Goal: Task Accomplishment & Management: Manage account settings

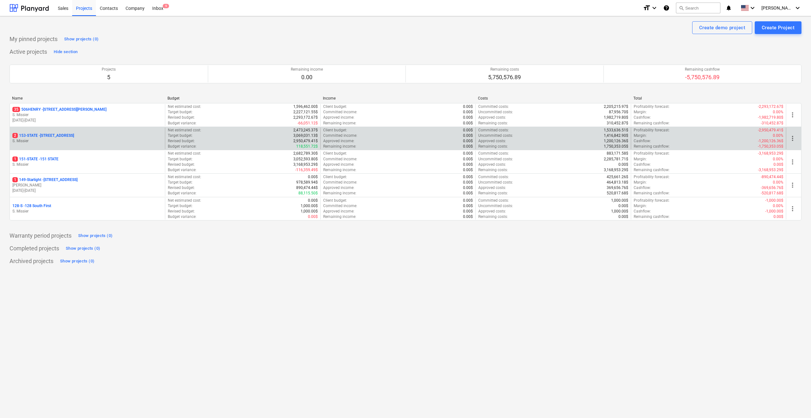
click at [35, 133] on p "2 153-STATE - 153 STATE ST" at bounding box center [43, 135] width 62 height 5
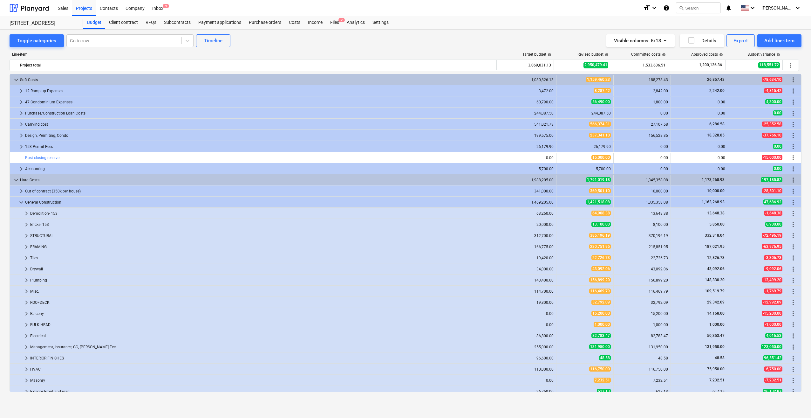
scroll to position [16, 0]
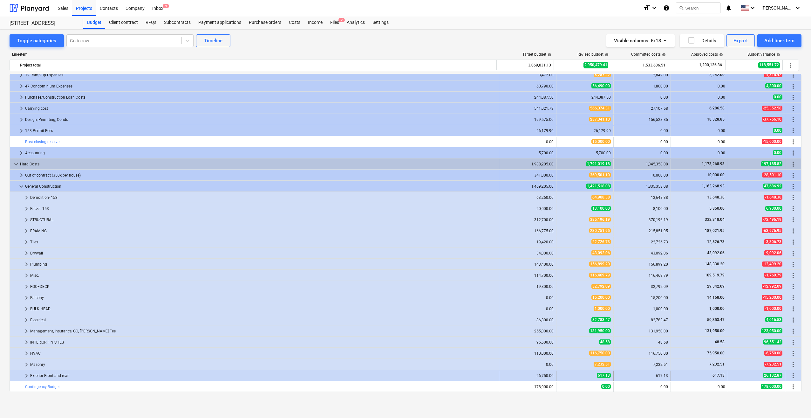
click at [26, 374] on span "keyboard_arrow_right" at bounding box center [27, 376] width 8 height 8
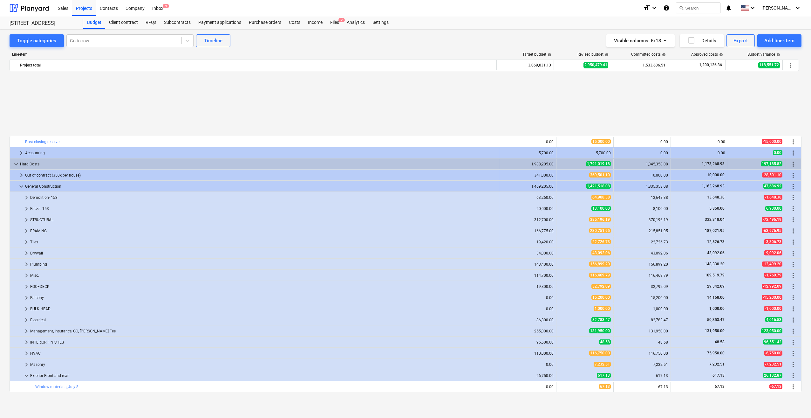
scroll to position [94, 0]
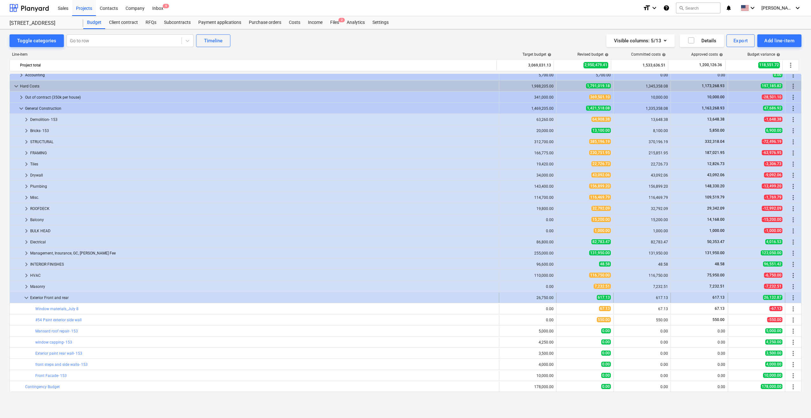
click at [793, 298] on span "more_vert" at bounding box center [794, 298] width 8 height 8
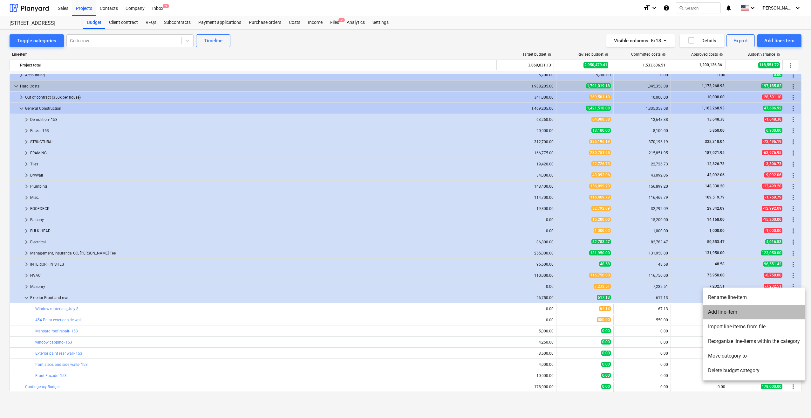
click at [731, 311] on li "Add line-item" at bounding box center [754, 312] width 102 height 15
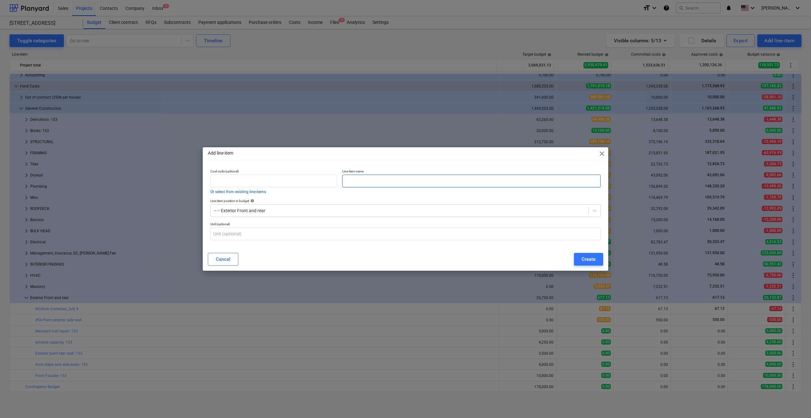
click at [394, 179] on input "text" at bounding box center [471, 181] width 258 height 13
type input "Brick Mold Labor"
click at [589, 258] on div "Create" at bounding box center [589, 259] width 14 height 8
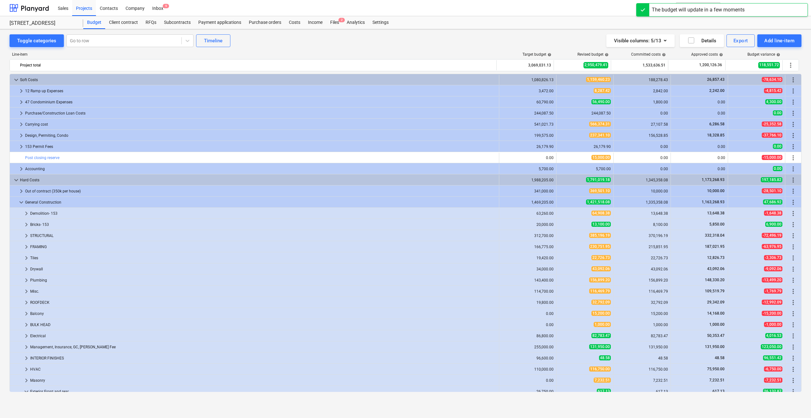
scroll to position [94, 0]
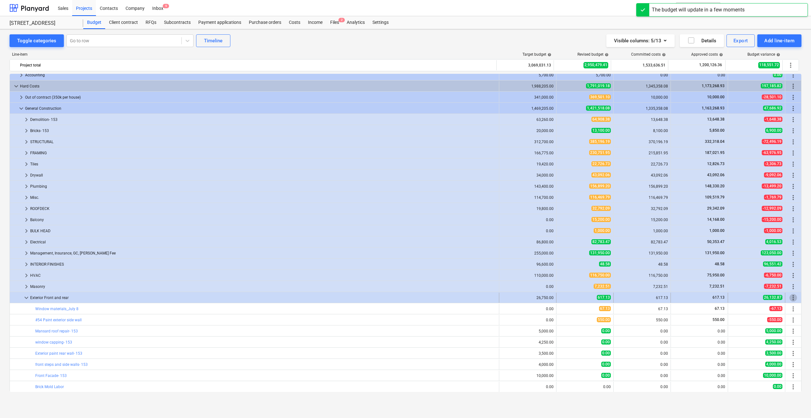
click at [790, 296] on span "more_vert" at bounding box center [794, 298] width 8 height 8
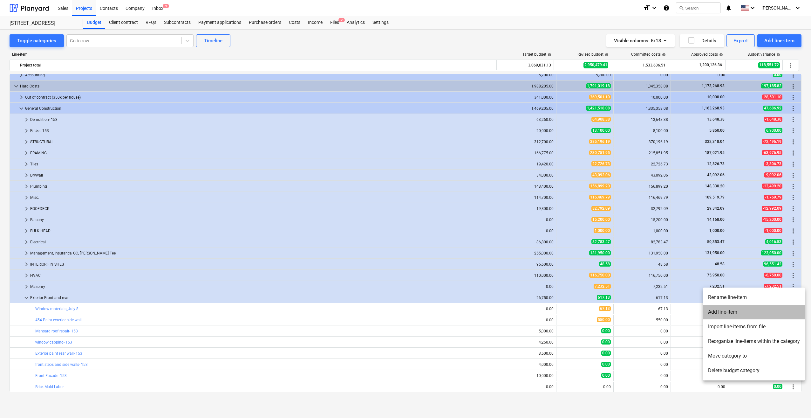
click at [773, 311] on li "Add line-item" at bounding box center [754, 312] width 102 height 15
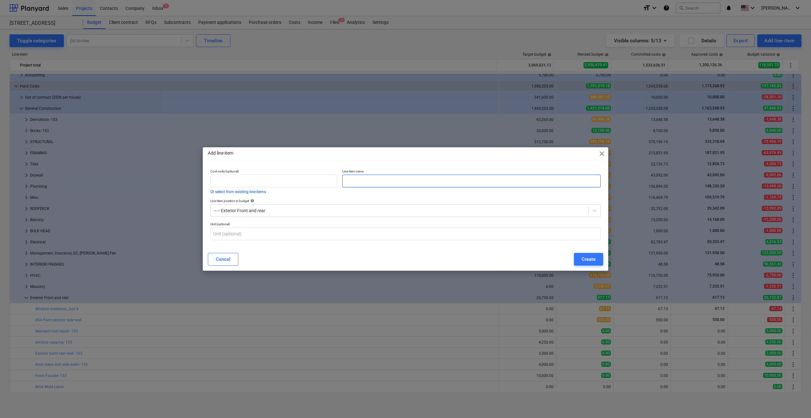
click at [371, 181] on input "text" at bounding box center [471, 181] width 258 height 13
type input "Brick Mold Materials"
click at [593, 258] on div "Create" at bounding box center [589, 259] width 14 height 8
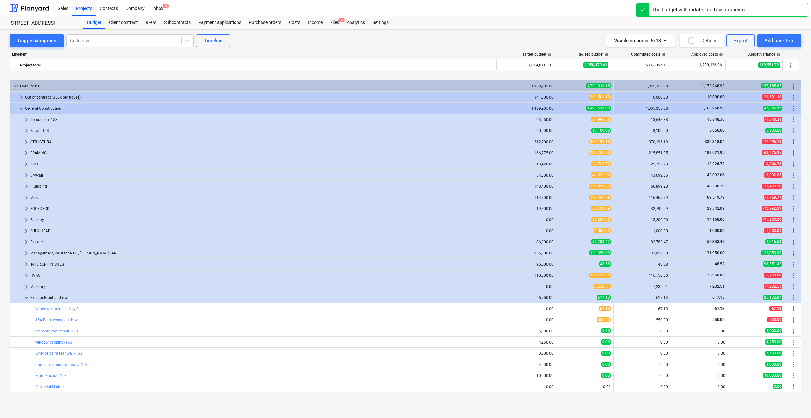
scroll to position [116, 0]
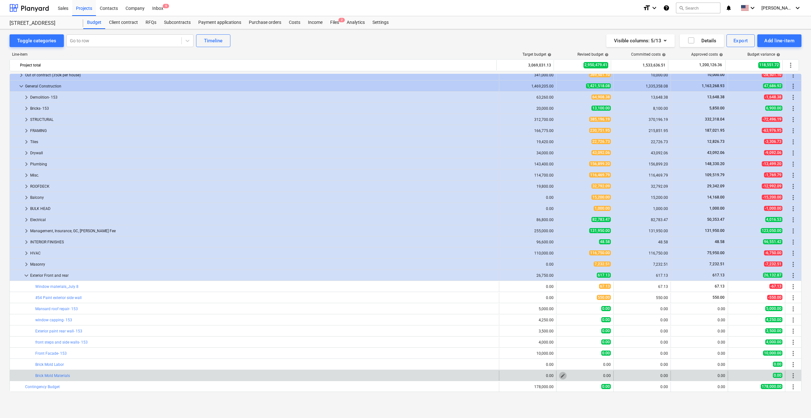
click at [561, 374] on span "edit" at bounding box center [563, 375] width 5 height 5
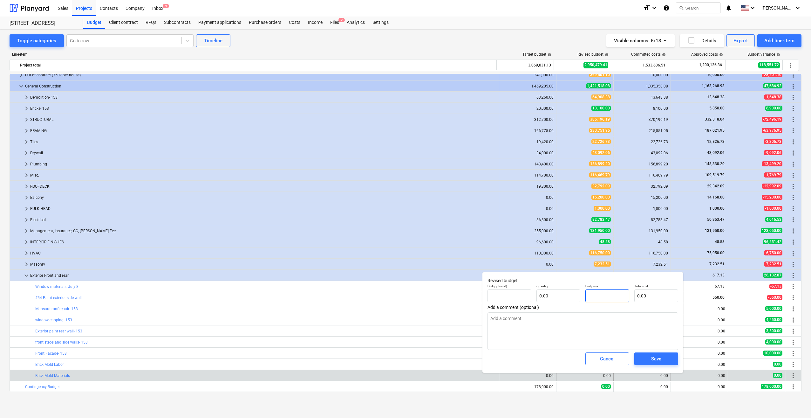
click at [603, 294] on input "text" at bounding box center [608, 295] width 44 height 13
type input "pcs"
type input "1"
type textarea "x"
type input "1.00"
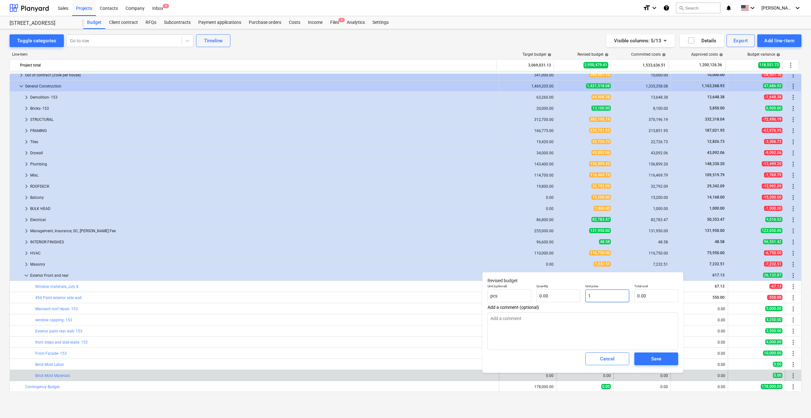
type input "1.00"
type input "17"
type textarea "x"
type input "17.00"
type input "179"
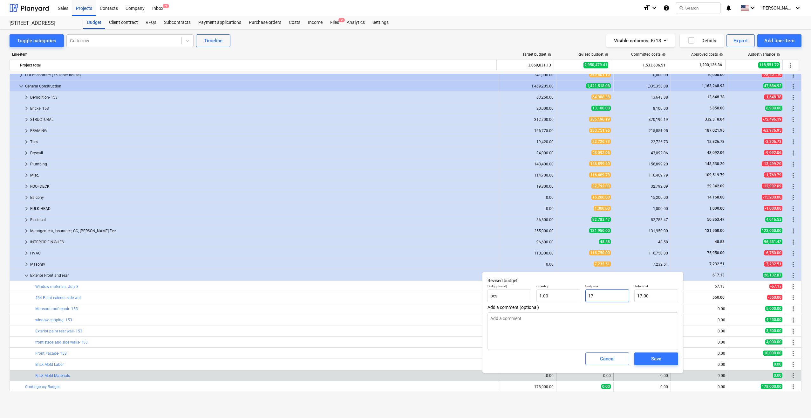
type textarea "x"
type input "179.00"
type input "1798"
type textarea "x"
type input "1,798.00"
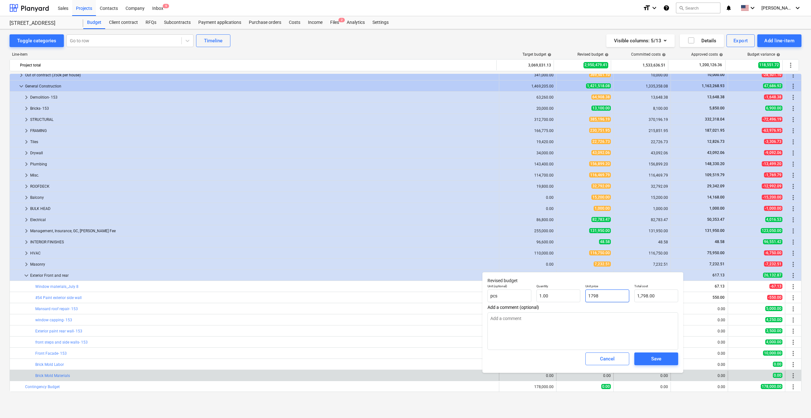
type input "1798."
type textarea "x"
type input "1798.7"
type textarea "x"
type input "1,798.70"
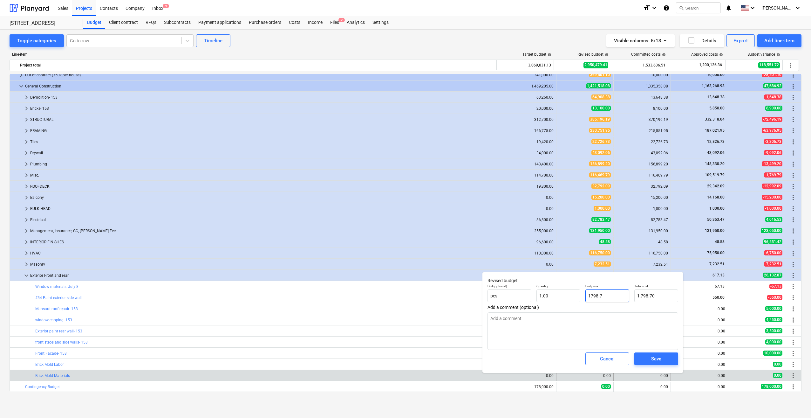
type input "1798.73"
type textarea "x"
type input "1,798.73"
type textarea "x"
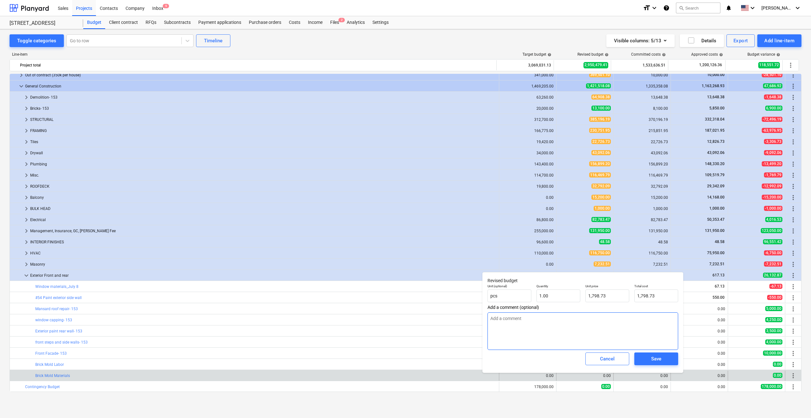
drag, startPoint x: 571, startPoint y: 275, endPoint x: 536, endPoint y: 326, distance: 61.6
click at [537, 327] on textarea at bounding box center [583, 331] width 191 height 38
type textarea "T"
type textarea "x"
type textarea "TH"
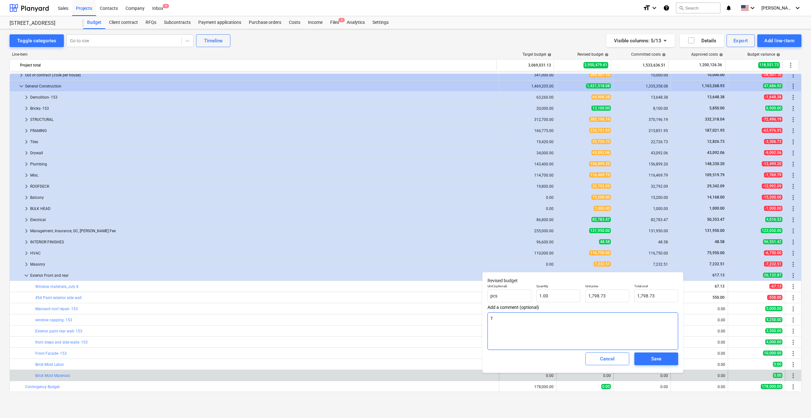
type textarea "x"
type textarea "THi"
type textarea "x"
type textarea "THis"
type textarea "x"
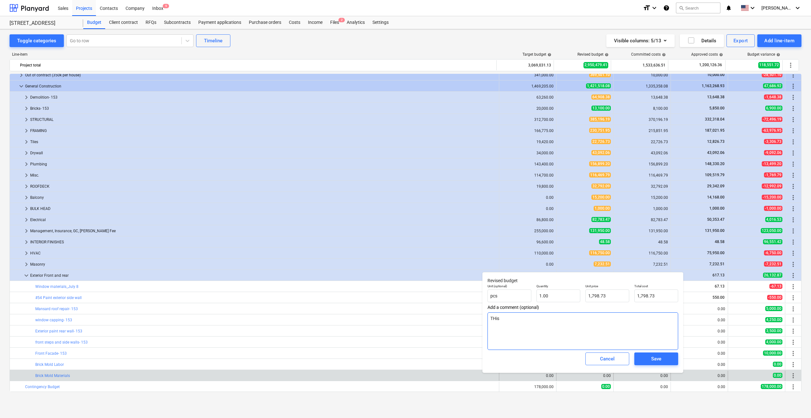
type textarea "THis"
type textarea "x"
type textarea "THis i"
type textarea "x"
type textarea "THis is"
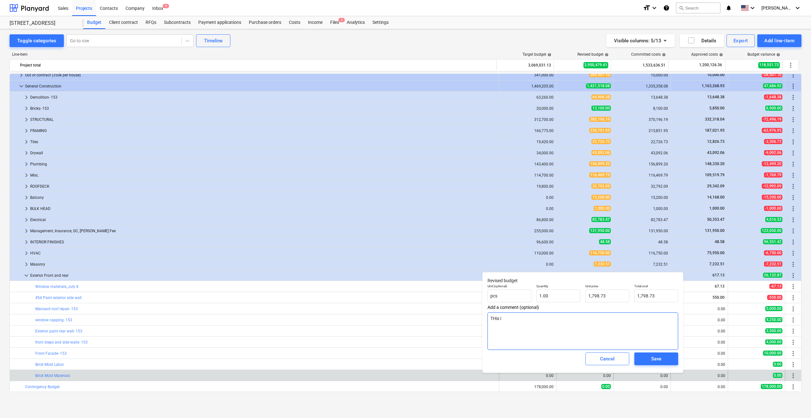
type textarea "x"
type textarea "THis is"
type textarea "x"
type textarea "THis is"
type textarea "x"
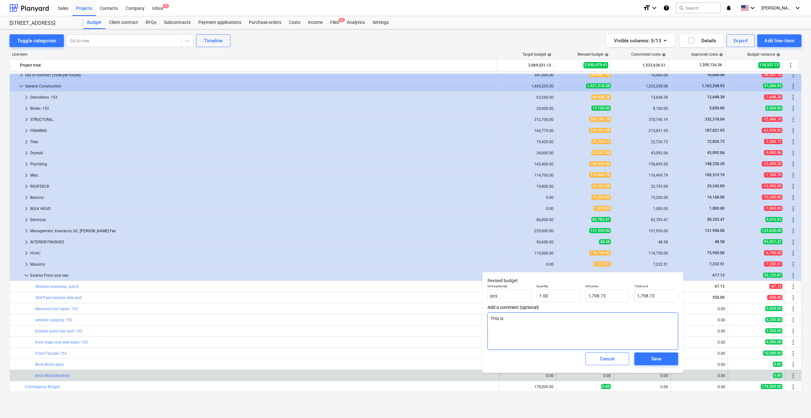
type textarea "THis i"
type textarea "x"
type textarea "THis"
type textarea "x"
type textarea "THis"
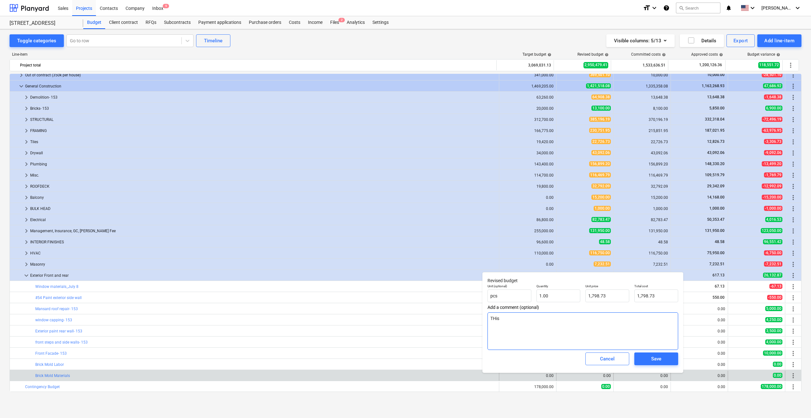
type textarea "x"
type textarea "THi"
type textarea "x"
type textarea "TH"
type textarea "x"
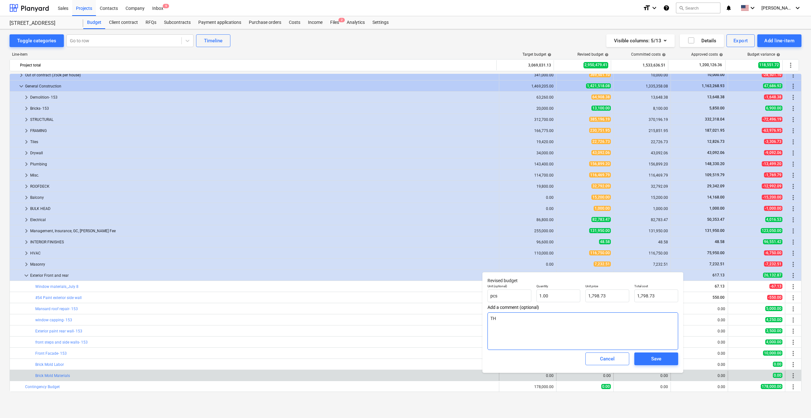
type textarea "T"
type textarea "x"
click at [664, 359] on span "Save" at bounding box center [656, 359] width 29 height 8
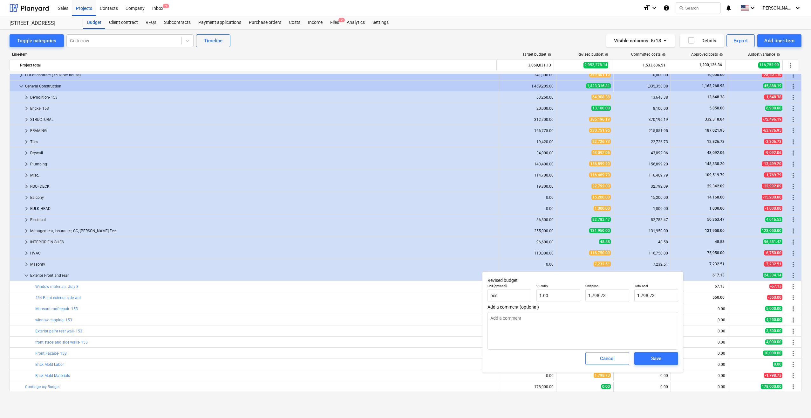
type textarea "x"
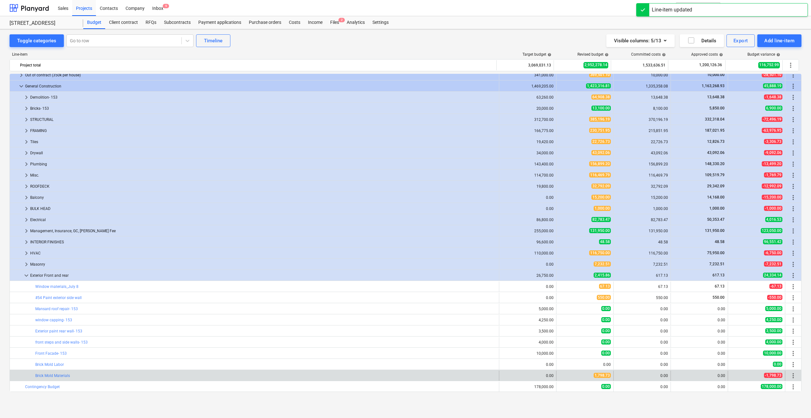
click at [794, 373] on span "more_vert" at bounding box center [794, 376] width 8 height 8
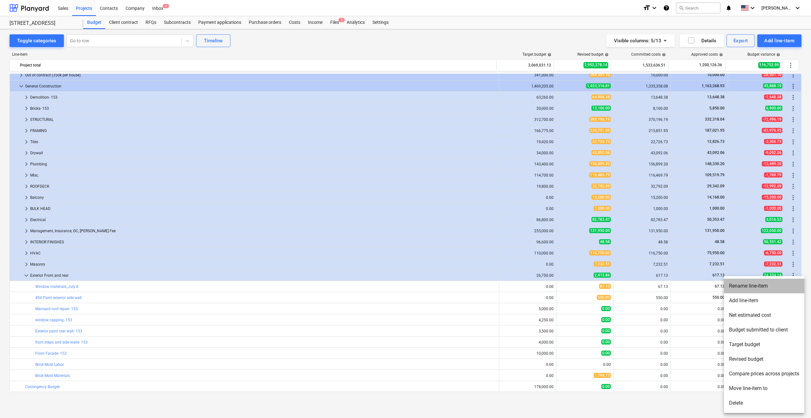
click at [756, 286] on li "Rename line-item" at bounding box center [764, 286] width 80 height 15
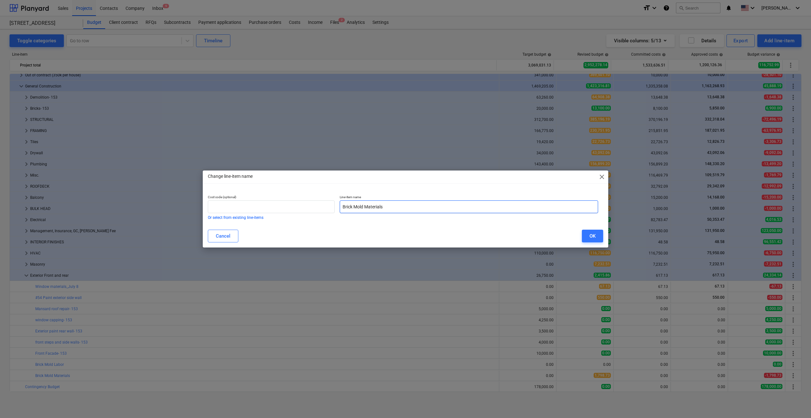
click at [406, 205] on input "Brick Mold Materials" at bounding box center [469, 206] width 258 height 13
click at [418, 207] on input "Brick Mold Materials - 1/3 of 5396.20 charge split" at bounding box center [469, 206] width 258 height 13
click at [446, 206] on input "Brick Mold Materials - 1/3 of 5396.20 split charge split" at bounding box center [469, 206] width 258 height 13
click at [418, 207] on input "Brick Mold Materials - 1/3 of 5396.20 split charge" at bounding box center [469, 206] width 258 height 13
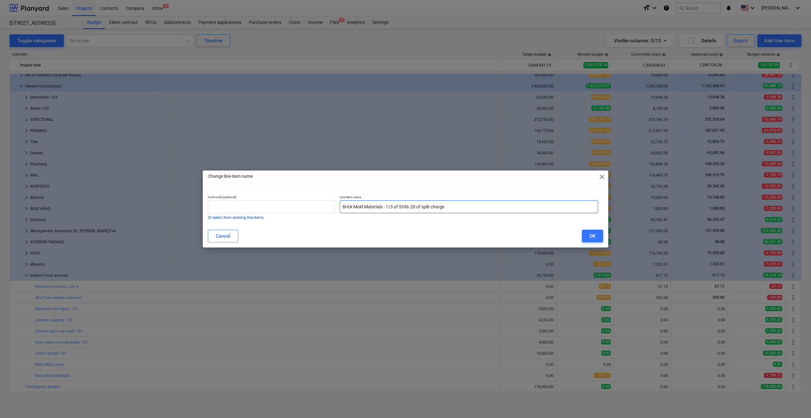
click at [400, 208] on input "Brick Mold Materials - 1/3 of 5396.20 of split charge" at bounding box center [469, 206] width 258 height 13
drag, startPoint x: 404, startPoint y: 205, endPoint x: 410, endPoint y: 204, distance: 5.2
click at [404, 205] on input "Brick Mold Materials - 1/3 of $5396.20 of split charge" at bounding box center [469, 206] width 258 height 13
type input "Brick Mold Materials - 1/3 of $5,396.20 of split charge"
click at [590, 233] on div "OK" at bounding box center [593, 236] width 6 height 8
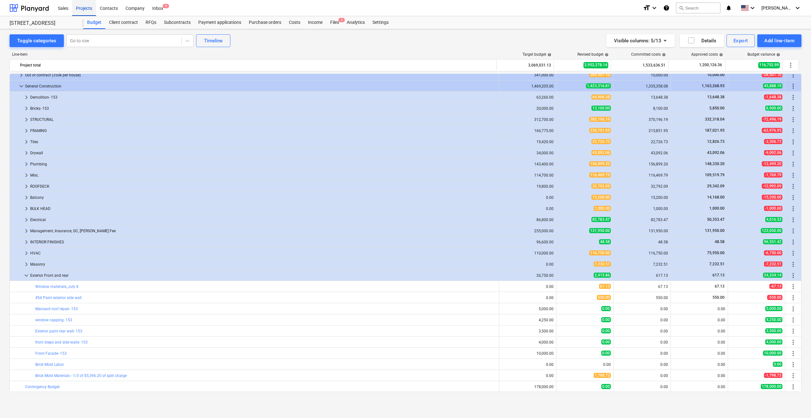
click at [81, 9] on div "Projects" at bounding box center [84, 8] width 24 height 16
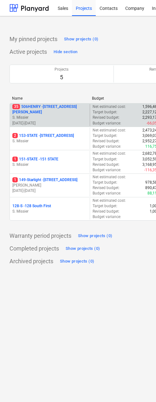
click at [32, 110] on p "35 506HENRY - 506 Henry Street" at bounding box center [49, 109] width 75 height 11
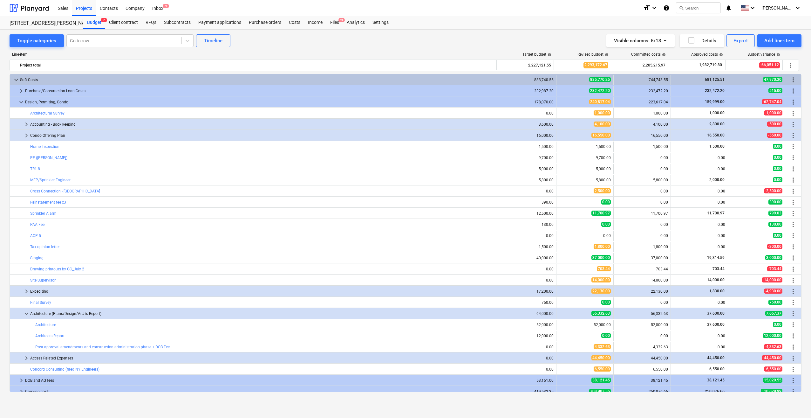
scroll to position [49, 0]
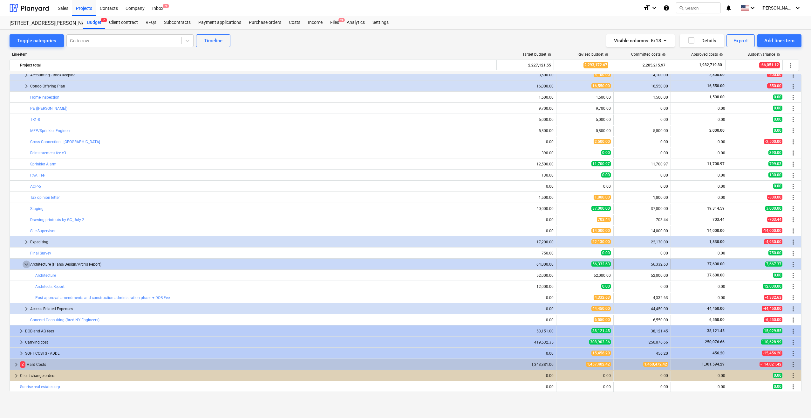
click at [25, 263] on span "keyboard_arrow_down" at bounding box center [27, 264] width 8 height 8
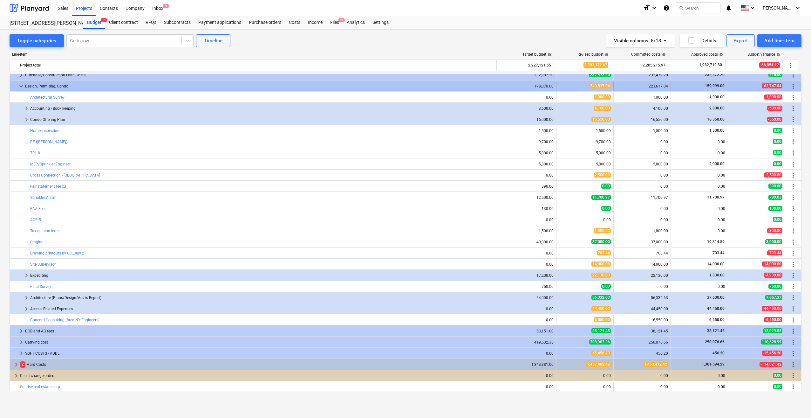
click at [20, 86] on span "keyboard_arrow_down" at bounding box center [21, 86] width 8 height 8
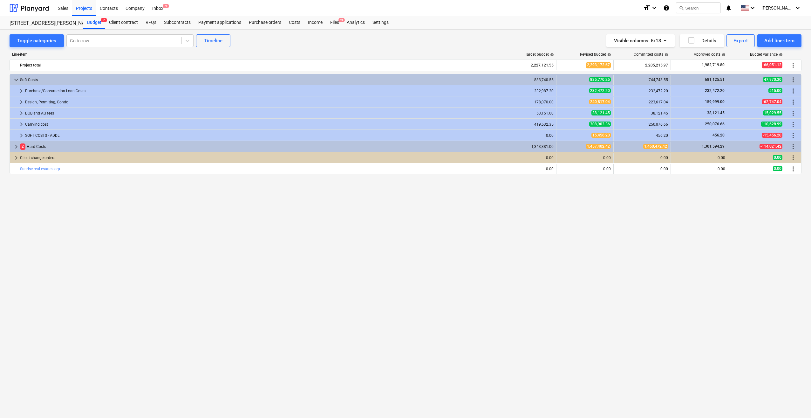
scroll to position [0, 0]
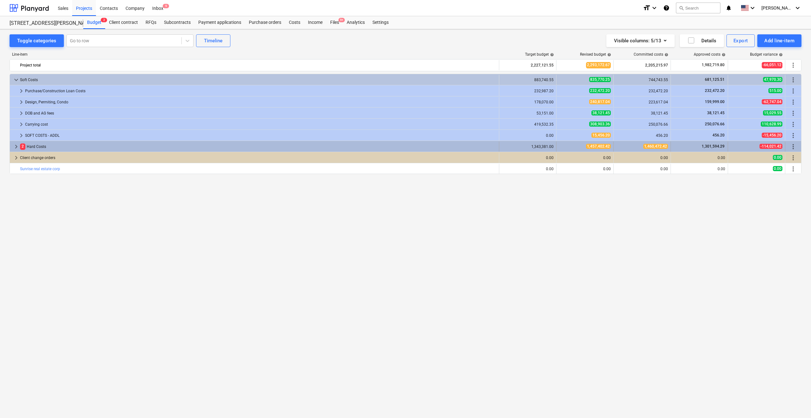
click at [14, 146] on span "keyboard_arrow_right" at bounding box center [16, 147] width 8 height 8
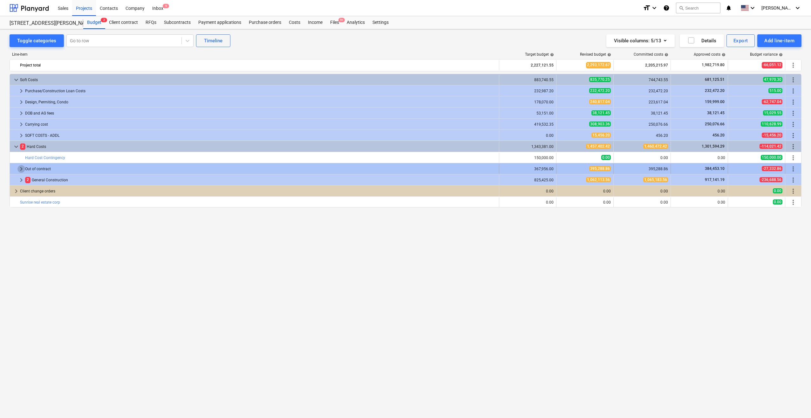
click at [19, 168] on span "keyboard_arrow_right" at bounding box center [21, 169] width 8 height 8
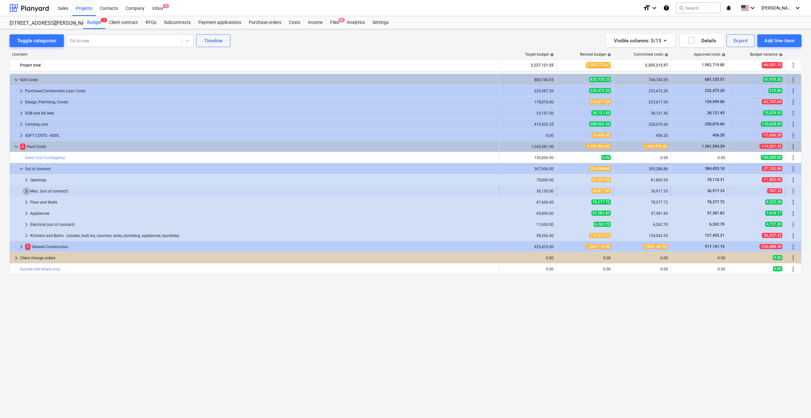
click at [25, 189] on span "keyboard_arrow_right" at bounding box center [27, 191] width 8 height 8
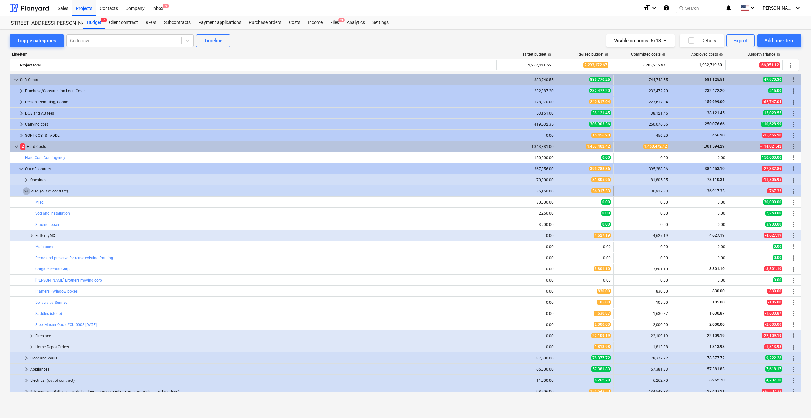
click at [25, 189] on span "keyboard_arrow_down" at bounding box center [27, 191] width 8 height 8
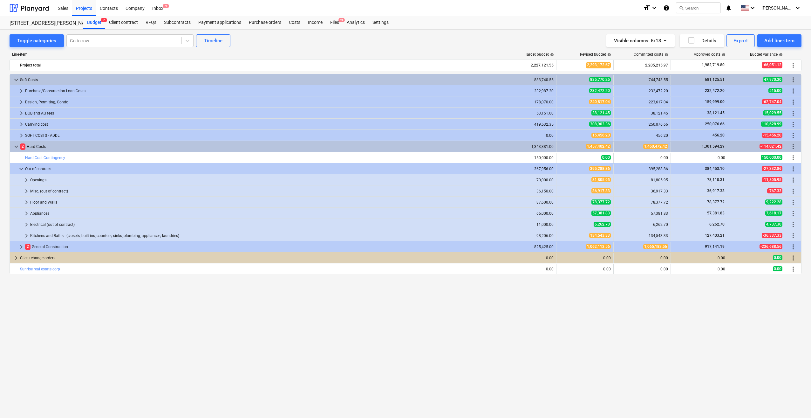
click at [25, 189] on span "keyboard_arrow_right" at bounding box center [27, 191] width 8 height 8
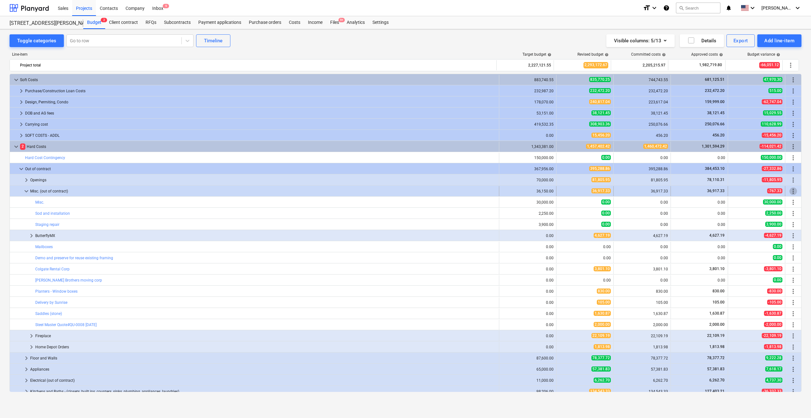
click at [790, 189] on span "more_vert" at bounding box center [794, 191] width 8 height 8
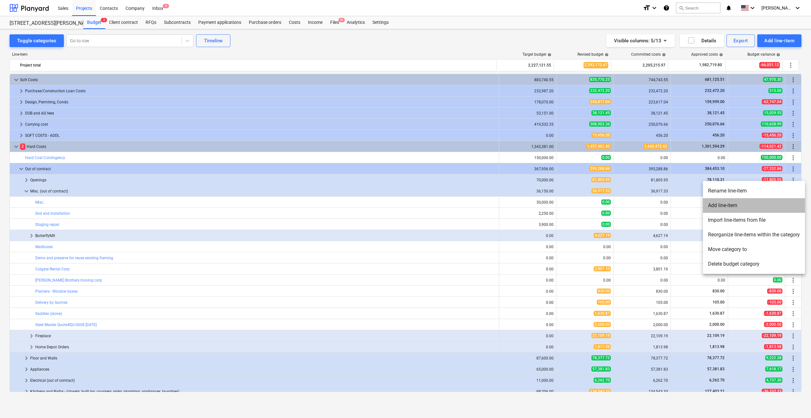
click at [719, 206] on li "Add line-item" at bounding box center [754, 205] width 102 height 15
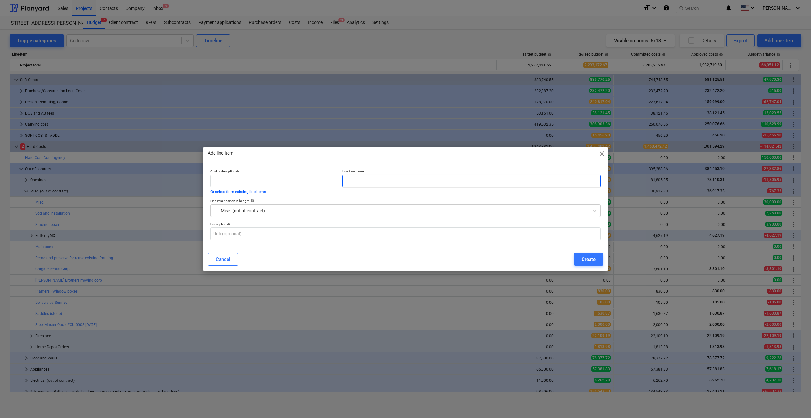
click at [357, 183] on input "text" at bounding box center [471, 181] width 258 height 13
click at [385, 181] on input "text" at bounding box center [471, 181] width 258 height 13
type input "d"
type input "Yale Electric Code Deadbolt"
click at [296, 212] on div at bounding box center [400, 210] width 372 height 6
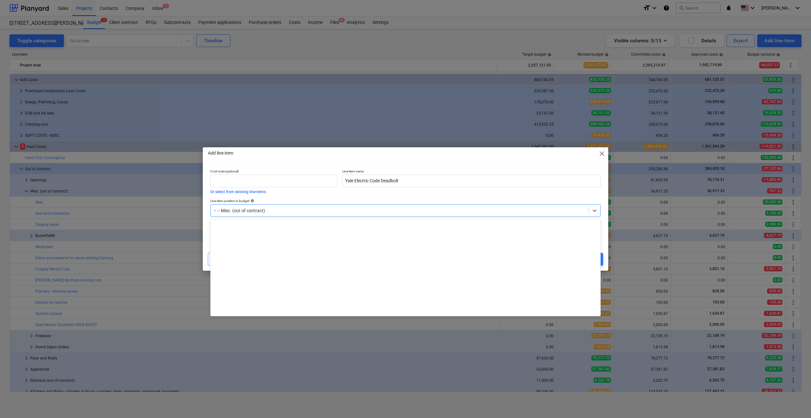
scroll to position [1246, 0]
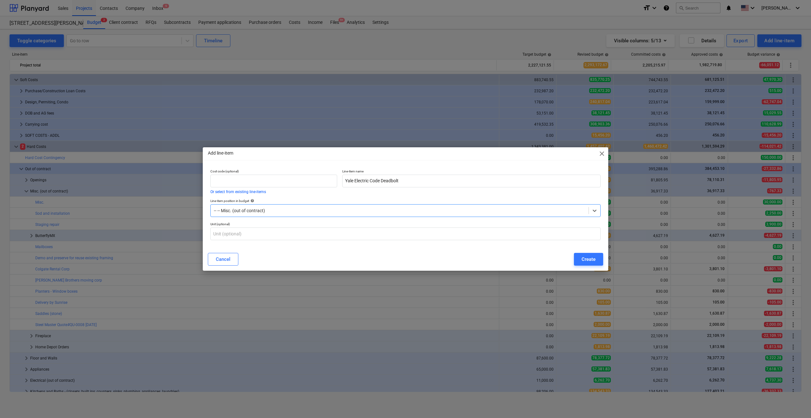
click at [298, 210] on div at bounding box center [400, 210] width 372 height 6
click at [312, 237] on input "text" at bounding box center [405, 233] width 390 height 13
click at [290, 206] on div "-- -- Misc. (out of contract)" at bounding box center [400, 210] width 378 height 9
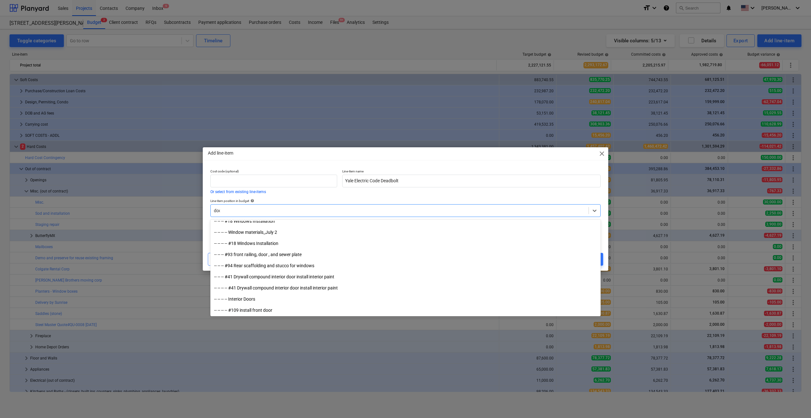
scroll to position [172, 0]
type input "d"
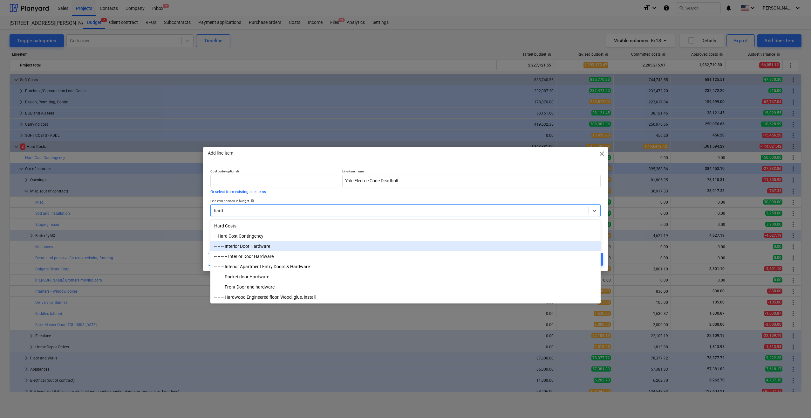
type input "hardw"
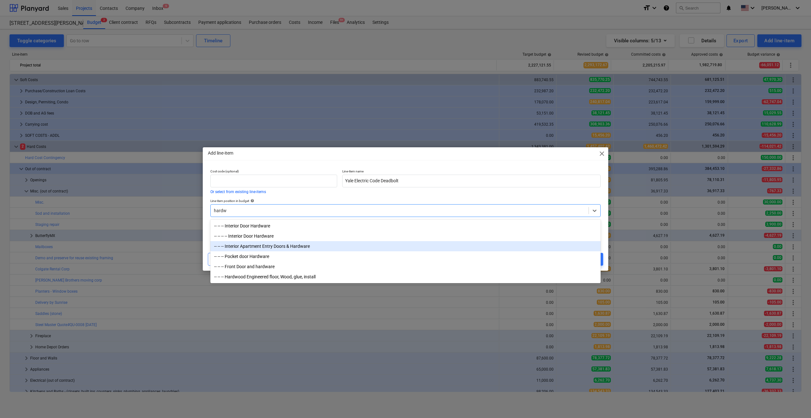
click at [256, 248] on div "-- -- -- Interior Apartment Entry Doors & Hardware" at bounding box center [405, 246] width 390 height 10
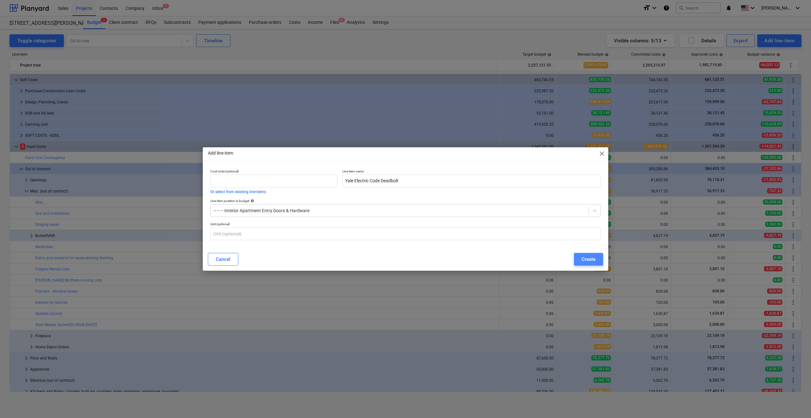
click at [584, 259] on div "Create" at bounding box center [589, 259] width 14 height 8
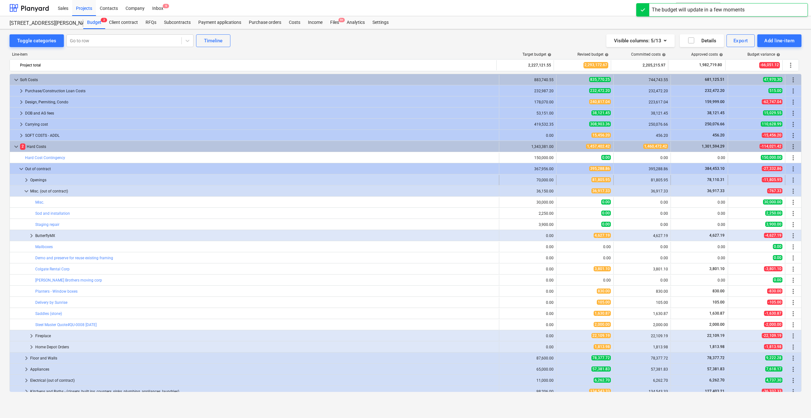
click at [25, 179] on span "keyboard_arrow_right" at bounding box center [27, 180] width 8 height 8
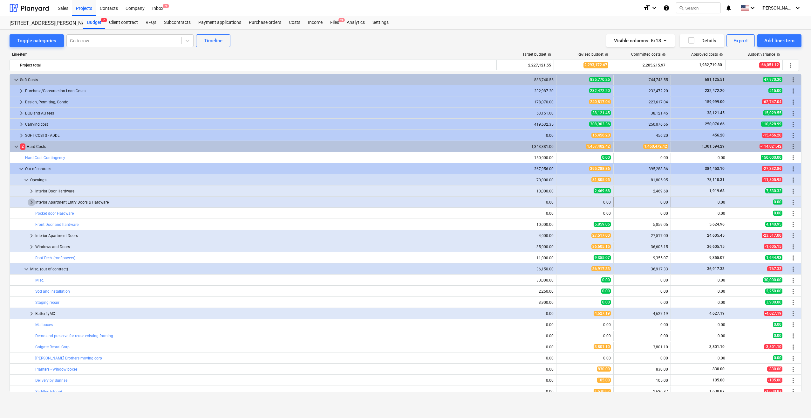
click at [33, 201] on span "keyboard_arrow_right" at bounding box center [32, 202] width 8 height 8
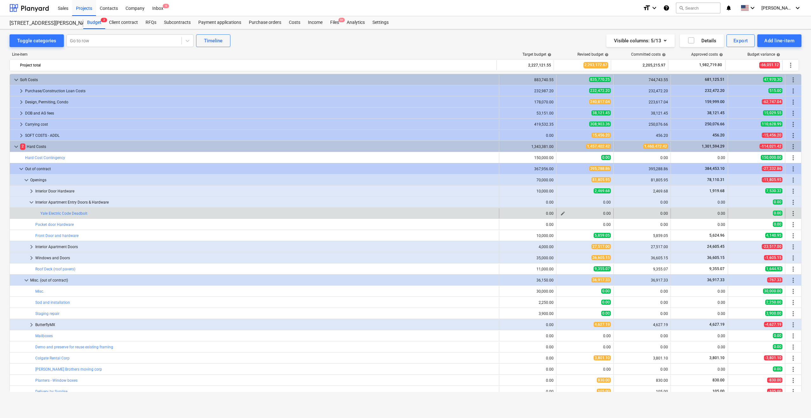
click at [561, 213] on span "edit" at bounding box center [563, 213] width 5 height 5
type textarea "x"
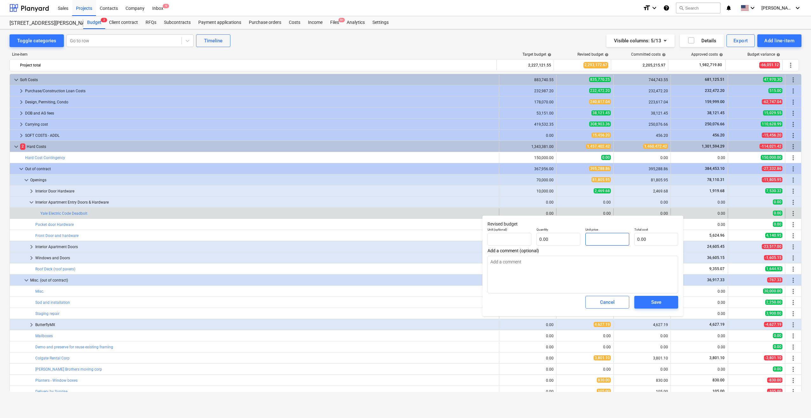
click at [604, 239] on input "text" at bounding box center [608, 239] width 44 height 13
type textarea "x"
type input "pcs"
type input "1"
type input "1.00"
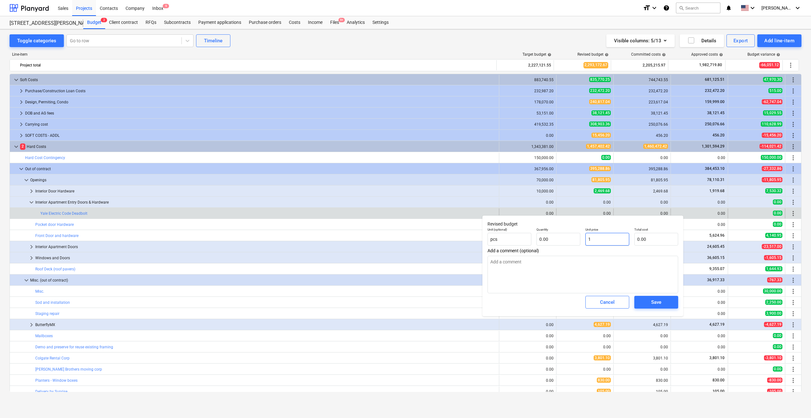
type input "1.00"
type textarea "x"
type input "10"
type input "10.00"
type textarea "x"
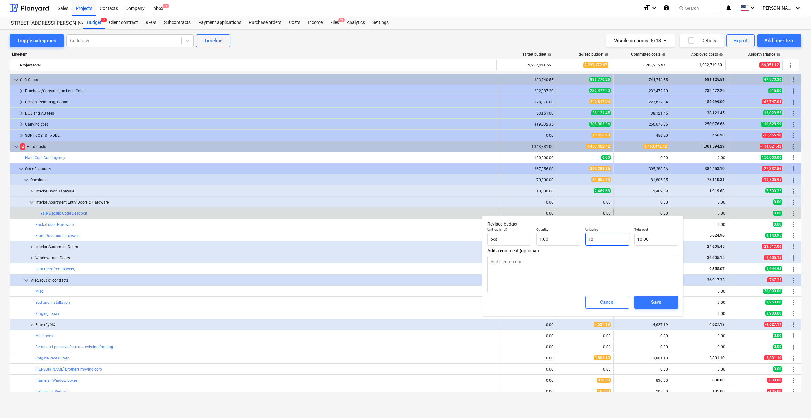
type input "101"
type input "101.00"
type textarea "x"
type input "101."
type textarea "x"
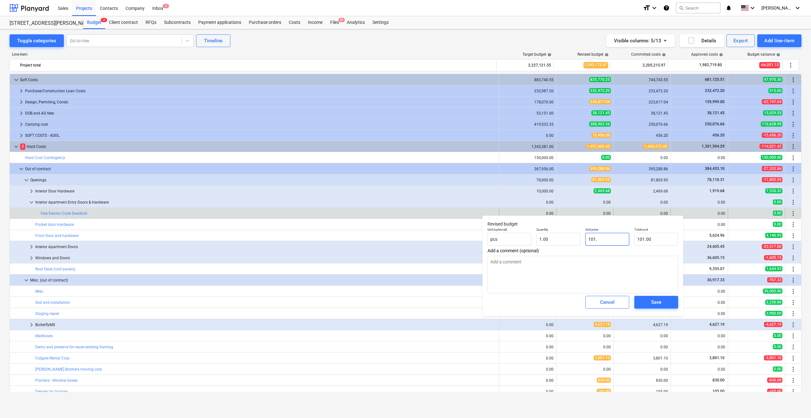
type input "101.2"
type input "101.20"
type textarea "x"
type input "101.24"
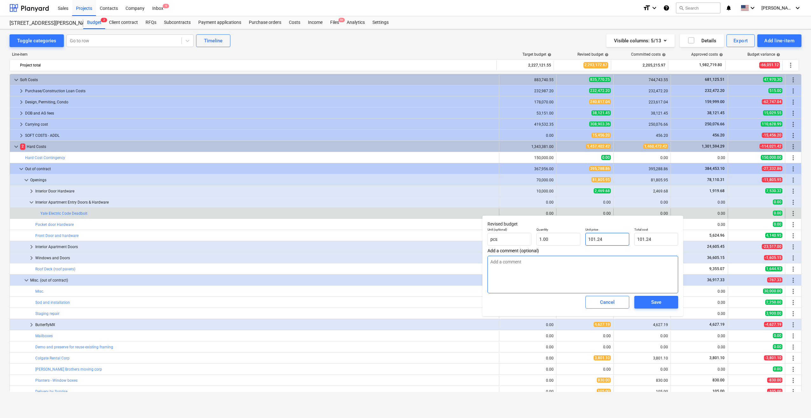
type input "101.24"
click at [600, 271] on textarea at bounding box center [583, 275] width 191 height 38
type textarea "x"
type textarea "A"
type textarea "x"
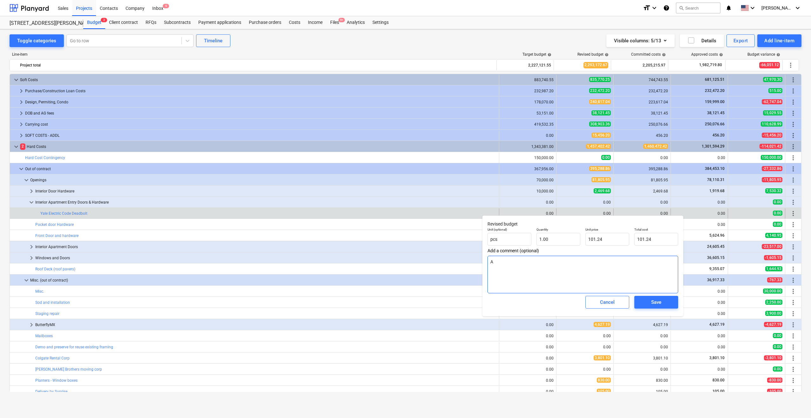
type textarea "Am"
type textarea "x"
type textarea "Ama"
type textarea "x"
type textarea "Amaz"
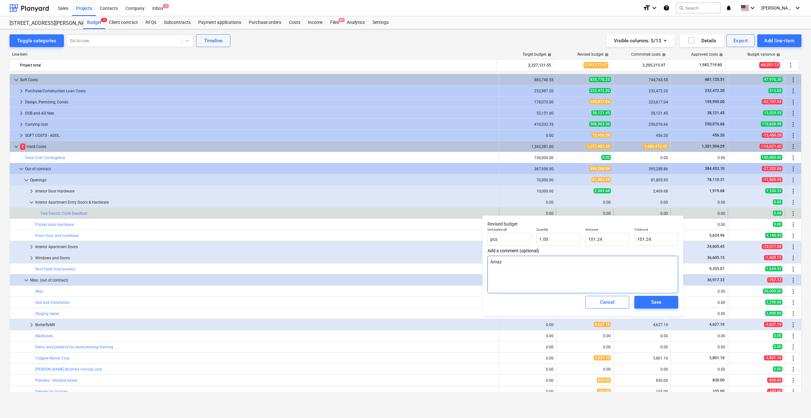
type textarea "x"
type textarea "Amazon"
type textarea "x"
type textarea "Amazon"
click at [651, 304] on span "Save" at bounding box center [656, 302] width 29 height 8
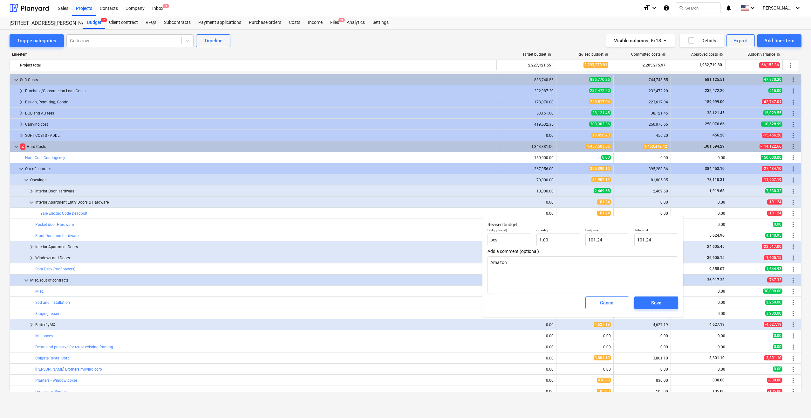
type textarea "x"
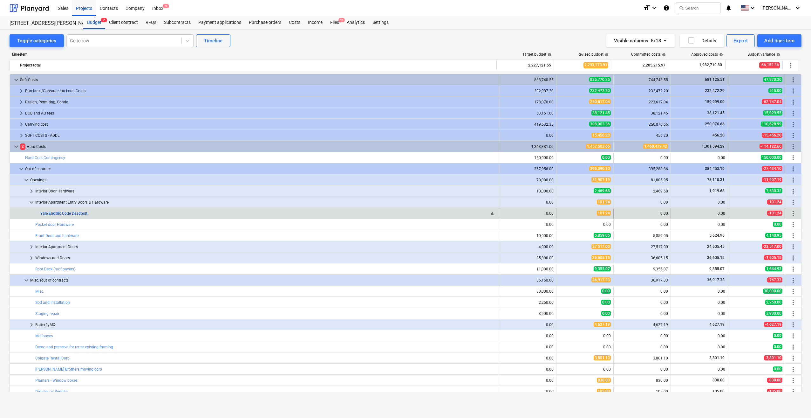
click at [52, 213] on link "Yale Electric Code Deadbolt" at bounding box center [63, 213] width 47 height 4
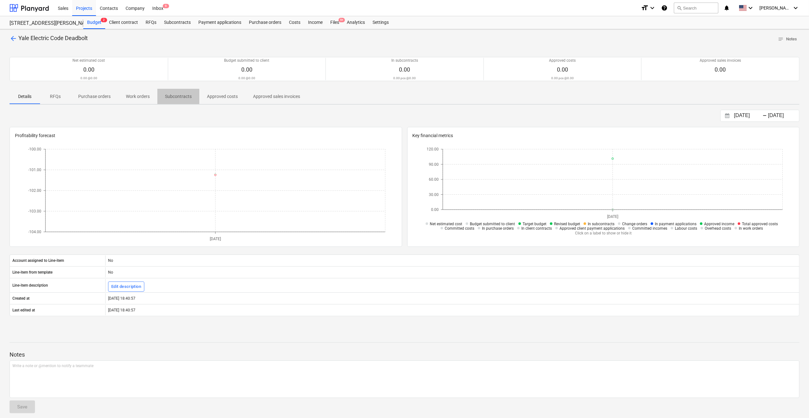
click at [178, 95] on p "Subcontracts" at bounding box center [178, 96] width 27 height 7
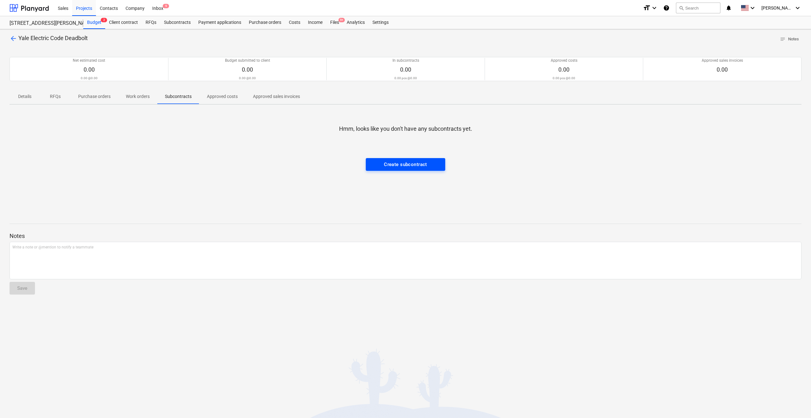
click at [411, 163] on div "Create subcontract" at bounding box center [405, 164] width 43 height 8
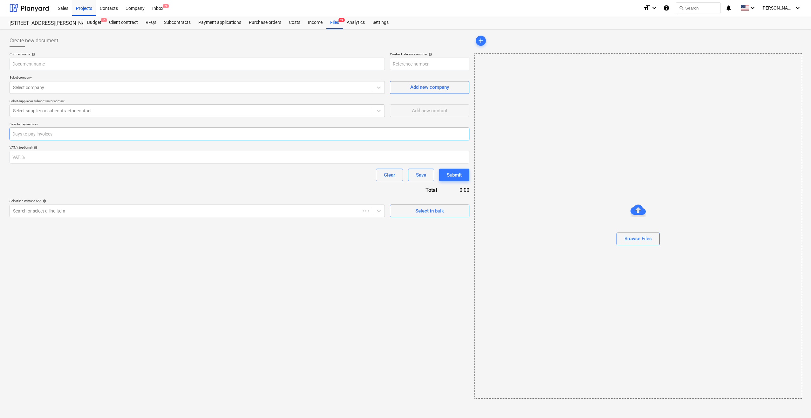
type input "506HENRY-SO-220"
click at [68, 63] on input "text" at bounding box center [197, 64] width 375 height 13
type input "deadbolt"
click at [71, 87] on div at bounding box center [191, 87] width 357 height 6
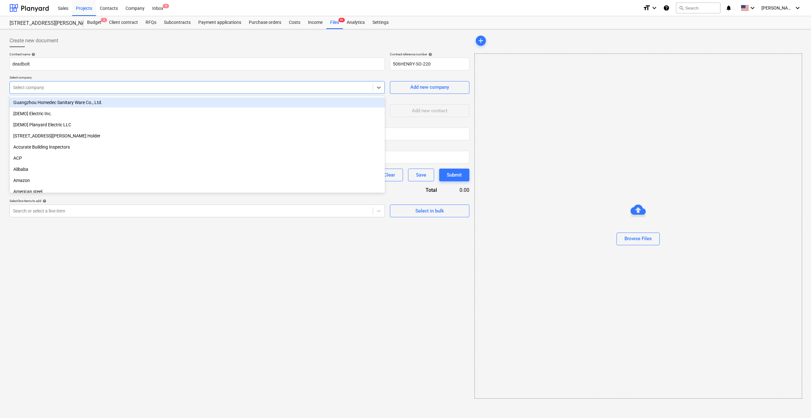
type input "a"
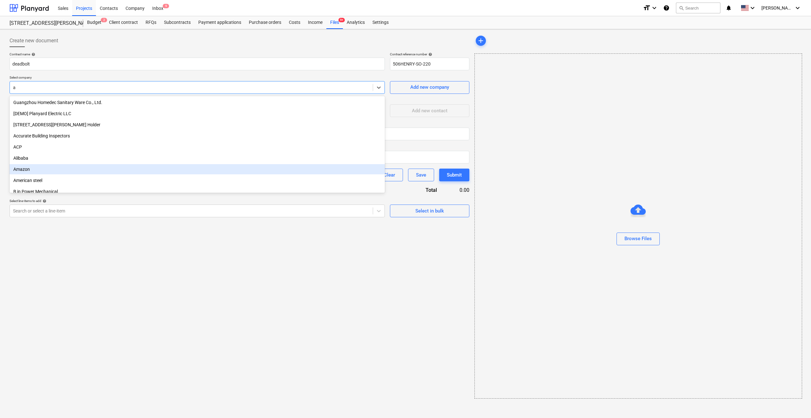
click at [34, 167] on div "Amazon" at bounding box center [197, 169] width 375 height 10
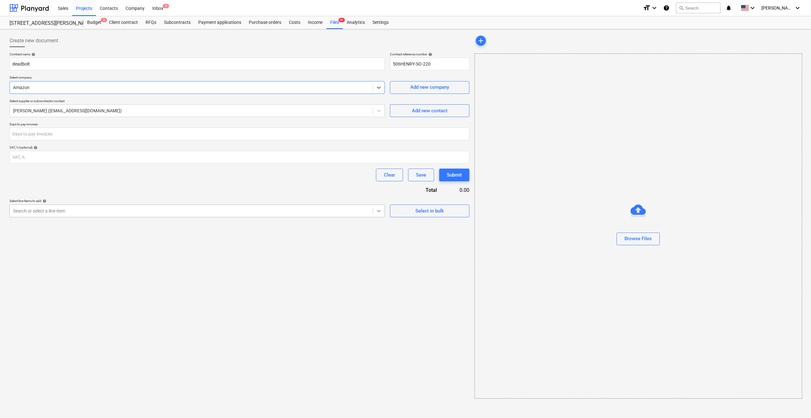
click at [380, 209] on icon at bounding box center [379, 211] width 6 height 6
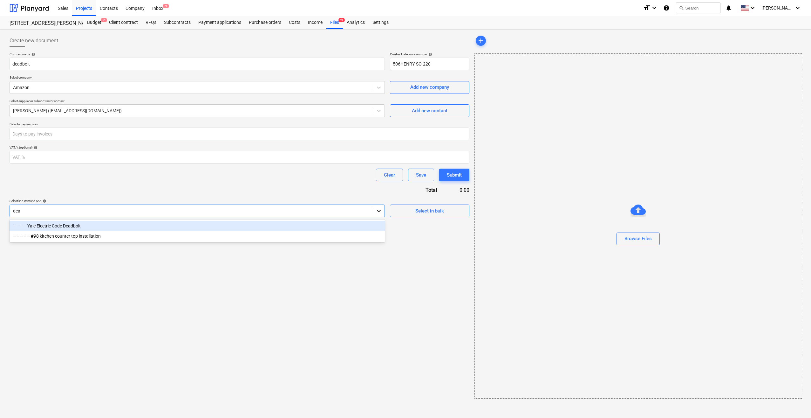
type input "dead"
click at [345, 226] on div "-- -- -- -- Yale Electric Code Deadbolt" at bounding box center [197, 226] width 375 height 10
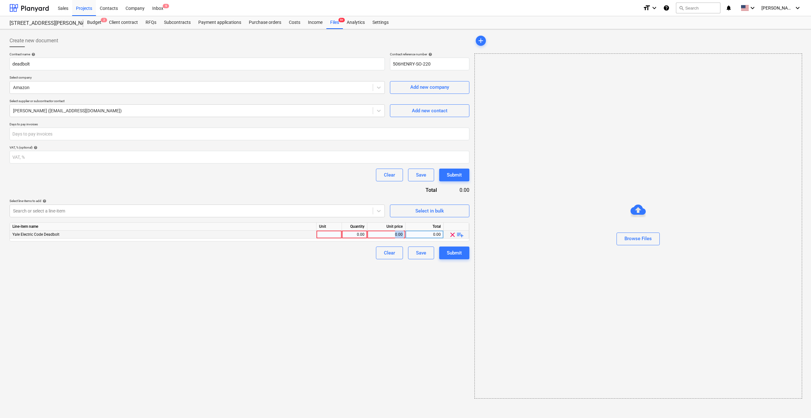
drag, startPoint x: 382, startPoint y: 232, endPoint x: 408, endPoint y: 232, distance: 26.4
click at [0, 0] on div "Yale Electric Code Deadbolt 0.00 0.00 0.00 clear playlist_add" at bounding box center [0, 0] width 0 height 0
drag, startPoint x: 408, startPoint y: 232, endPoint x: 362, endPoint y: 235, distance: 45.9
click at [362, 235] on div "0.00" at bounding box center [355, 235] width 20 height 8
type input "`"
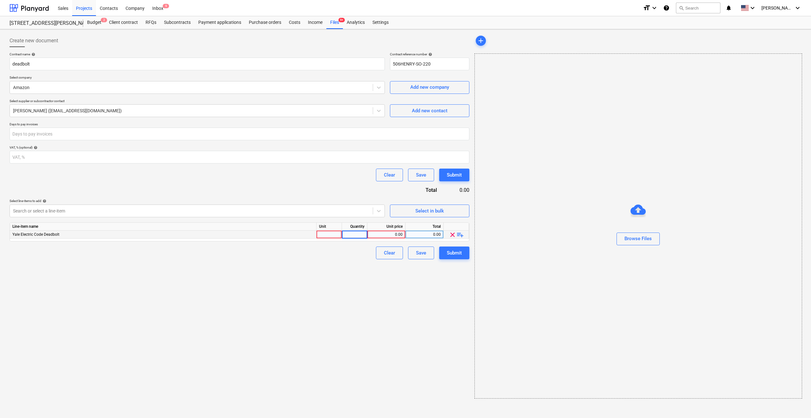
type input "1"
click at [393, 236] on div "0.00" at bounding box center [386, 235] width 33 height 8
type input "101.24"
click at [424, 228] on div "Total" at bounding box center [425, 227] width 38 height 8
click at [457, 255] on div "Submit" at bounding box center [454, 253] width 15 height 8
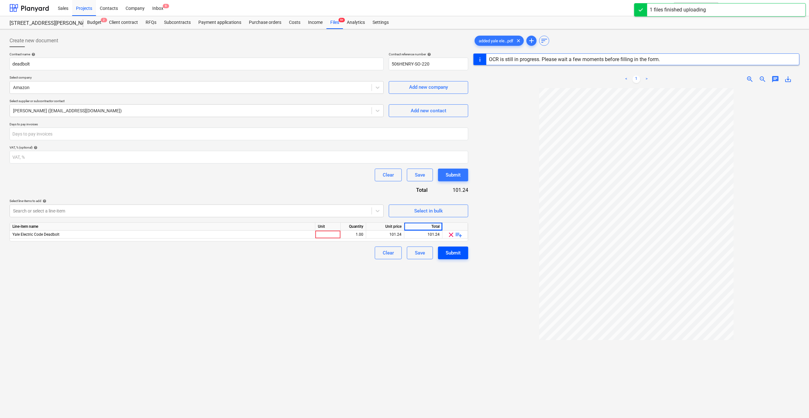
click at [453, 251] on div "Submit" at bounding box center [453, 253] width 15 height 8
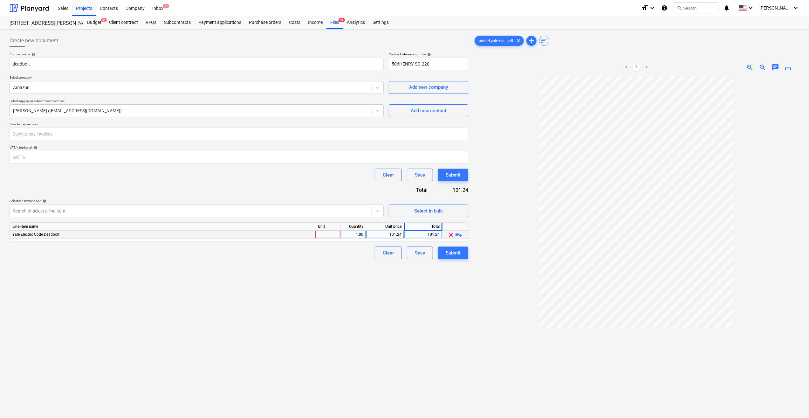
click at [329, 237] on div at bounding box center [327, 235] width 25 height 8
type input "1"
click at [448, 249] on div "Submit" at bounding box center [453, 253] width 15 height 8
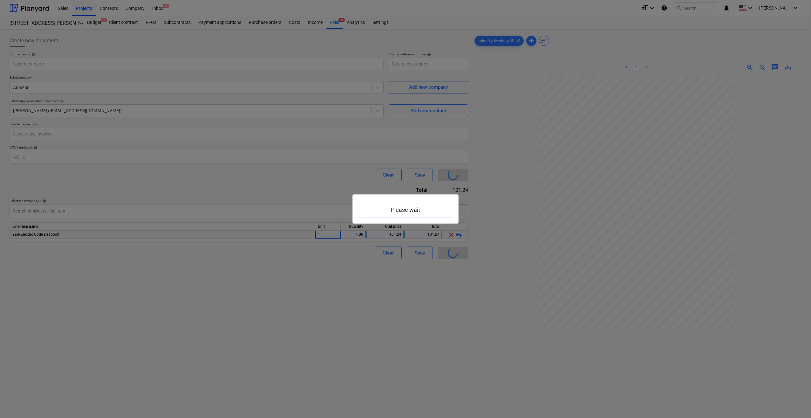
type input "506HENRY-SO-220"
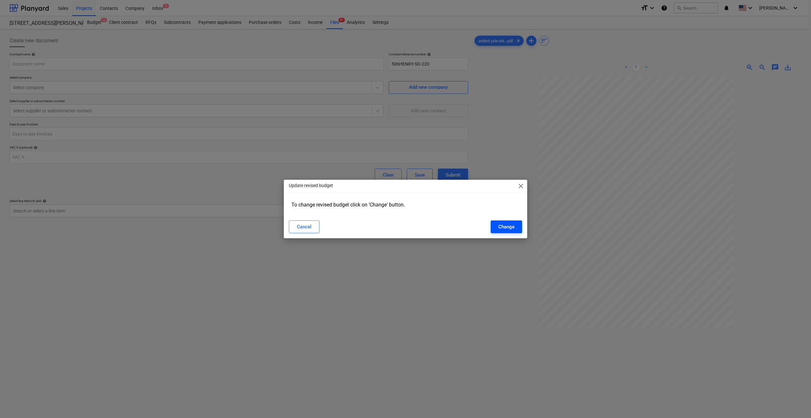
click at [513, 224] on div "Change" at bounding box center [507, 227] width 16 height 8
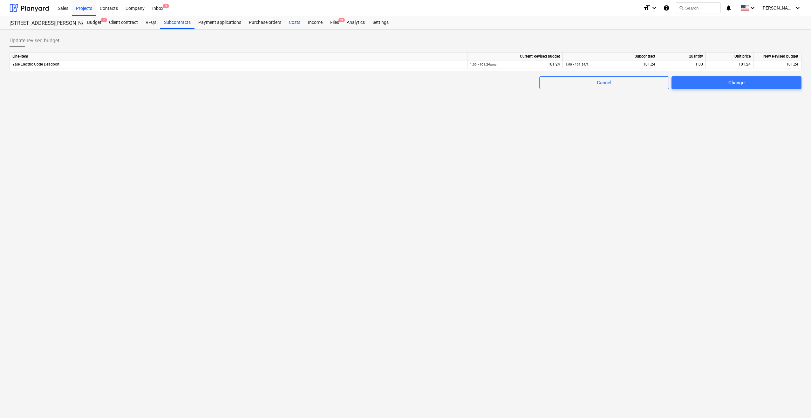
click at [293, 21] on div "Costs" at bounding box center [294, 22] width 19 height 13
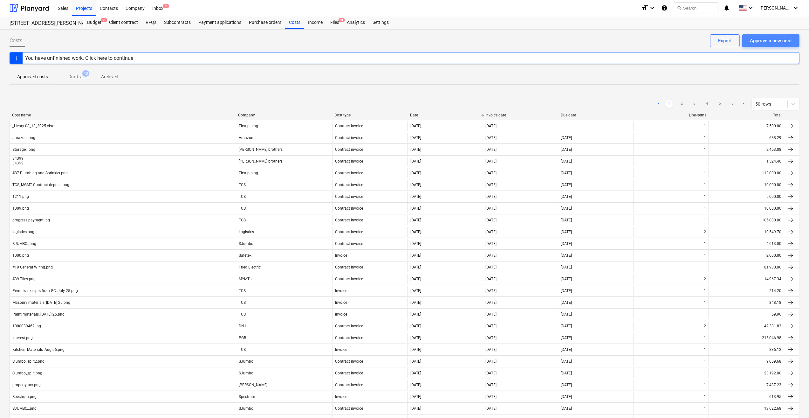
click at [763, 39] on div "Approve a new cost" at bounding box center [771, 41] width 42 height 8
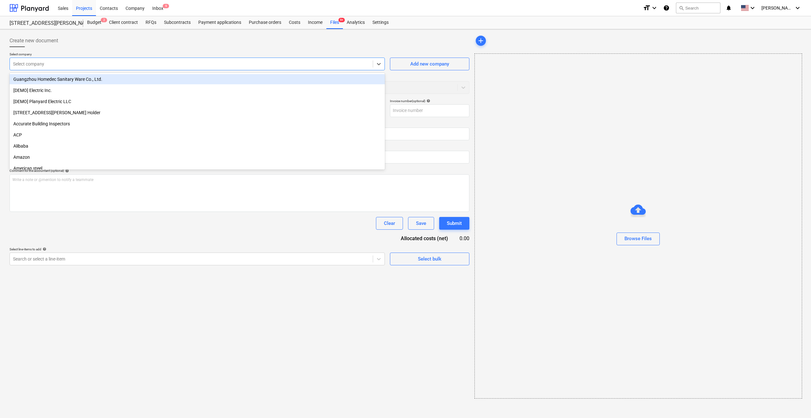
click at [66, 65] on div at bounding box center [191, 64] width 357 height 6
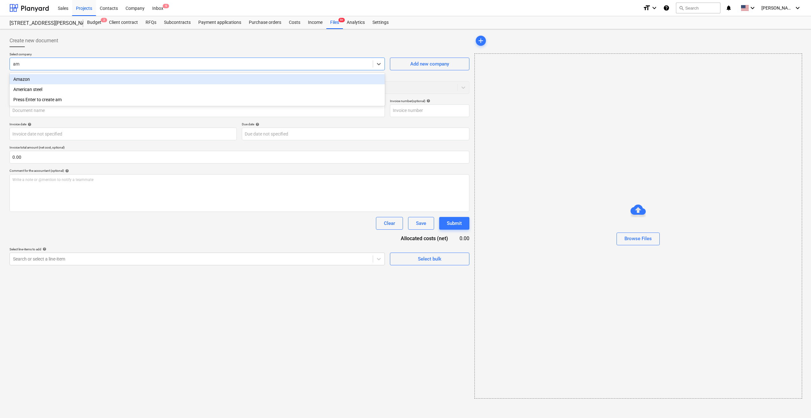
type input "ama"
click at [33, 75] on div "Amazon" at bounding box center [197, 79] width 375 height 10
click at [60, 136] on body "Sales Projects Contacts Company Inbox 9 format_size keyboard_arrow_down help se…" at bounding box center [405, 209] width 811 height 418
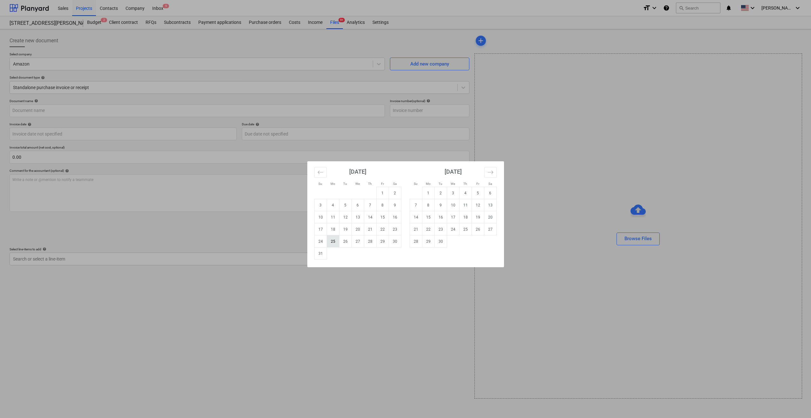
click at [336, 240] on td "25" at bounding box center [333, 241] width 12 height 12
type input "[DATE]"
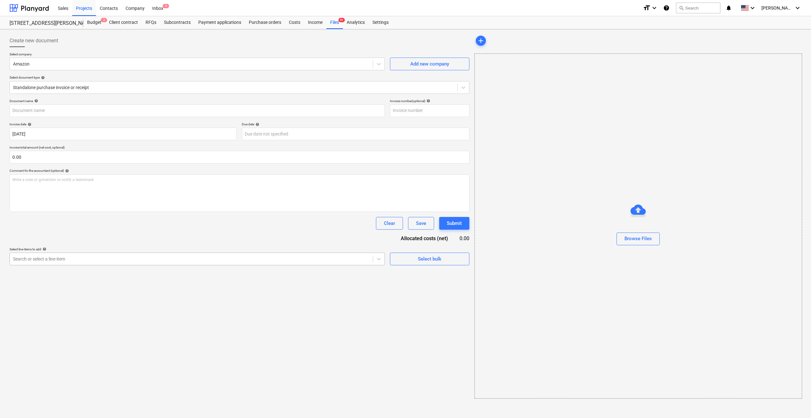
click at [194, 258] on div at bounding box center [191, 259] width 357 height 6
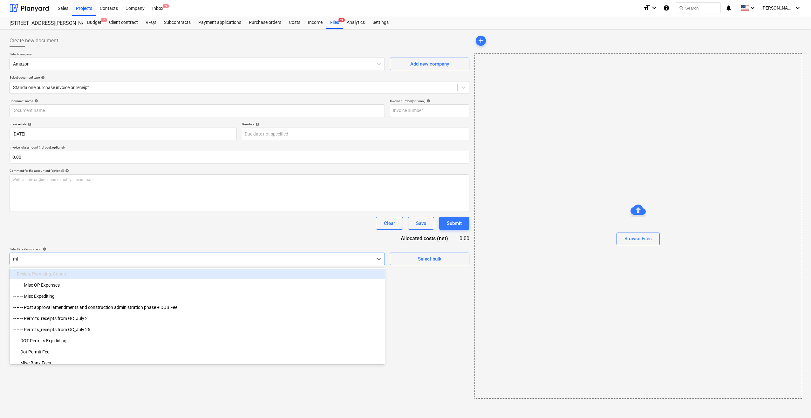
type input "mis"
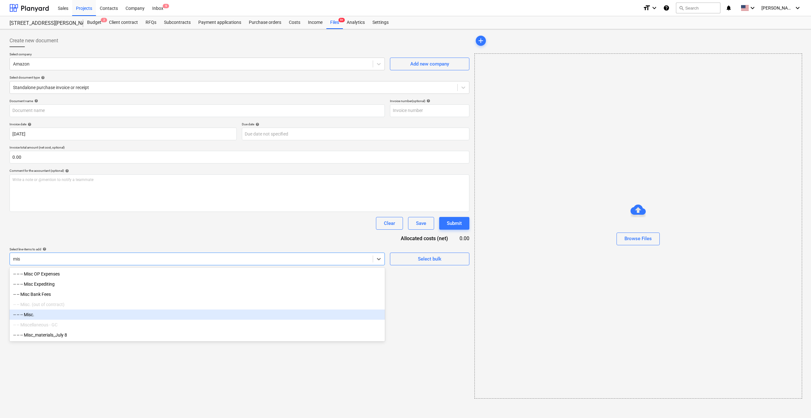
click at [26, 312] on div "-- -- -- Misc." at bounding box center [197, 314] width 375 height 10
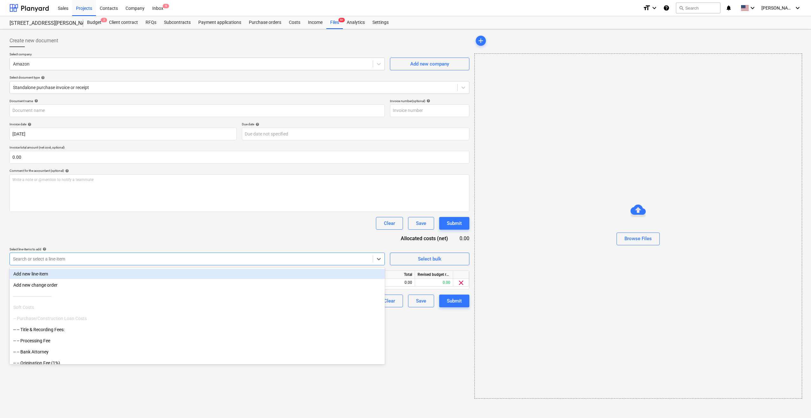
click at [121, 229] on div "Clear Save Submit" at bounding box center [240, 223] width 460 height 13
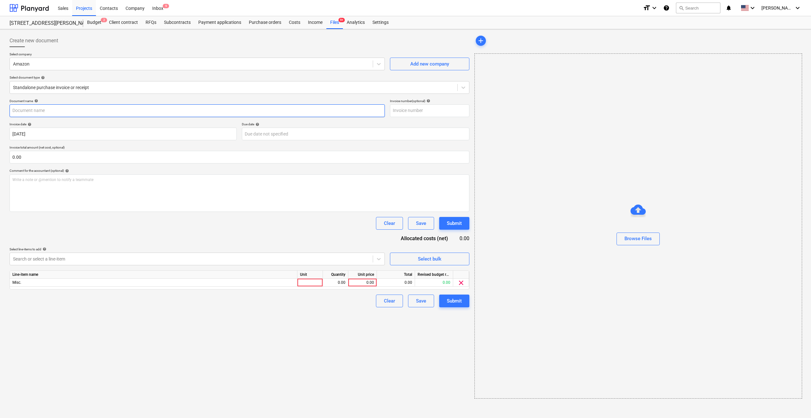
click at [34, 110] on input "text" at bounding box center [197, 110] width 375 height 13
type input "S"
click at [24, 256] on div at bounding box center [191, 259] width 357 height 6
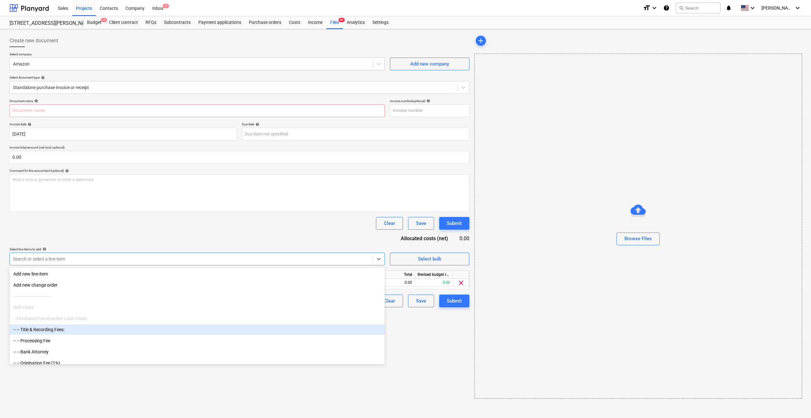
click at [436, 357] on div "Create new document Select company Amazon Add new company Select document type …" at bounding box center [239, 216] width 465 height 369
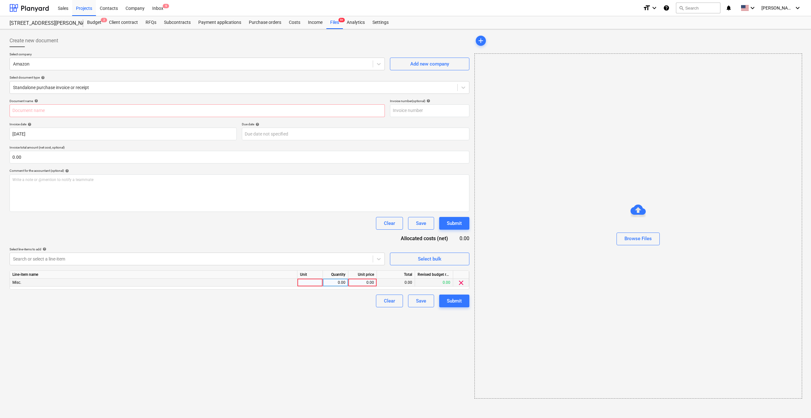
click at [462, 282] on span "clear" at bounding box center [462, 283] width 8 height 8
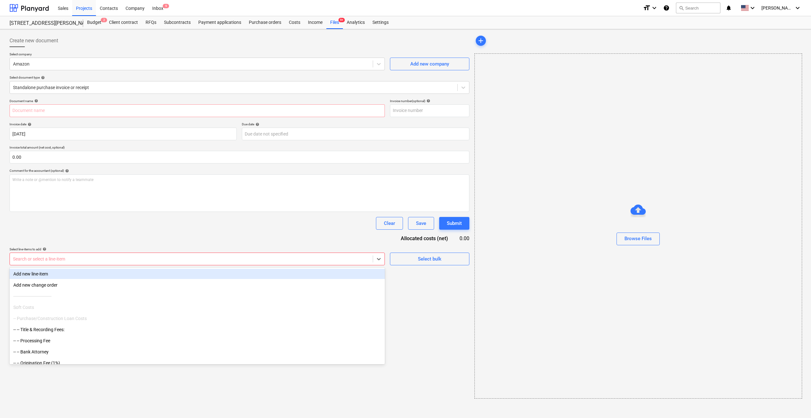
click at [63, 258] on div at bounding box center [191, 259] width 357 height 6
click at [35, 273] on div "Add new line-item" at bounding box center [197, 274] width 375 height 10
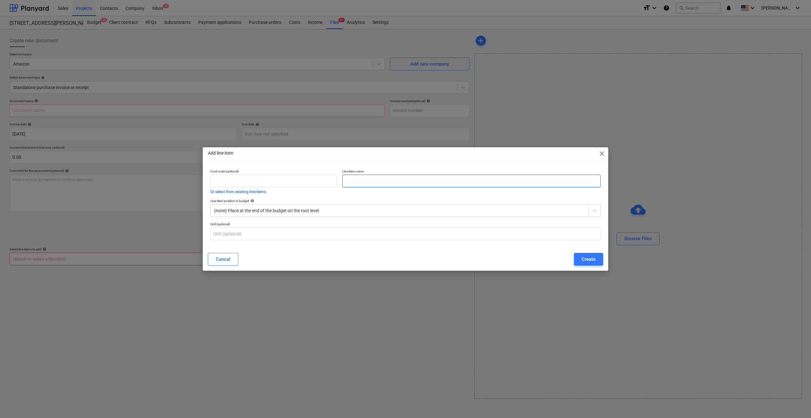
click at [375, 182] on input "text" at bounding box center [471, 181] width 258 height 13
type input "Door mats for showing"
click at [317, 211] on div at bounding box center [400, 210] width 372 height 6
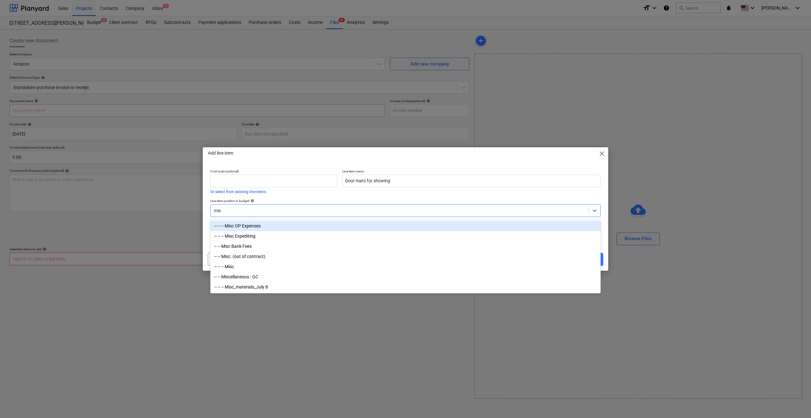
type input "misc"
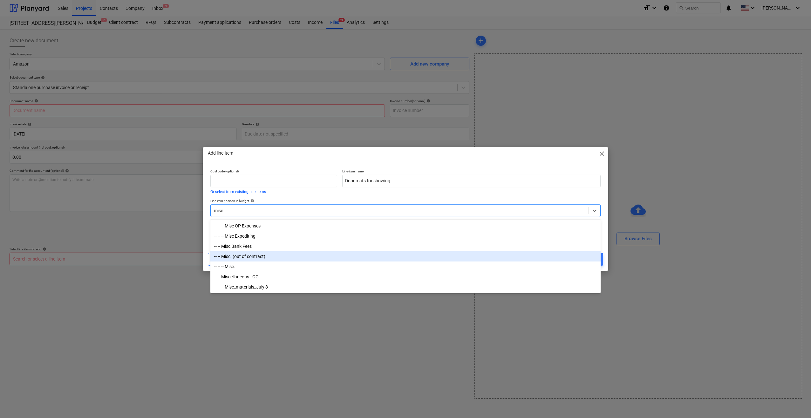
click at [239, 256] on div "-- -- Misc. (out of contract)" at bounding box center [405, 256] width 390 height 10
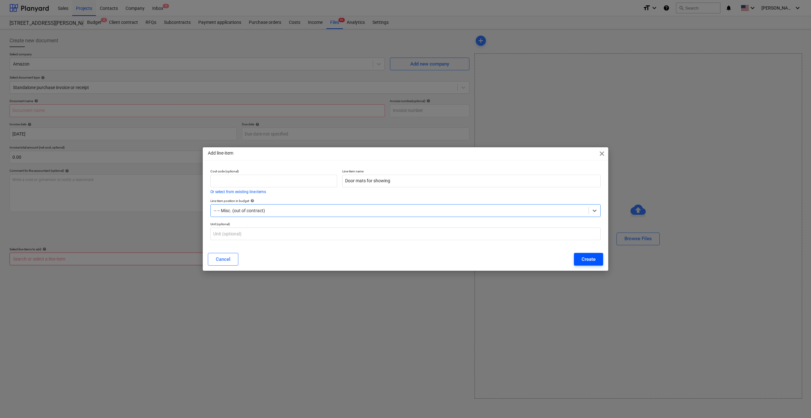
click at [586, 260] on div "Create" at bounding box center [589, 259] width 14 height 8
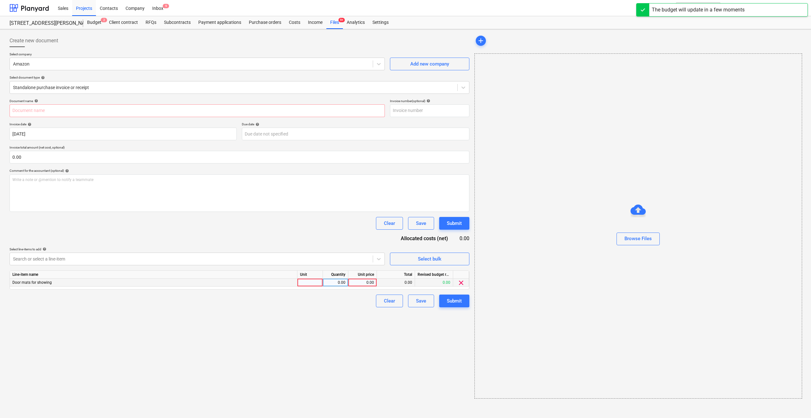
click at [364, 280] on div "0.00" at bounding box center [362, 283] width 23 height 8
type input "88.17"
click at [338, 281] on div "0.00" at bounding box center [336, 283] width 20 height 8
click at [434, 329] on div "Create new document Select company Amazon Add new company Select document type …" at bounding box center [239, 216] width 465 height 369
drag, startPoint x: 453, startPoint y: 301, endPoint x: 277, endPoint y: 366, distance: 187.6
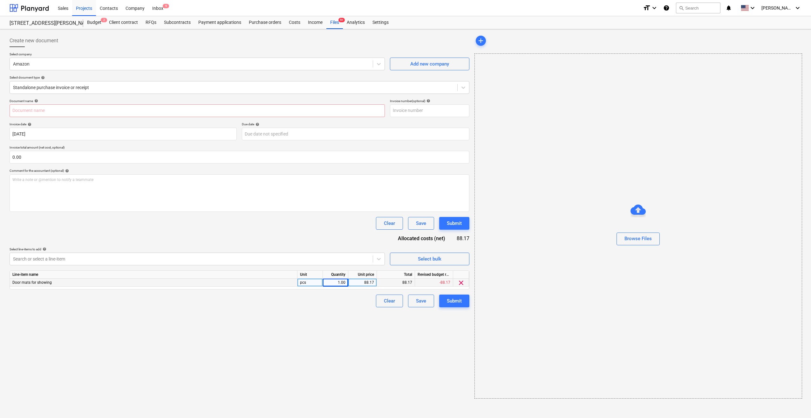
click at [287, 376] on div "Create new document Select company Amazon Add new company Select document type …" at bounding box center [239, 216] width 465 height 369
click at [146, 110] on input "text" at bounding box center [197, 110] width 375 height 13
click at [151, 178] on p "Write a note or @mention to notify a teammate ﻿" at bounding box center [239, 179] width 454 height 5
click at [152, 165] on div "Document name help Invoice number (optional) help Invoice date help 25 Aug 2025…" at bounding box center [240, 203] width 460 height 208
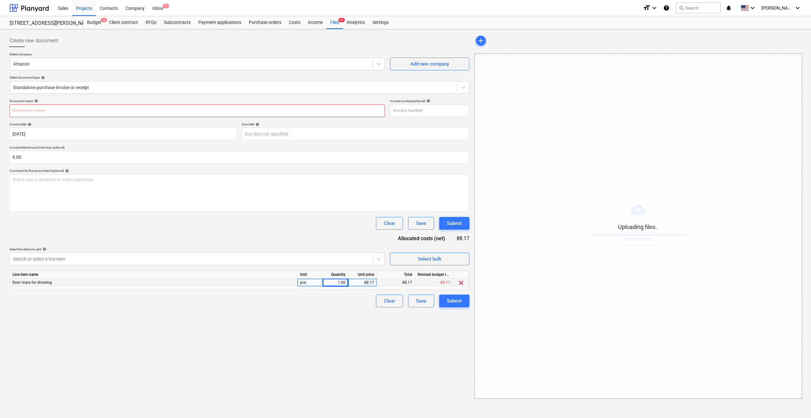
click at [65, 112] on input "text" at bounding box center [197, 110] width 375 height 13
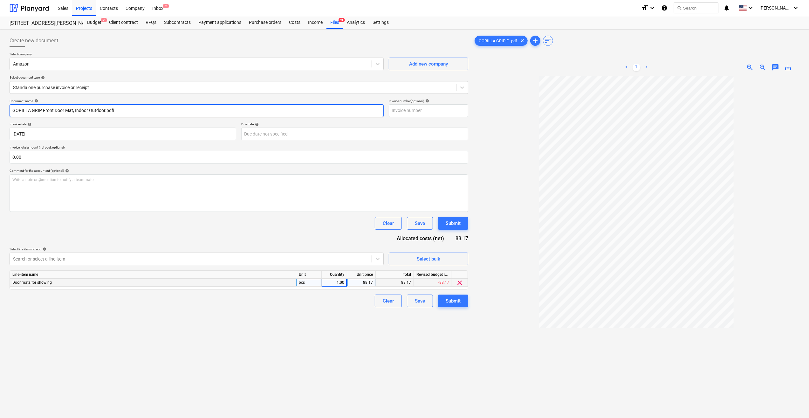
type input "GORILLA GRIP Front Door Mat, Indoor Outdoor.pdf"
click at [448, 299] on div "Submit" at bounding box center [453, 301] width 15 height 8
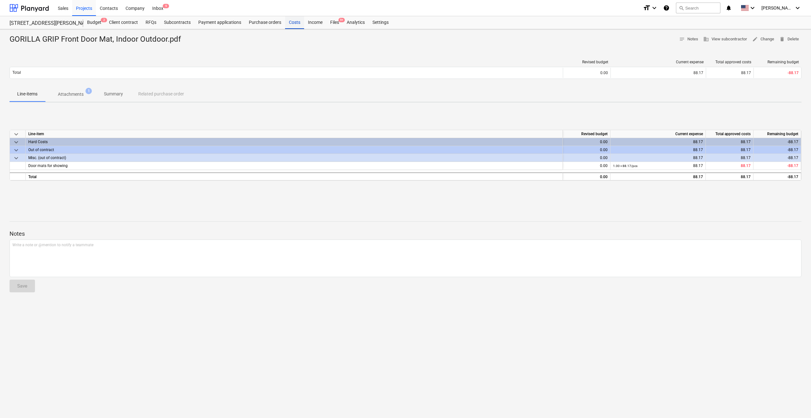
click at [293, 23] on div "Costs" at bounding box center [294, 22] width 19 height 13
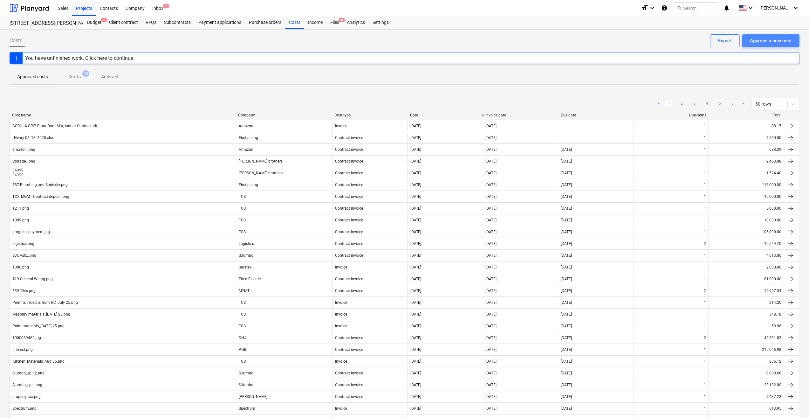
click at [768, 39] on div "Approve a new cost" at bounding box center [771, 41] width 42 height 8
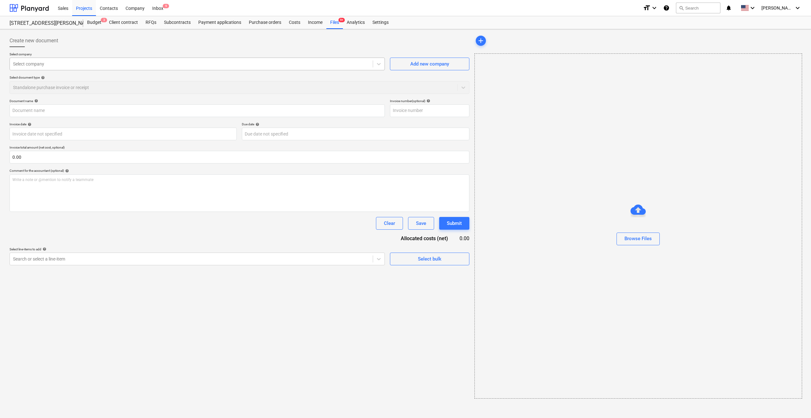
click at [161, 65] on div at bounding box center [191, 64] width 357 height 6
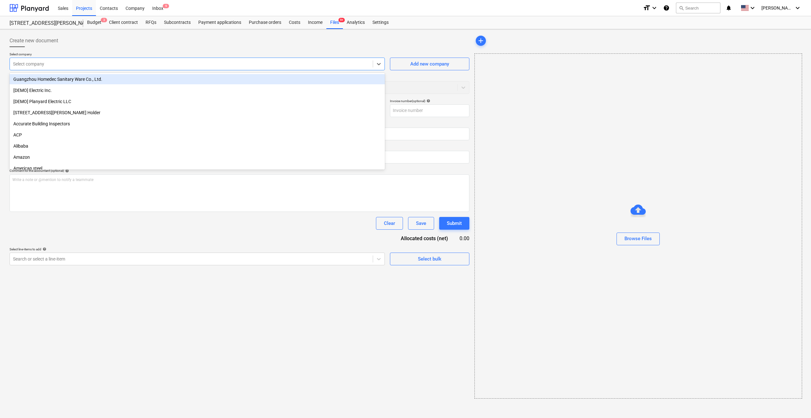
type input "a"
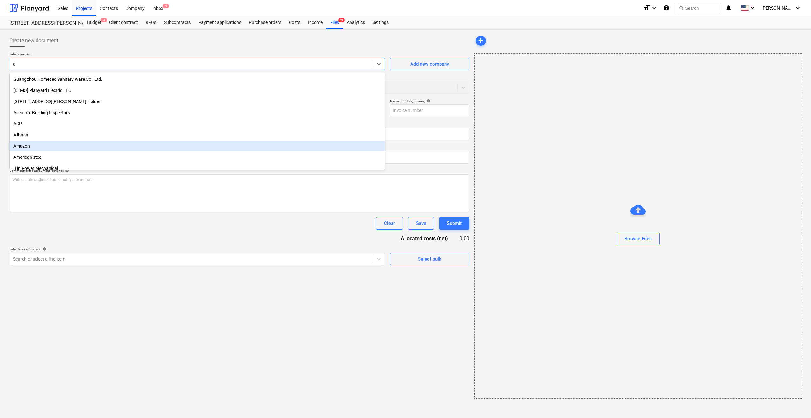
click at [31, 146] on div "Amazon" at bounding box center [197, 146] width 375 height 10
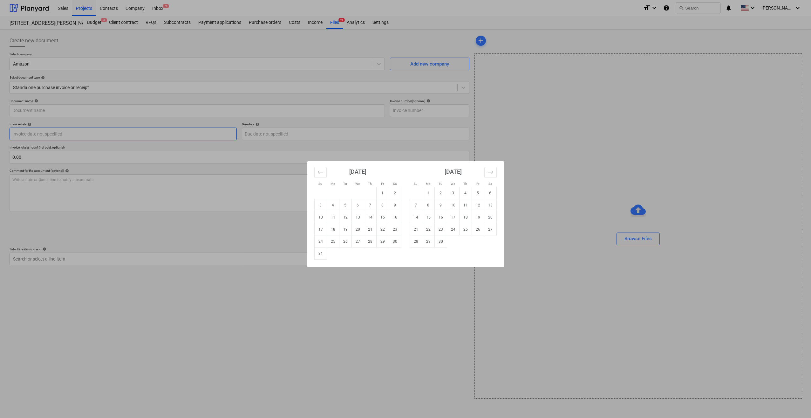
click at [96, 135] on body "Sales Projects Contacts Company Inbox 9 format_size keyboard_arrow_down help se…" at bounding box center [405, 209] width 811 height 418
click at [335, 241] on td "25" at bounding box center [333, 241] width 12 height 12
type input "[DATE]"
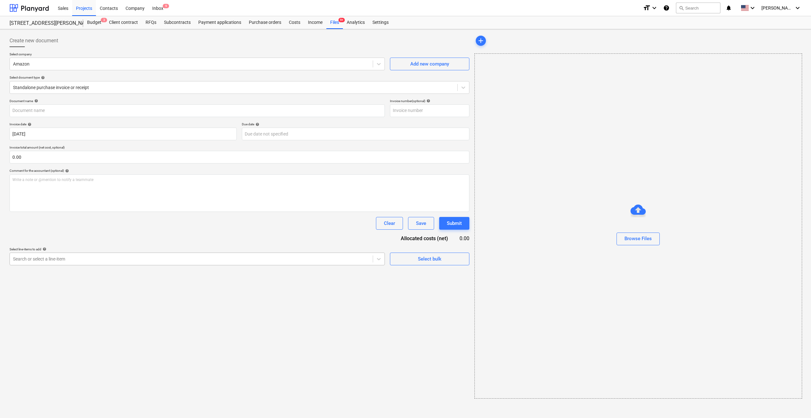
click at [131, 260] on div at bounding box center [191, 259] width 357 height 6
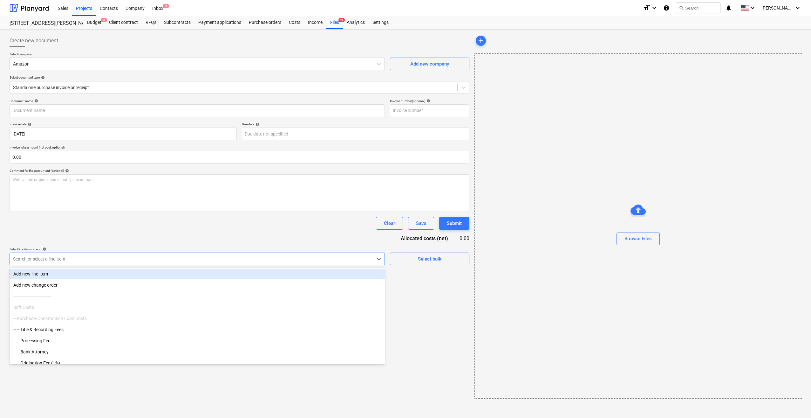
click at [46, 272] on div "Add new line-item" at bounding box center [197, 274] width 375 height 10
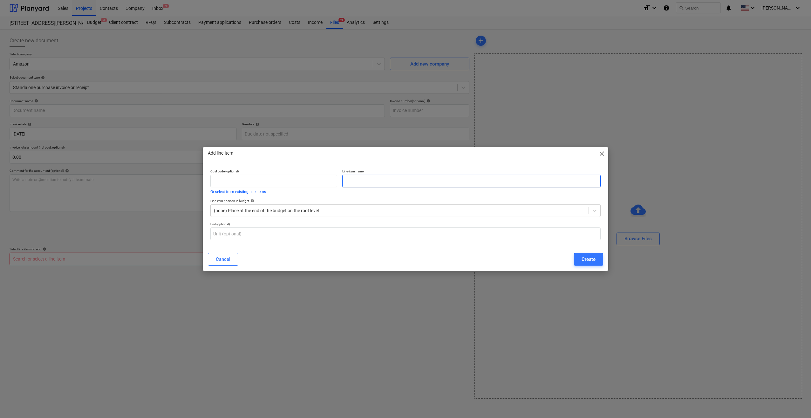
click at [360, 181] on input "text" at bounding box center [471, 181] width 258 height 13
type input "M"
type input "p"
type input "panel for hiding roof pipes and added door mat"
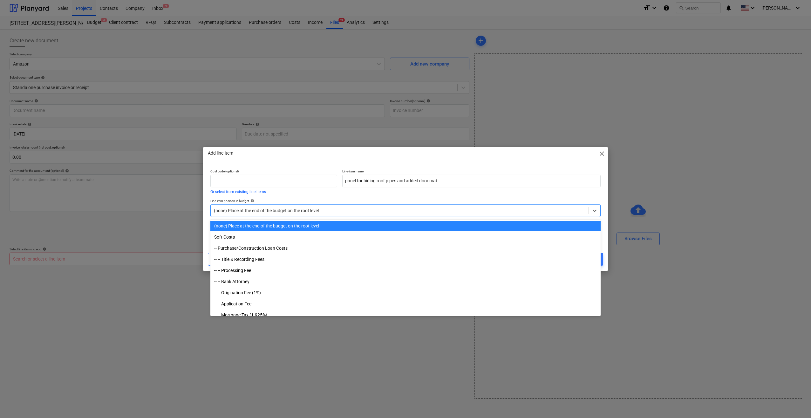
click at [544, 210] on div at bounding box center [400, 210] width 372 height 6
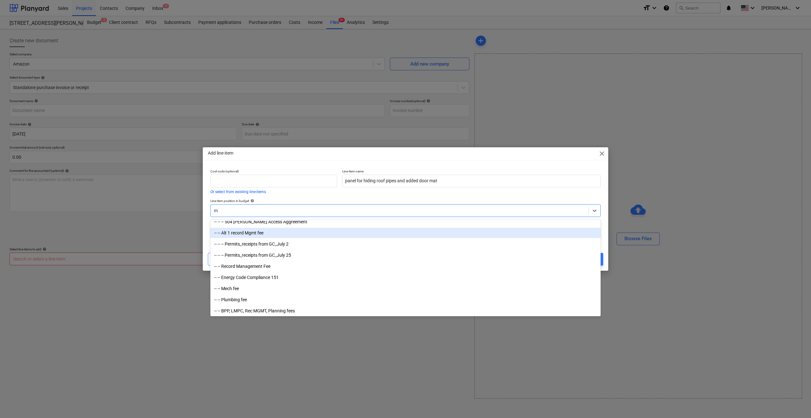
scroll to position [127, 0]
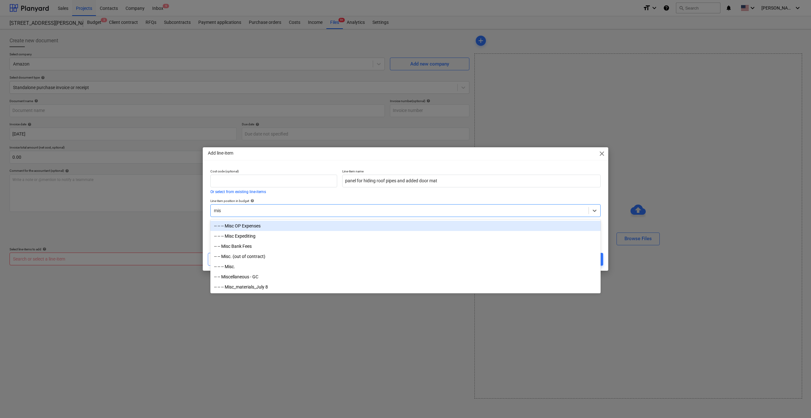
type input "misc"
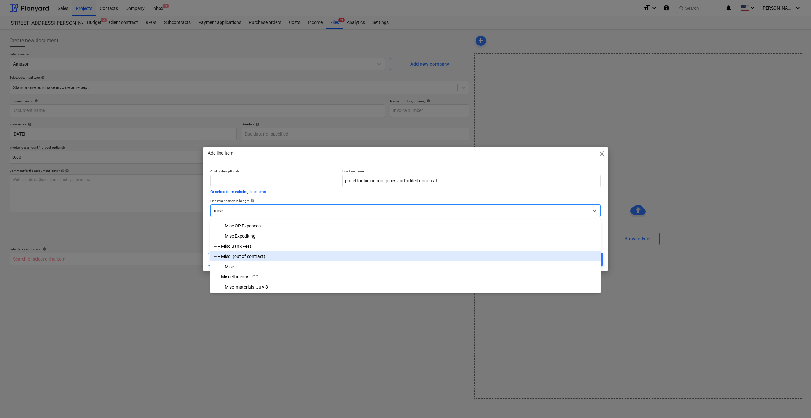
click at [261, 256] on div "-- -- Misc. (out of contract)" at bounding box center [405, 256] width 390 height 10
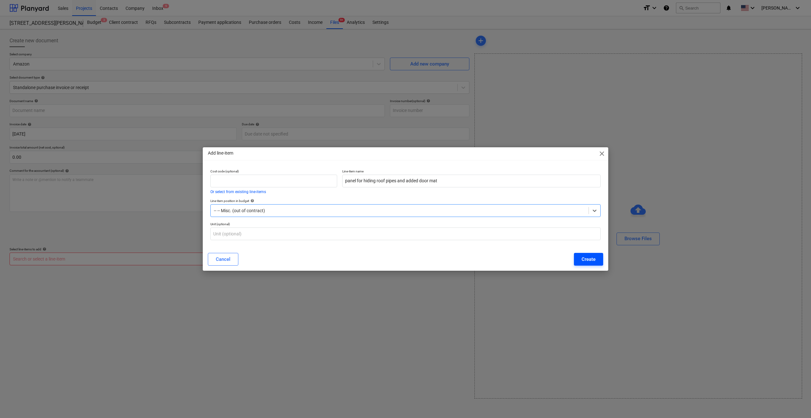
click at [589, 255] on div "Create" at bounding box center [589, 259] width 14 height 8
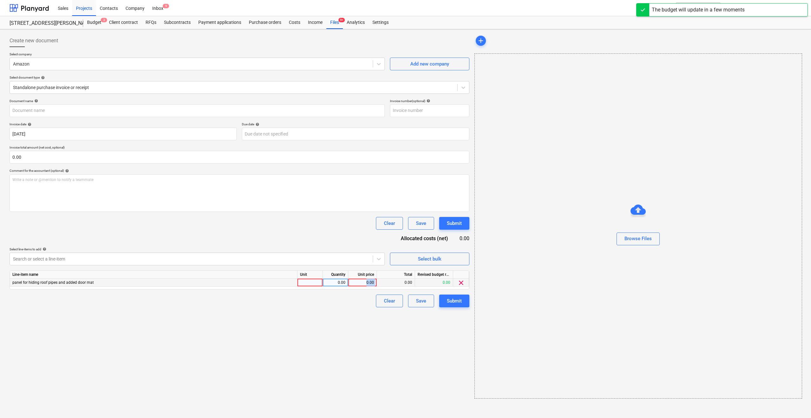
drag, startPoint x: 365, startPoint y: 281, endPoint x: 382, endPoint y: 284, distance: 16.7
click at [0, 0] on div "panel for hiding roof pipes and added door mat 0.00 0.00 0.00 0.00 clear" at bounding box center [0, 0] width 0 height 0
click at [316, 279] on div at bounding box center [310, 283] width 25 height 8
type input "1"
click at [359, 282] on div "0.00" at bounding box center [362, 283] width 23 height 8
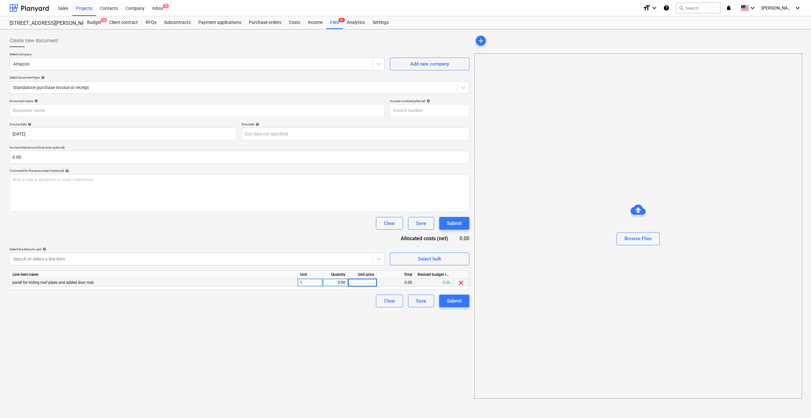
click at [338, 282] on div "0.00" at bounding box center [336, 283] width 20 height 8
type input "1"
click at [364, 284] on div "0.00" at bounding box center [362, 283] width 23 height 8
type input "180.72"
click at [408, 335] on div "Create new document Select company Amazon Add new company Select document type …" at bounding box center [239, 216] width 465 height 369
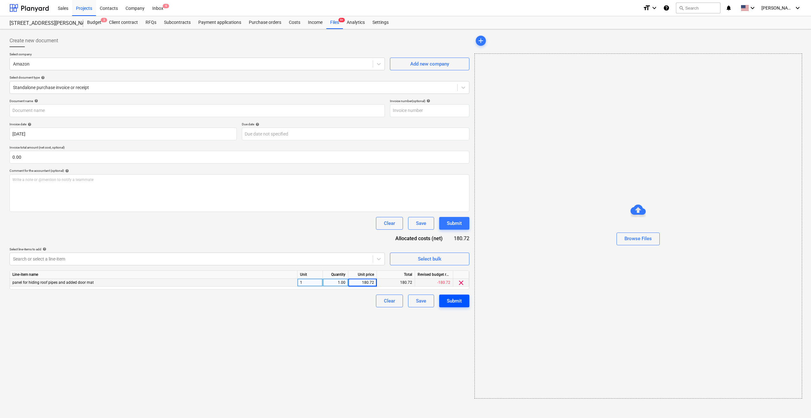
click at [455, 301] on div "Submit" at bounding box center [454, 301] width 15 height 8
type input "Panels for roof and door mat.pdf"
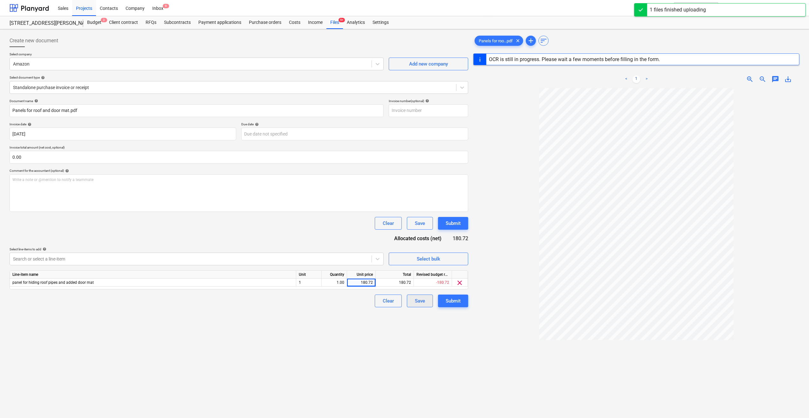
click at [418, 300] on div "Save" at bounding box center [420, 301] width 10 height 8
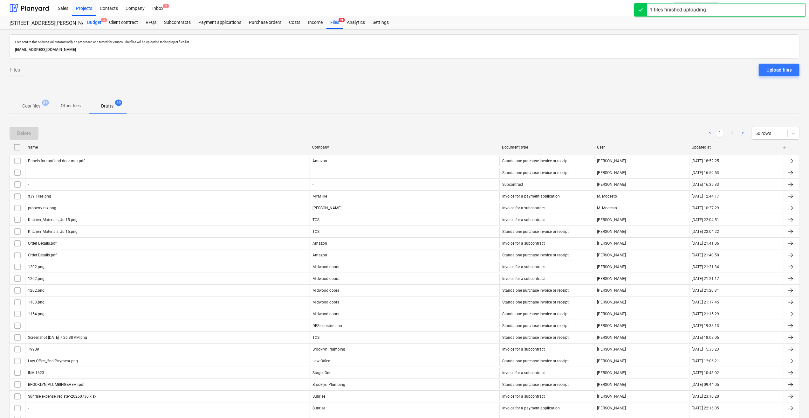
click at [94, 22] on div "Budget 3" at bounding box center [94, 22] width 22 height 13
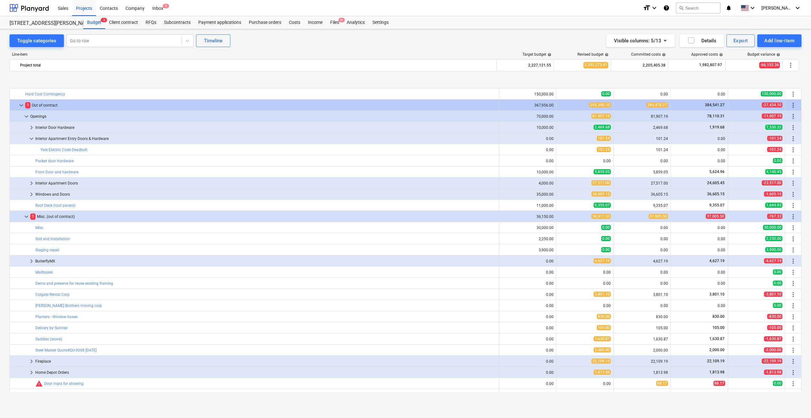
scroll to position [127, 0]
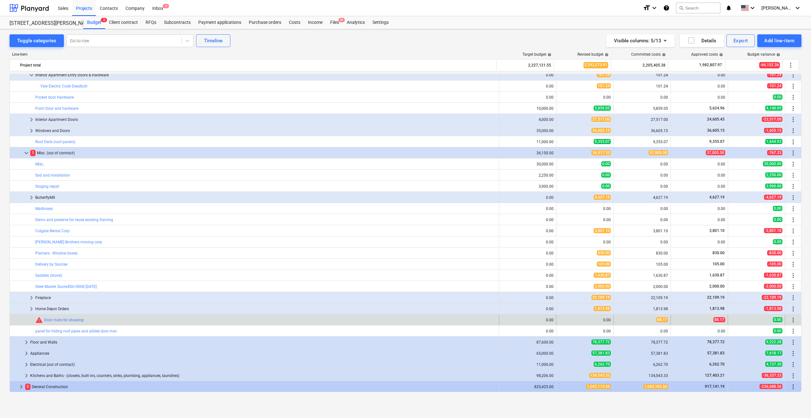
click at [559, 320] on button "edit" at bounding box center [563, 320] width 8 height 8
type textarea "x"
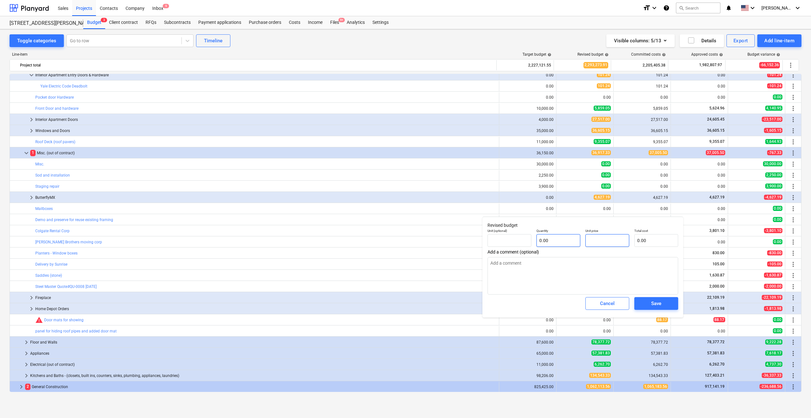
drag, startPoint x: 613, startPoint y: 242, endPoint x: 566, endPoint y: 246, distance: 47.3
click at [566, 246] on div "Unit (optional) Quantity 0.00 Unit price Total cost 0.00" at bounding box center [583, 237] width 196 height 23
type textarea "x"
type input "pcs"
type input "8"
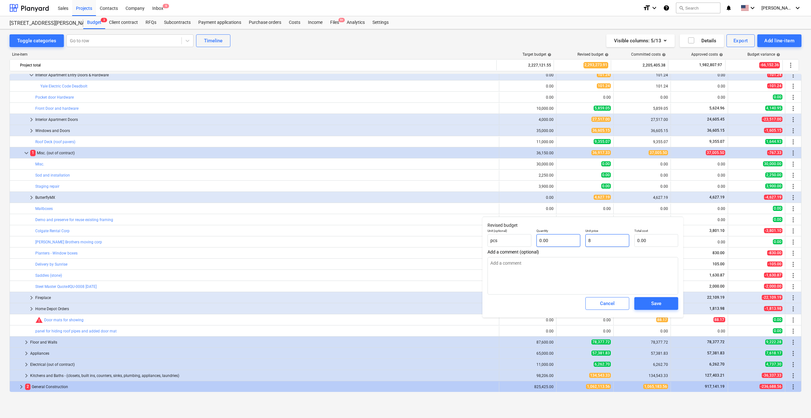
type input "1.00"
type input "8.00"
type textarea "x"
type input "88"
type input "88.00"
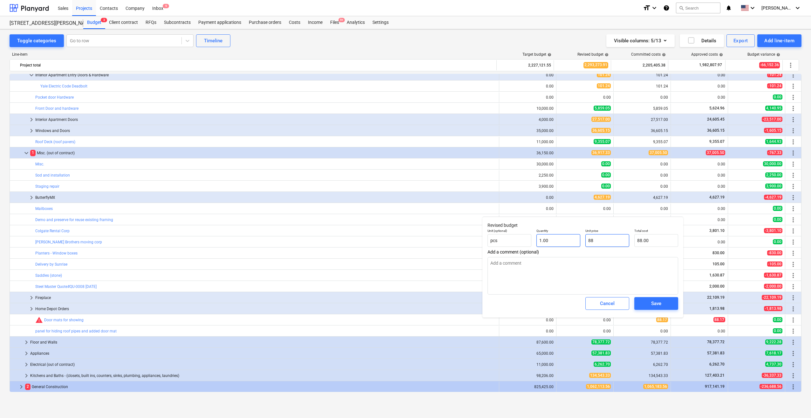
type textarea "x"
type input "88."
type textarea "x"
type input "88.1"
type input "88.10"
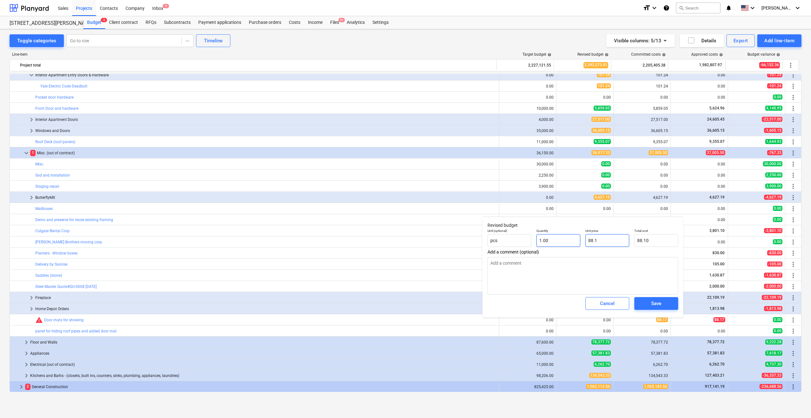
type textarea "x"
type input "88.17"
click at [647, 302] on span "Save" at bounding box center [656, 303] width 29 height 8
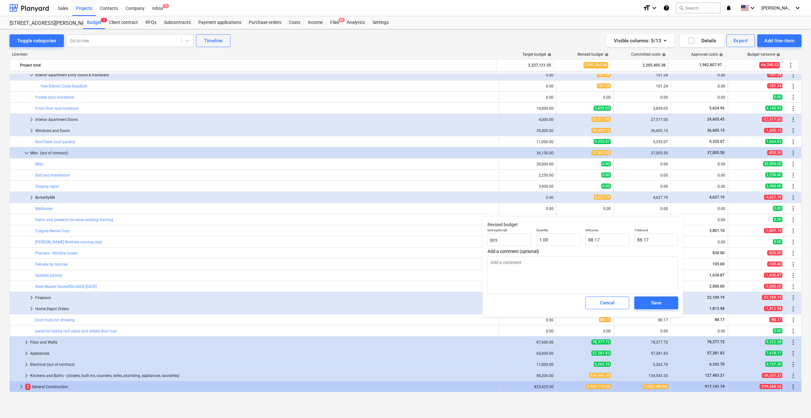
type textarea "x"
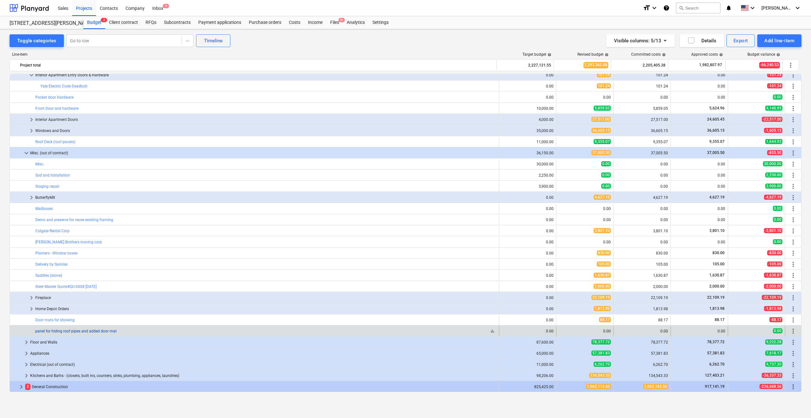
click at [60, 329] on link "panel for hiding roof pipes and added door mat" at bounding box center [75, 331] width 81 height 4
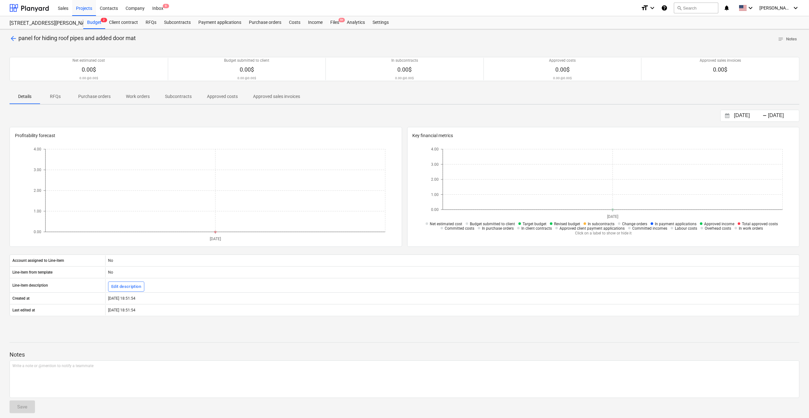
click at [218, 94] on p "Approved costs" at bounding box center [222, 96] width 31 height 7
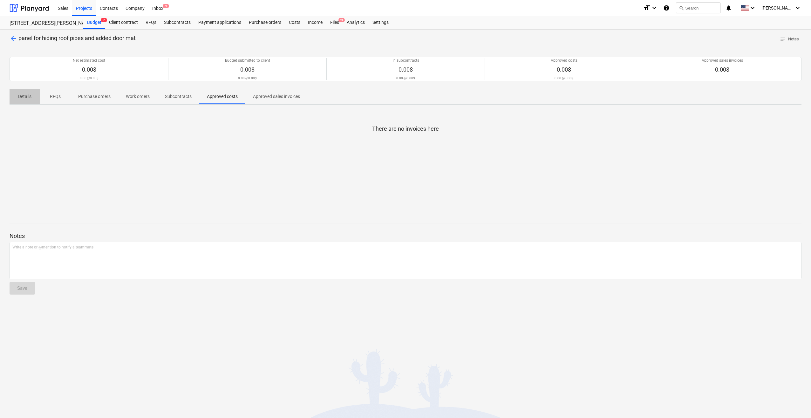
click at [25, 95] on p "Details" at bounding box center [24, 96] width 15 height 7
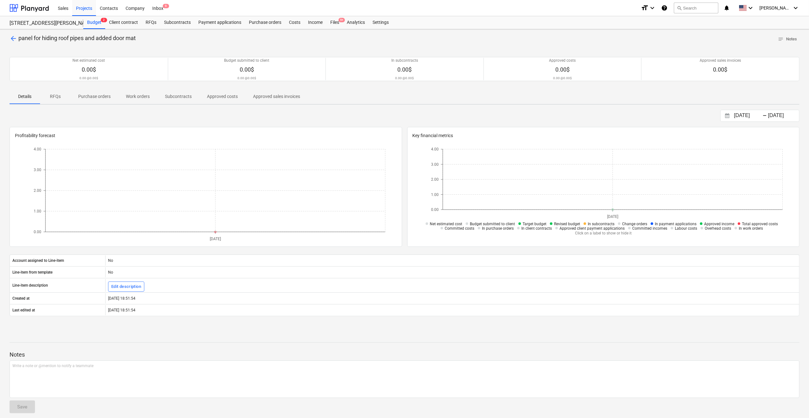
click at [275, 97] on p "Approved sales invoices" at bounding box center [276, 96] width 47 height 7
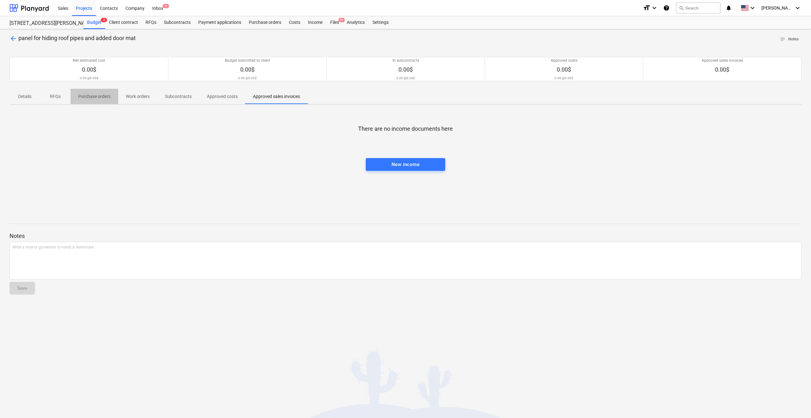
click at [83, 94] on p "Purchase orders" at bounding box center [94, 96] width 32 height 7
click at [10, 39] on span "arrow_back" at bounding box center [14, 39] width 8 height 8
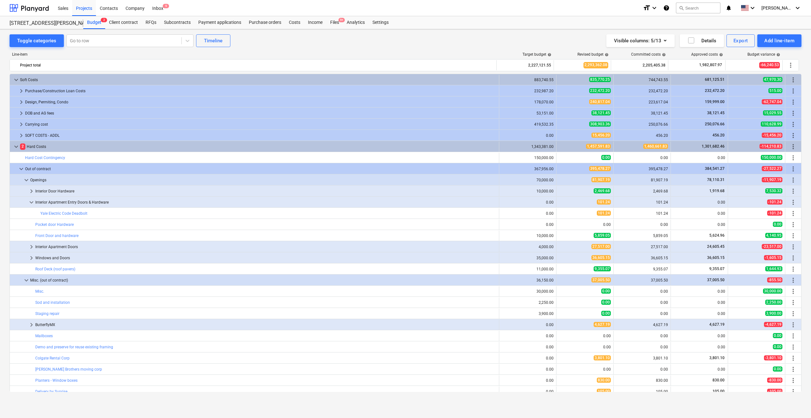
scroll to position [127, 0]
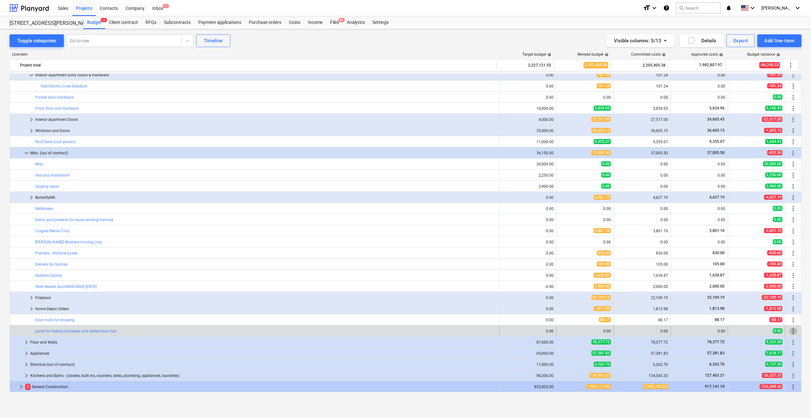
click at [792, 331] on span "more_vert" at bounding box center [794, 331] width 8 height 8
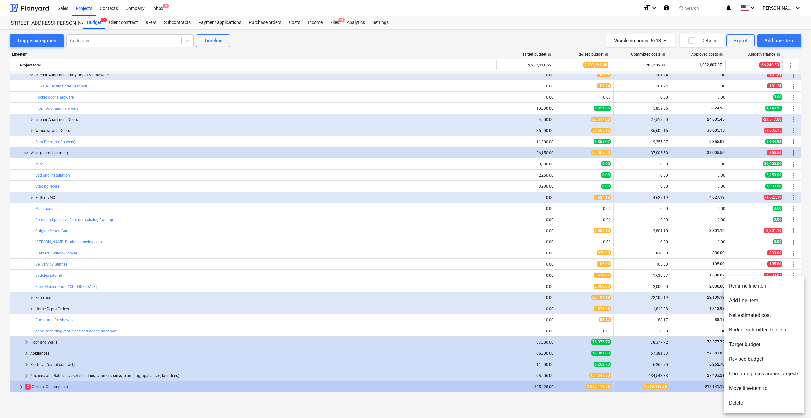
click at [139, 329] on div at bounding box center [405, 209] width 811 height 418
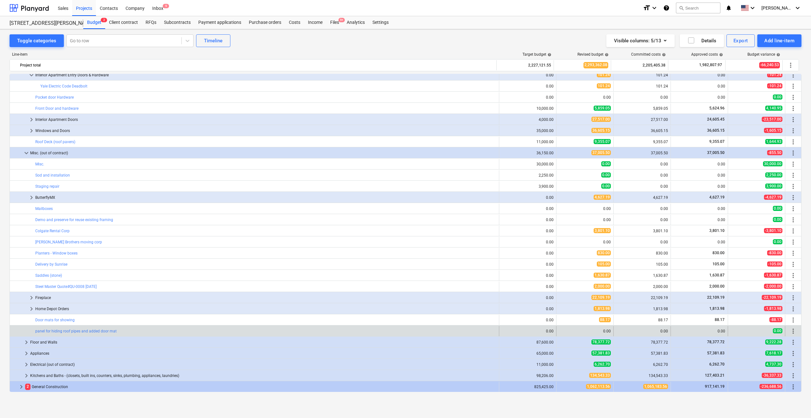
click at [74, 328] on div "bar_chart panel for hiding roof pipes and added door mat" at bounding box center [265, 331] width 461 height 10
click at [77, 331] on link "panel for hiding roof pipes and added door mat" at bounding box center [75, 331] width 81 height 4
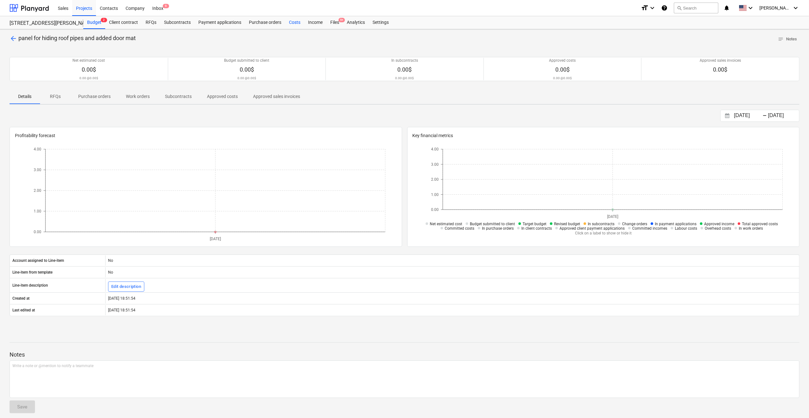
click at [293, 21] on div "Costs" at bounding box center [294, 22] width 19 height 13
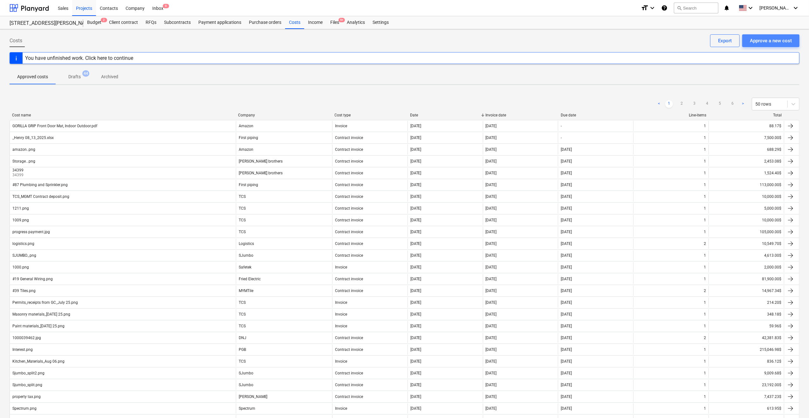
click at [771, 40] on div "Approve a new cost" at bounding box center [771, 41] width 42 height 8
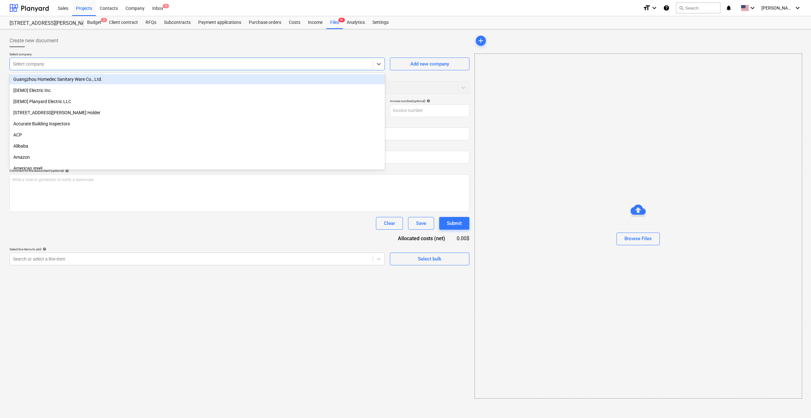
click at [59, 66] on div at bounding box center [191, 64] width 357 height 6
type input "am"
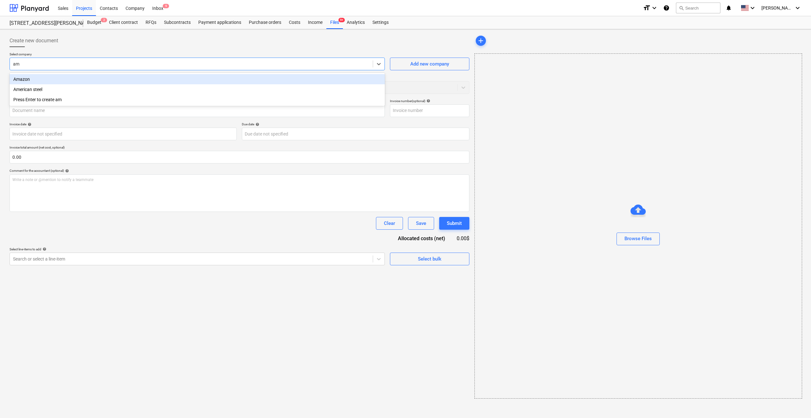
click at [61, 78] on div "Amazon" at bounding box center [197, 79] width 375 height 10
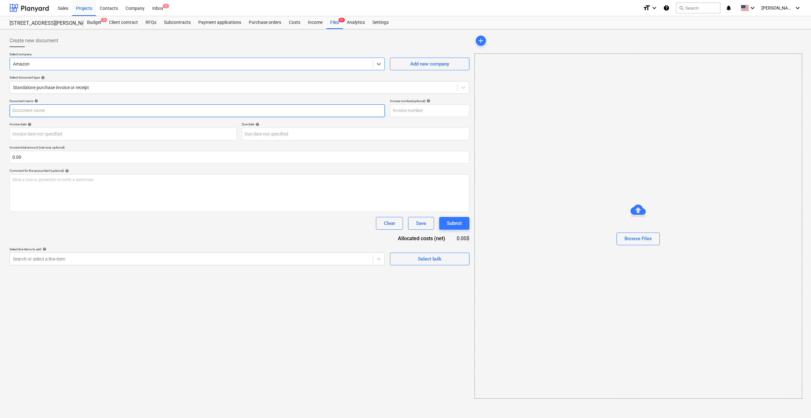
click at [70, 115] on input "text" at bounding box center [197, 110] width 375 height 13
click at [170, 94] on div "Select company Amazon Add new company Select document type help Standalone purc…" at bounding box center [240, 75] width 460 height 47
click at [76, 135] on body "Sales Projects Contacts Company Inbox 9 format_size keyboard_arrow_down help se…" at bounding box center [405, 209] width 811 height 418
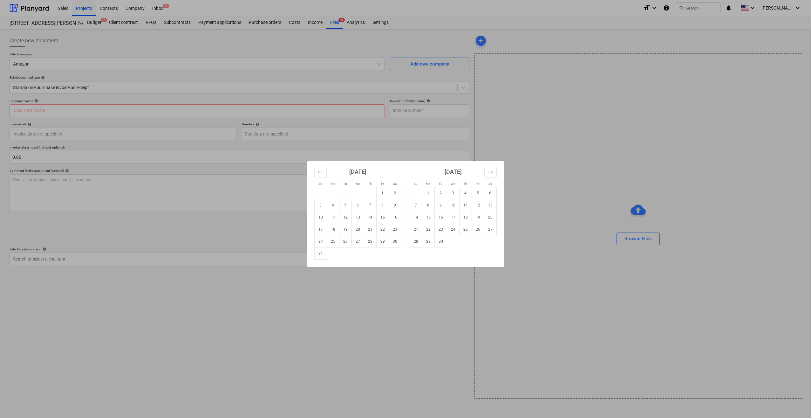
click at [334, 241] on td "25" at bounding box center [333, 241] width 12 height 12
type input "[DATE]"
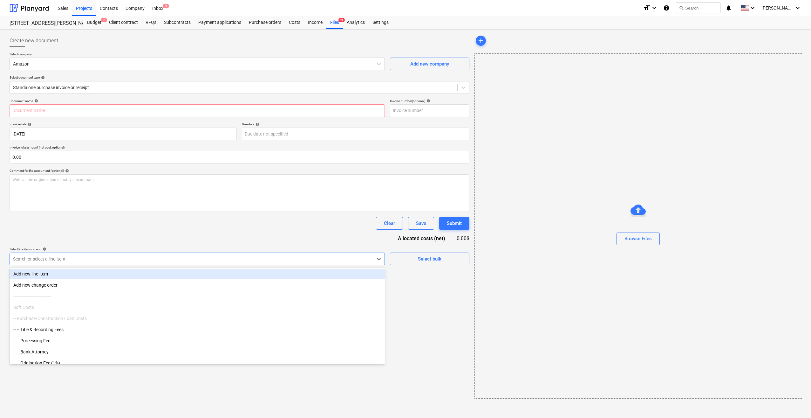
click at [116, 262] on div at bounding box center [191, 259] width 357 height 6
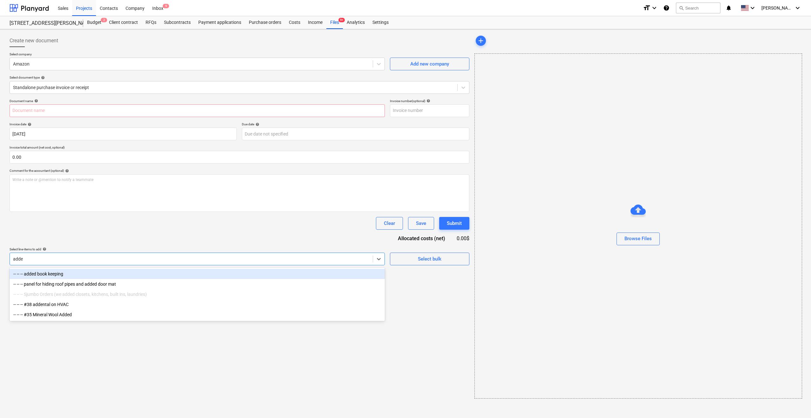
type input "added"
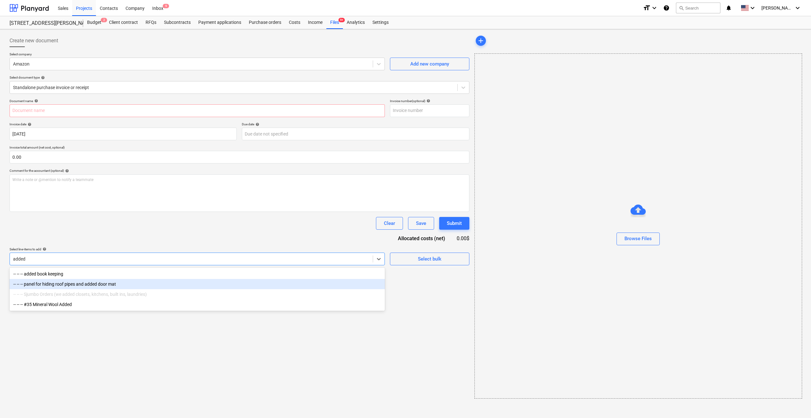
click at [95, 284] on div "-- -- -- panel for hiding roof pipes and added door mat" at bounding box center [197, 284] width 375 height 10
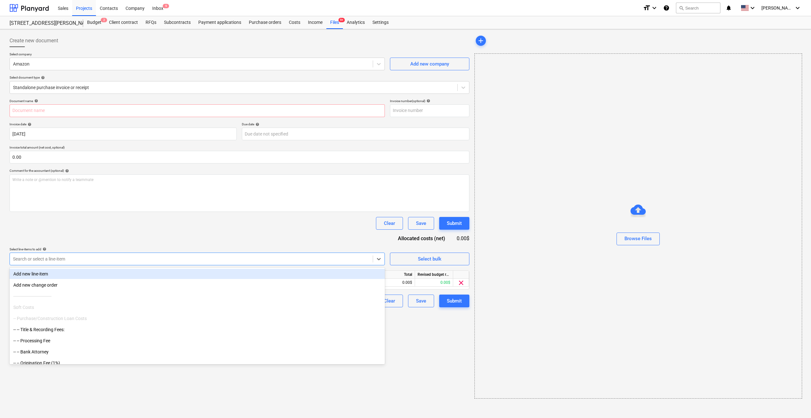
click at [316, 236] on div "Document name help Invoice number (optional) help Invoice date help 25 Aug 2025…" at bounding box center [240, 203] width 460 height 208
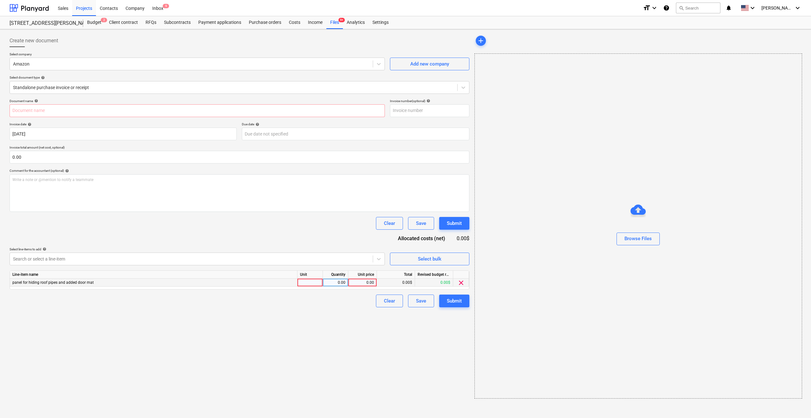
click at [317, 281] on div at bounding box center [310, 283] width 25 height 8
type input "1"
click at [356, 284] on div "0.00" at bounding box center [362, 283] width 23 height 8
click at [342, 281] on div "0.00" at bounding box center [336, 283] width 20 height 8
type input "1"
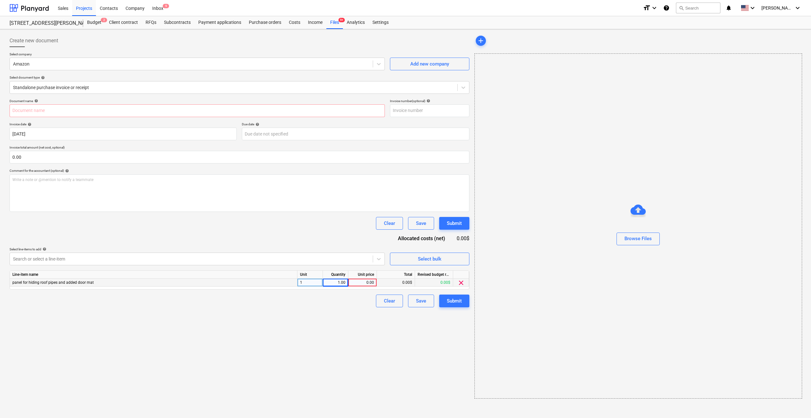
click at [363, 282] on div "0.00" at bounding box center [362, 283] width 23 height 8
type input "180"
type input "Panels for roof and door mat.pdf"
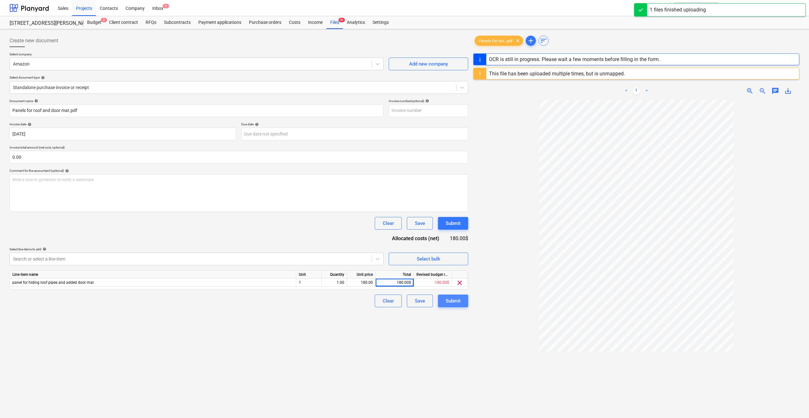
click at [453, 303] on div "Submit" at bounding box center [453, 301] width 15 height 8
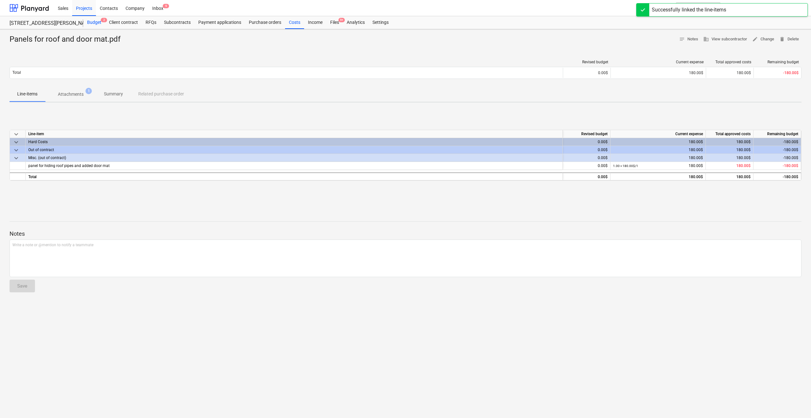
click at [99, 22] on div "Budget 2" at bounding box center [94, 22] width 22 height 13
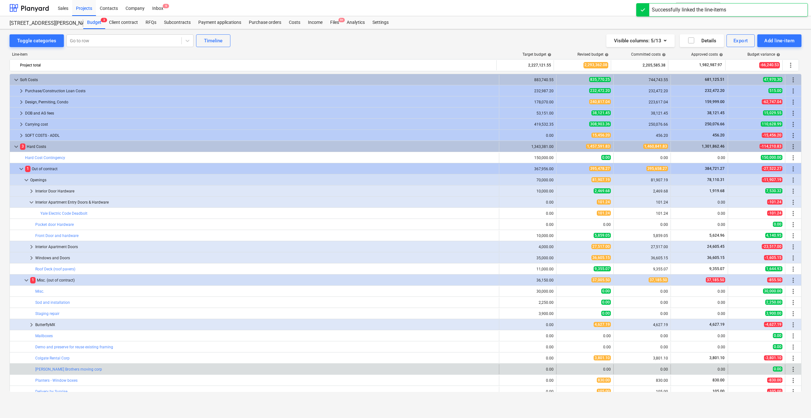
scroll to position [127, 0]
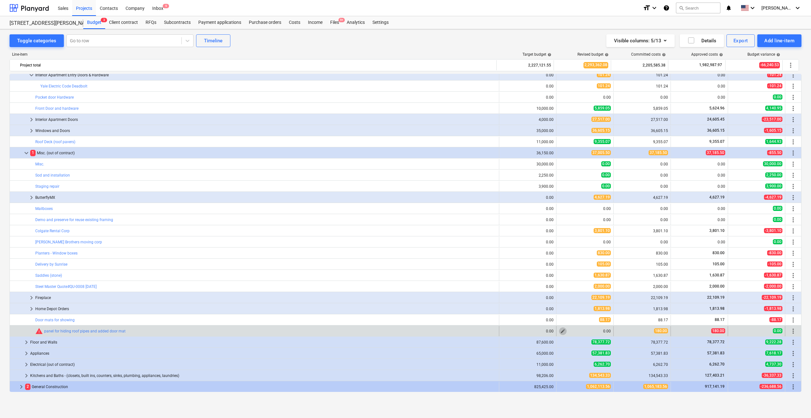
click at [561, 332] on span "edit" at bounding box center [563, 330] width 5 height 5
type textarea "x"
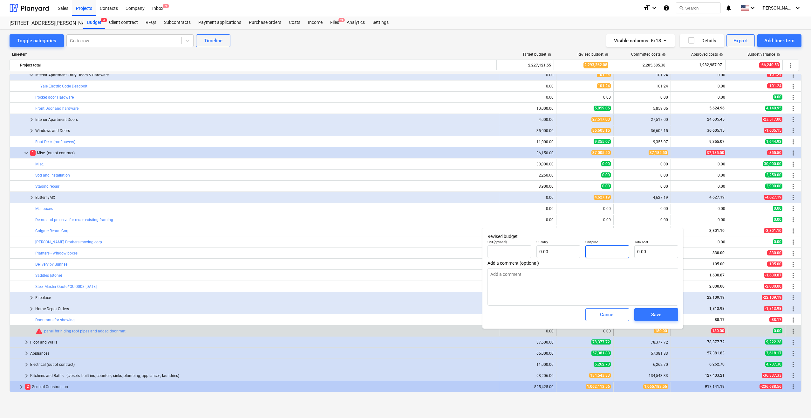
click at [607, 250] on input "text" at bounding box center [608, 251] width 44 height 13
type textarea "x"
type input "pcs"
type input "1"
type input "1.00"
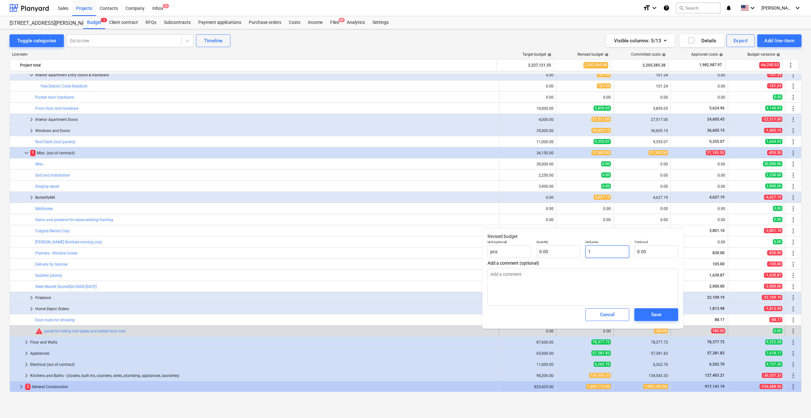
type input "1.00"
type textarea "x"
type input "18"
type input "18.00"
type textarea "x"
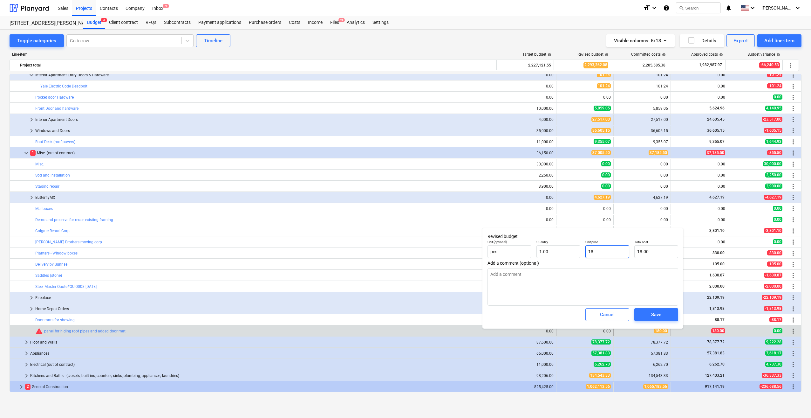
type input "180"
type input "180.00"
type textarea "x"
type input "180."
type textarea "x"
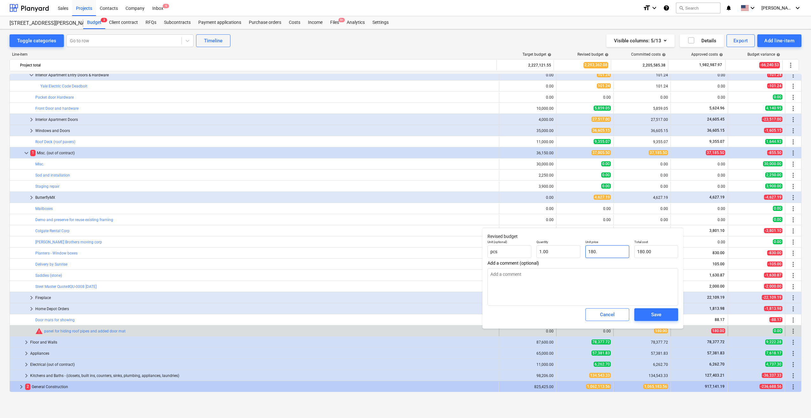
type input "180.1"
type input "180.10"
type textarea "x"
type input "180."
type input "180.00"
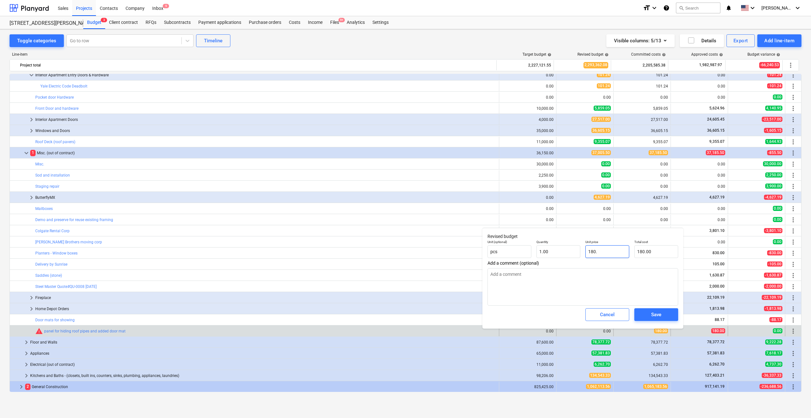
type textarea "x"
type input "180.7"
type input "180.70"
type textarea "x"
type input "180.72"
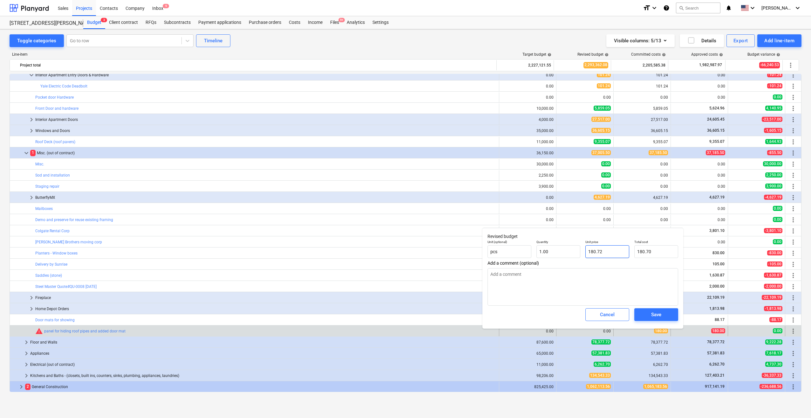
type input "180.72"
type textarea "x"
type input "1"
click at [560, 254] on input "1" at bounding box center [559, 251] width 44 height 13
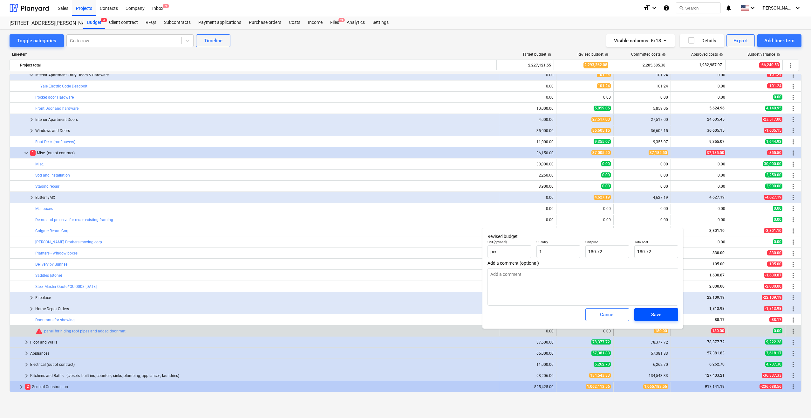
type textarea "x"
type input "1.00"
click at [651, 312] on div "Save" at bounding box center [656, 314] width 10 height 8
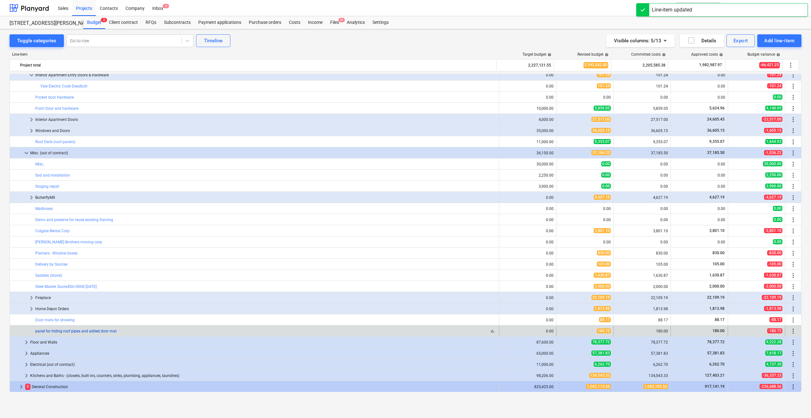
click at [61, 330] on link "panel for hiding roof pipes and added door mat" at bounding box center [75, 331] width 81 height 4
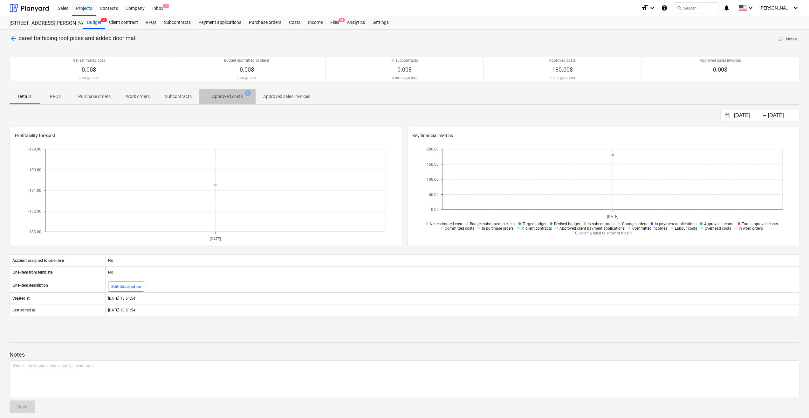
click at [224, 97] on p "Approved costs" at bounding box center [227, 96] width 31 height 7
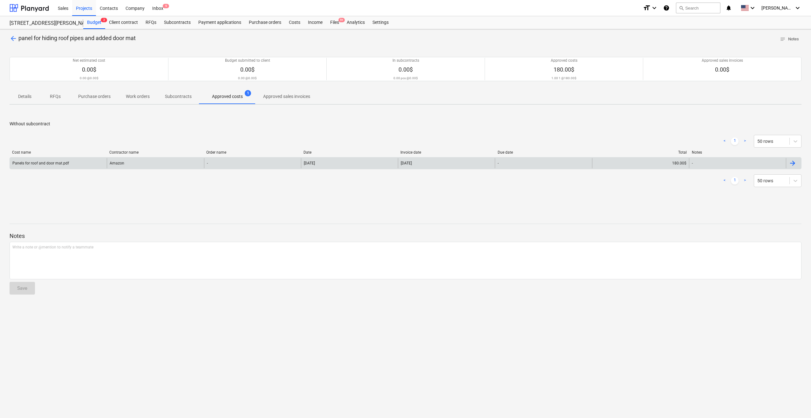
click at [36, 160] on div "Panels for roof and door mat.pdf" at bounding box center [58, 163] width 97 height 10
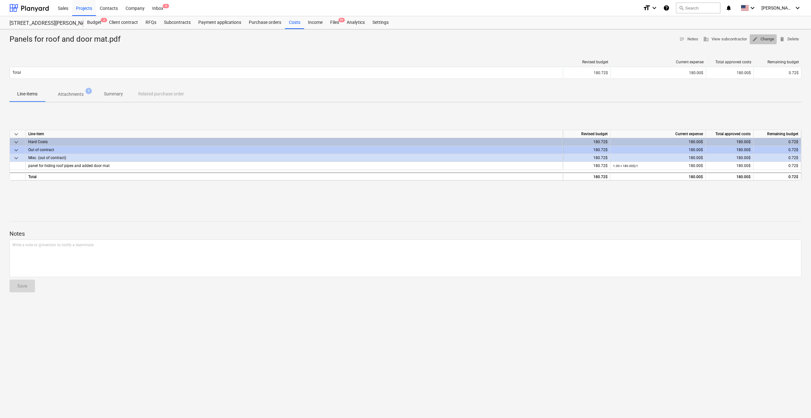
click at [768, 38] on span "edit Change" at bounding box center [764, 39] width 22 height 7
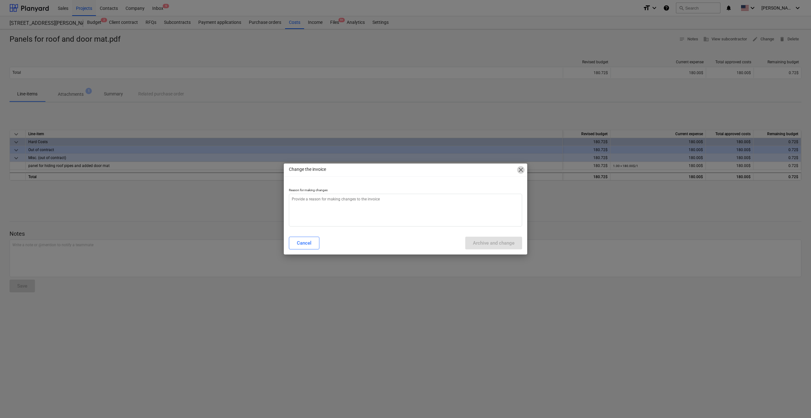
click at [519, 169] on span "close" at bounding box center [521, 170] width 8 height 8
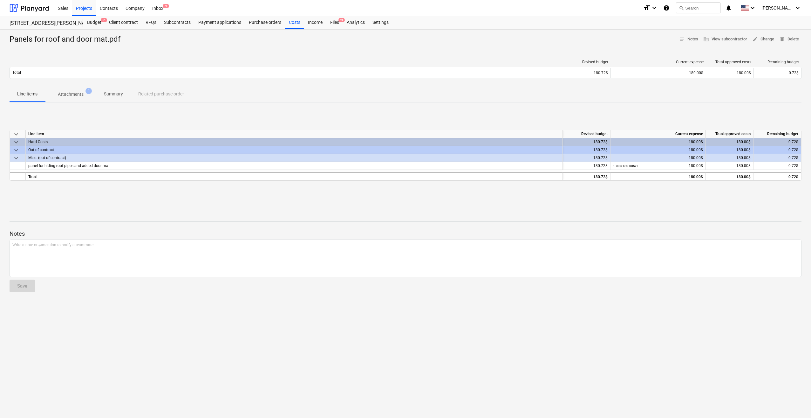
type textarea "x"
drag, startPoint x: 297, startPoint y: 22, endPoint x: 297, endPoint y: 25, distance: 3.5
click at [297, 22] on div "Costs" at bounding box center [294, 22] width 19 height 13
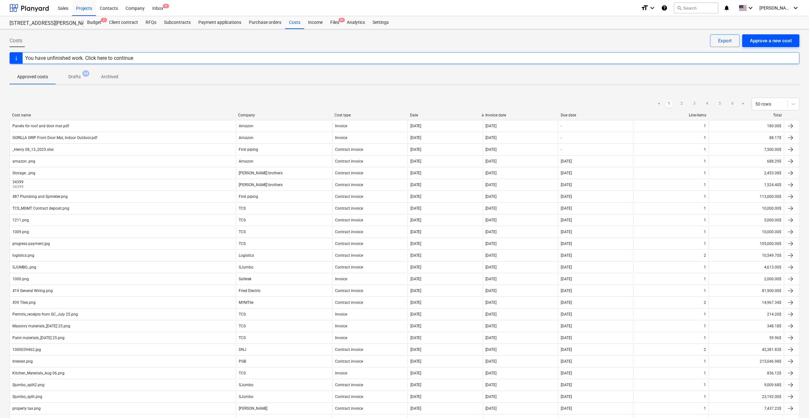
click at [759, 40] on div "Approve a new cost" at bounding box center [771, 41] width 42 height 8
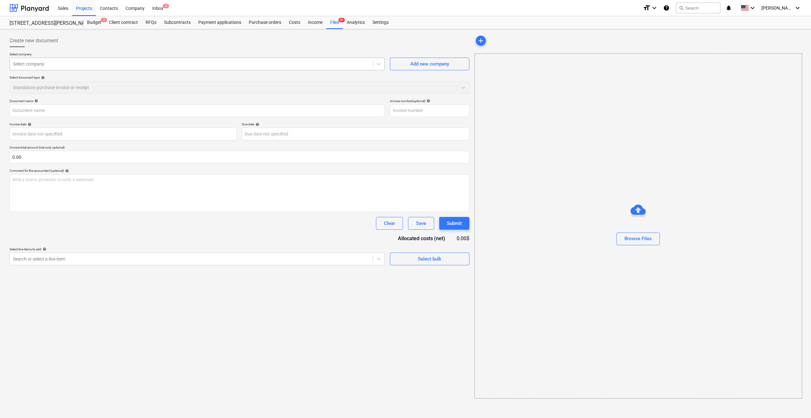
click at [110, 67] on div at bounding box center [191, 64] width 357 height 6
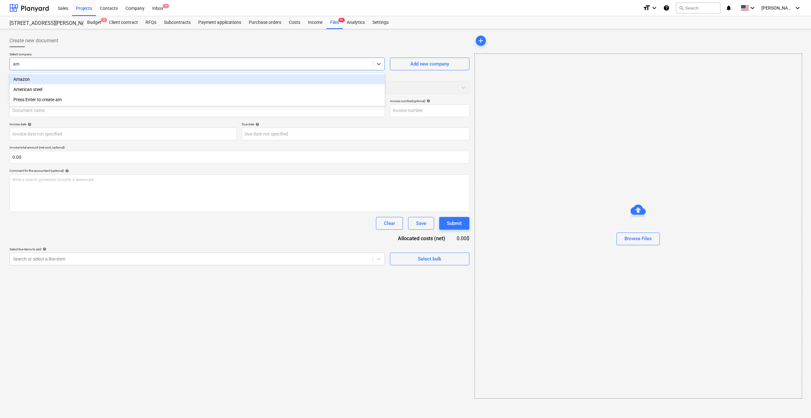
type input "ama"
click at [44, 78] on div "Amazon" at bounding box center [197, 79] width 375 height 10
click at [70, 137] on body "Sales Projects Contacts Company Inbox 9 format_size keyboard_arrow_down help se…" at bounding box center [405, 209] width 811 height 418
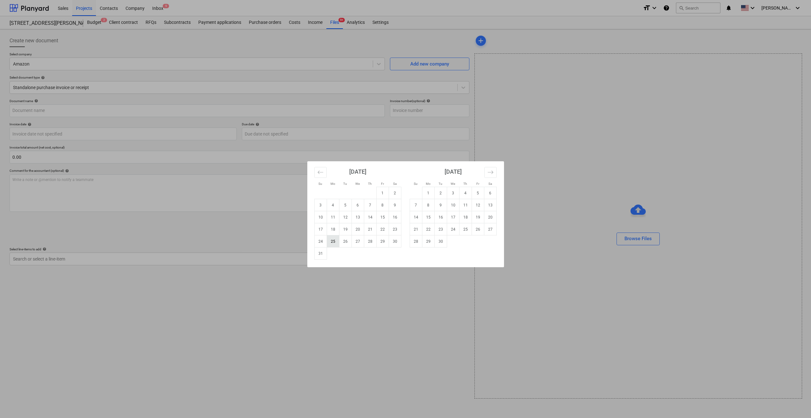
click at [332, 243] on td "25" at bounding box center [333, 241] width 12 height 12
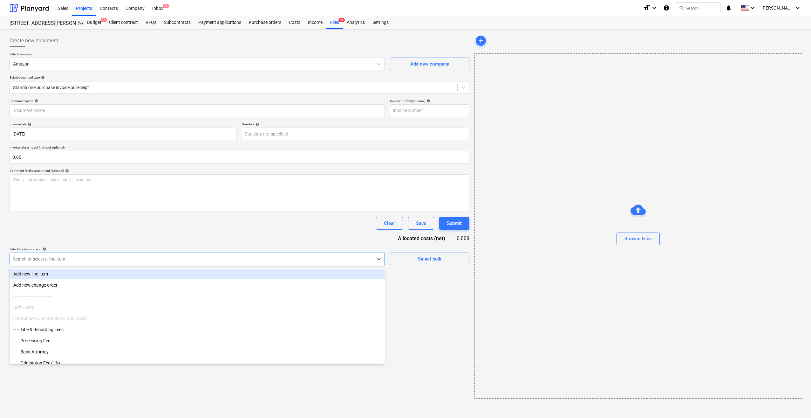
click at [108, 259] on div at bounding box center [191, 259] width 357 height 6
click at [35, 273] on div "Add new line-item" at bounding box center [197, 274] width 375 height 10
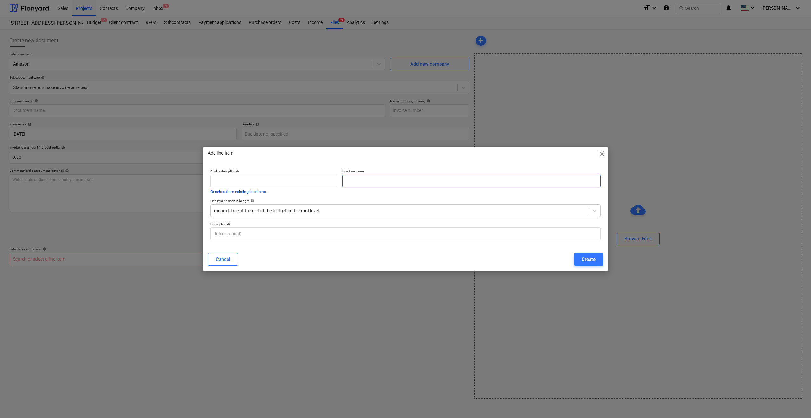
click at [367, 181] on input "text" at bounding box center [471, 181] width 258 height 13
click at [296, 209] on div at bounding box center [400, 210] width 372 height 6
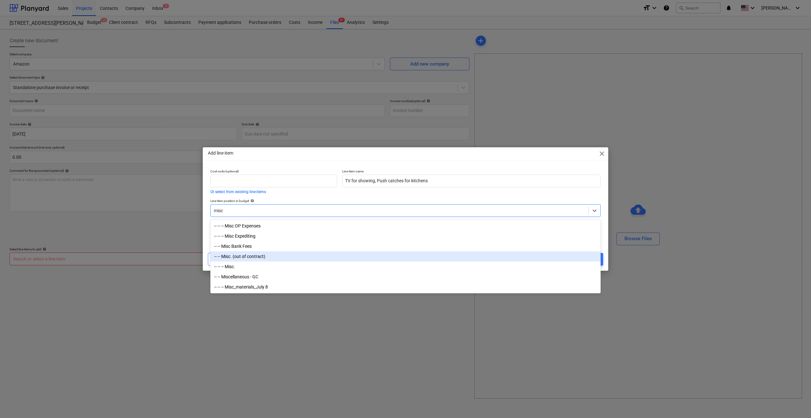
click at [254, 257] on div "-- -- Misc. (out of contract)" at bounding box center [405, 256] width 390 height 10
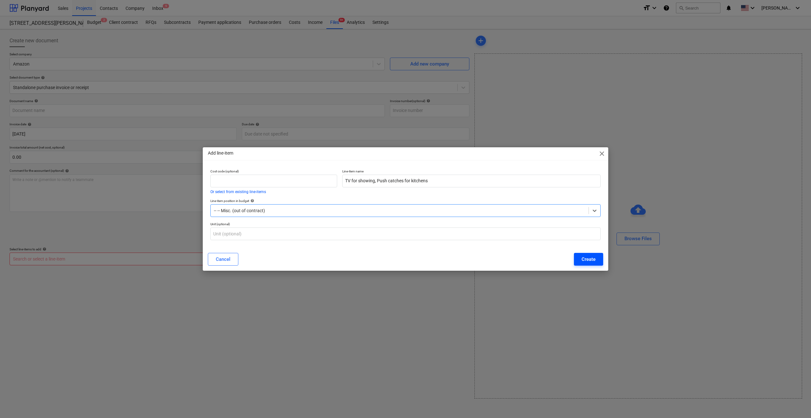
click at [593, 261] on div "Create" at bounding box center [589, 259] width 14 height 8
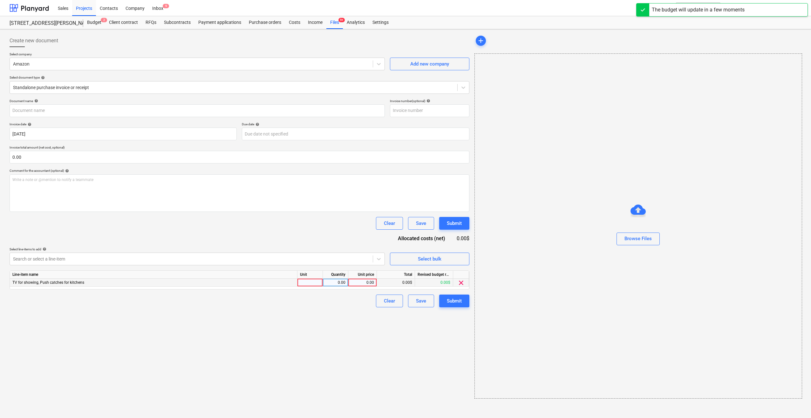
click at [305, 283] on div at bounding box center [310, 283] width 25 height 8
click at [329, 277] on div "Quantity" at bounding box center [335, 275] width 25 height 8
click at [332, 281] on div "0.00" at bounding box center [336, 283] width 20 height 8
click at [362, 282] on div "0.00" at bounding box center [362, 283] width 23 height 8
click at [331, 322] on div "Create new document Select company Amazon Add new company Select document type …" at bounding box center [239, 216] width 465 height 369
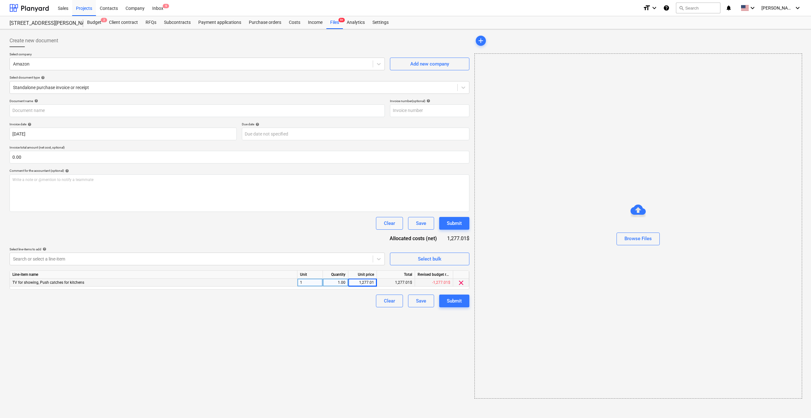
drag, startPoint x: 88, startPoint y: 281, endPoint x: 12, endPoint y: 283, distance: 76.6
click at [12, 283] on div "TV for showing, Push catches for kitchens" at bounding box center [154, 283] width 288 height 8
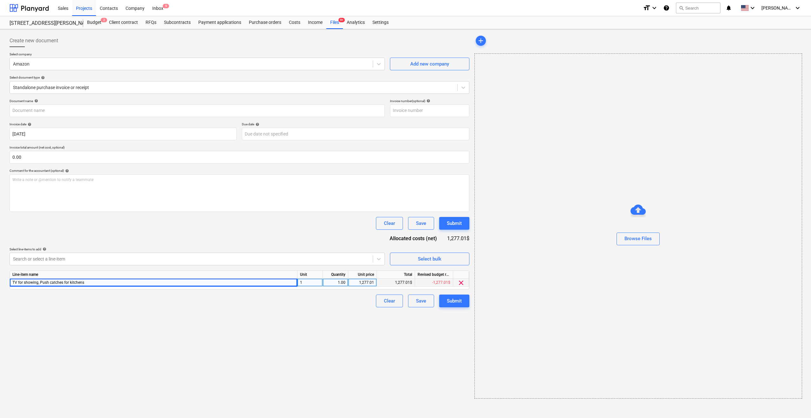
copy span "TV for showing, Push catches for kitchens"
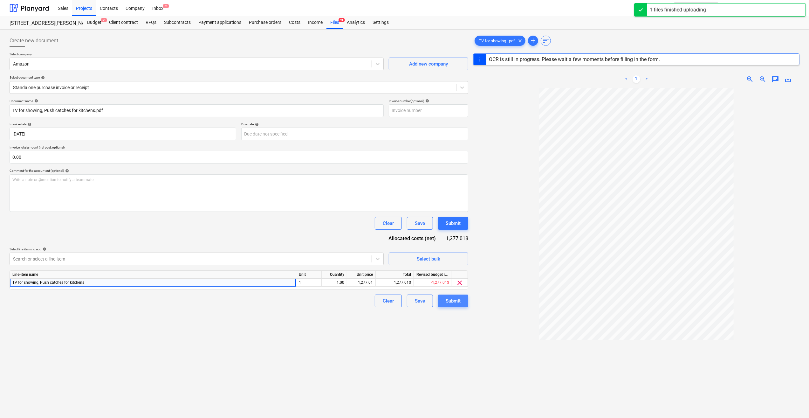
click at [450, 299] on div "Submit" at bounding box center [453, 301] width 15 height 8
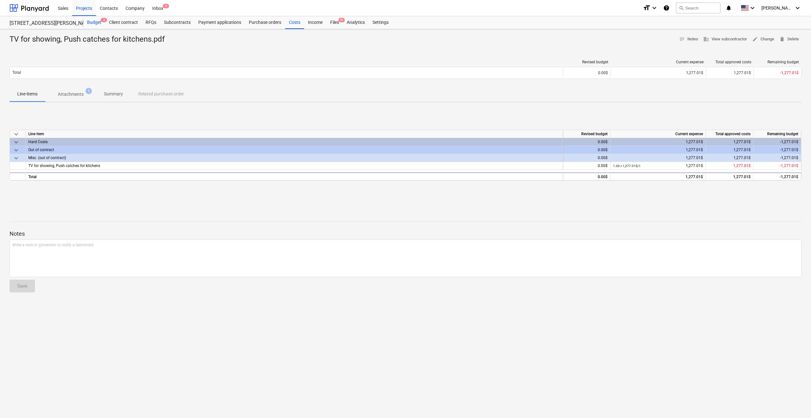
click at [91, 21] on div "Budget 2" at bounding box center [94, 22] width 22 height 13
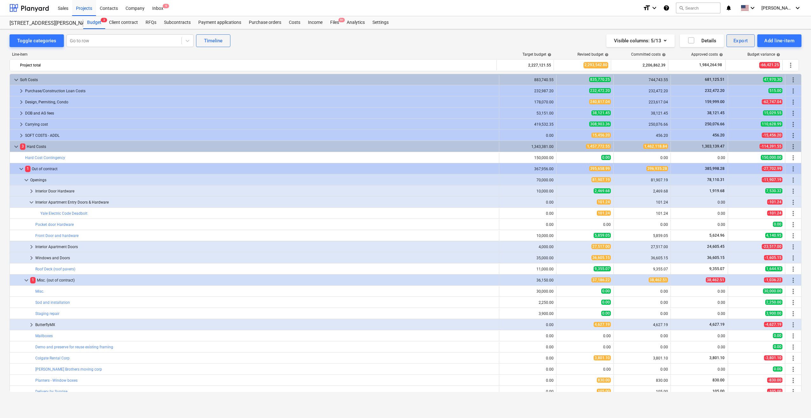
scroll to position [127, 0]
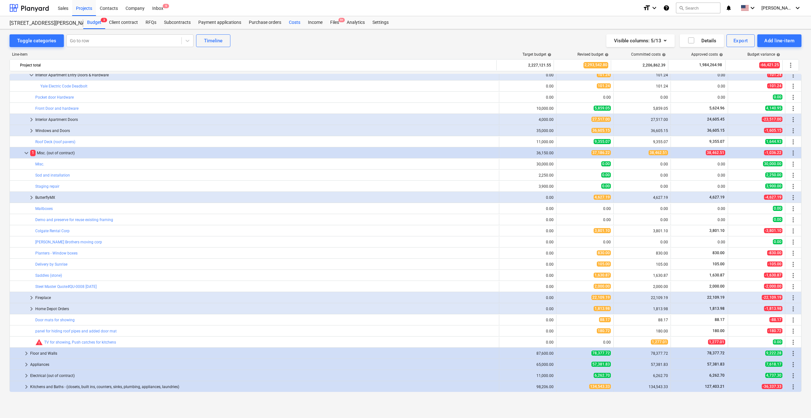
click at [291, 20] on div "Costs" at bounding box center [294, 22] width 19 height 13
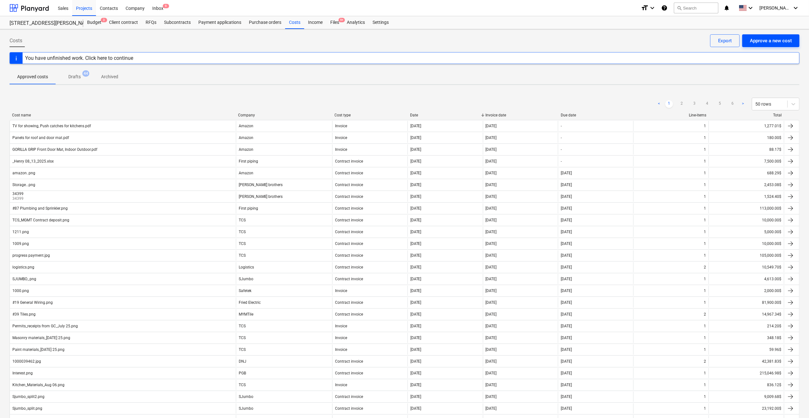
click at [774, 40] on div "Approve a new cost" at bounding box center [771, 41] width 42 height 8
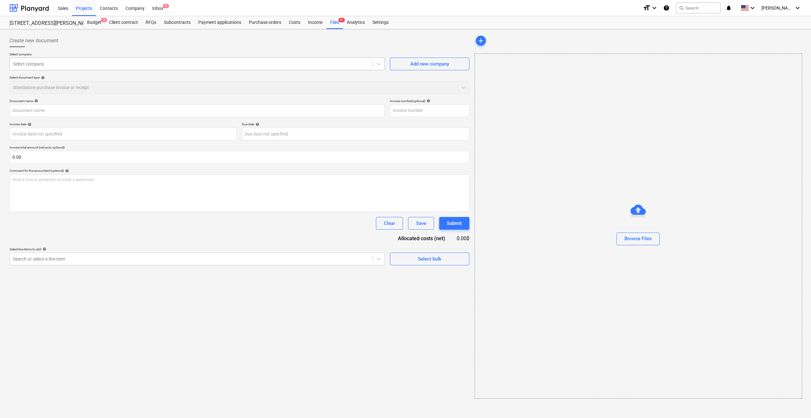
click at [113, 67] on div "Select company" at bounding box center [191, 63] width 363 height 9
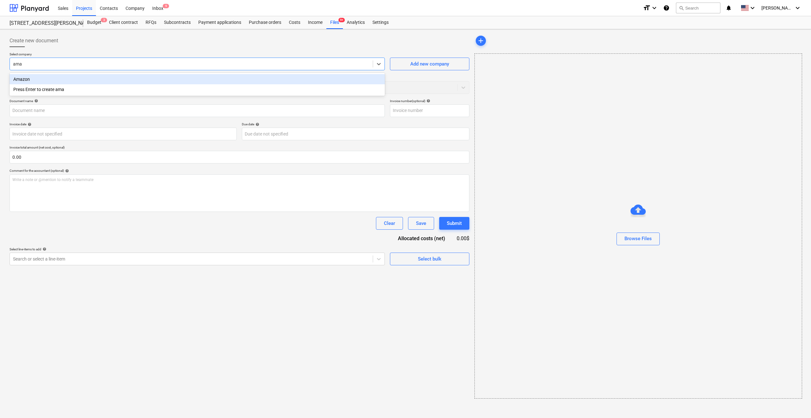
click at [76, 78] on div "Amazon" at bounding box center [197, 79] width 375 height 10
click at [42, 133] on body "Sales Projects Contacts Company Inbox 9 format_size keyboard_arrow_down help se…" at bounding box center [405, 209] width 811 height 418
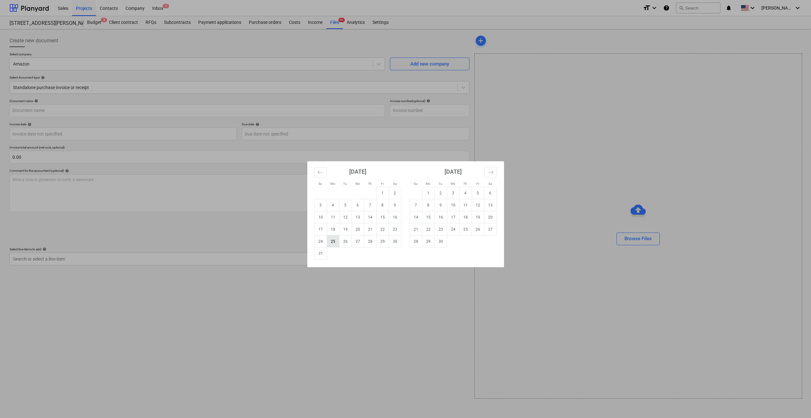
click at [331, 244] on td "25" at bounding box center [333, 241] width 12 height 12
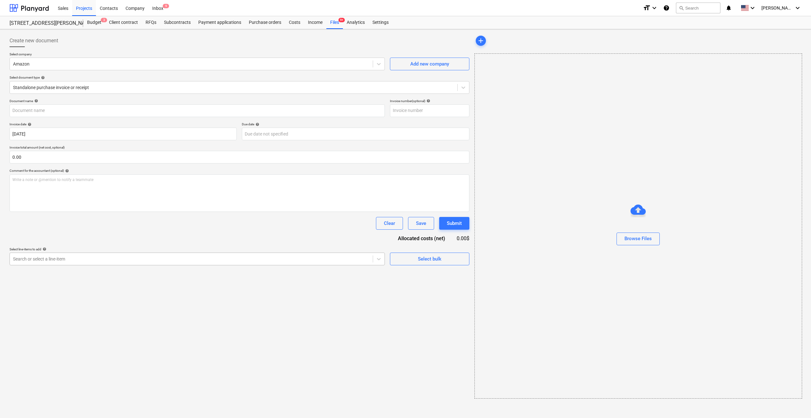
click at [112, 262] on div "Search or select a line-item" at bounding box center [191, 258] width 363 height 9
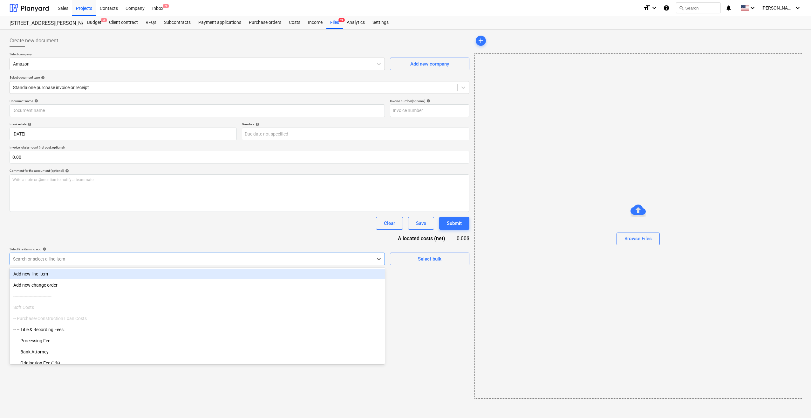
click at [56, 271] on div "Add new line-item" at bounding box center [197, 274] width 375 height 10
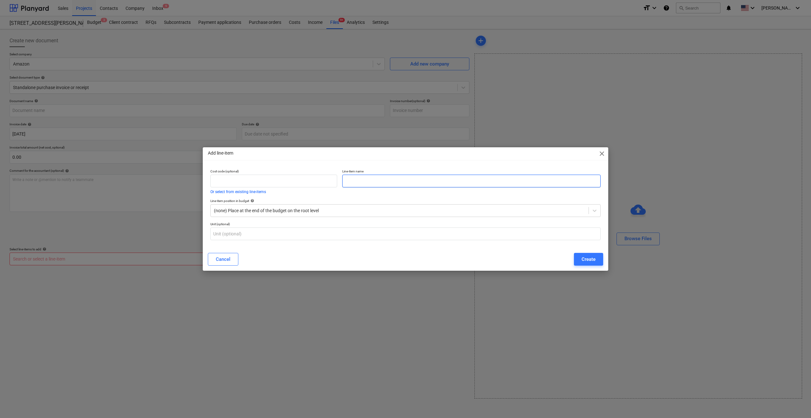
click at [359, 181] on input "text" at bounding box center [471, 181] width 258 height 13
drag, startPoint x: 593, startPoint y: 258, endPoint x: 392, endPoint y: 217, distance: 204.7
click at [392, 218] on div "Add line-item close Cost code (optional) Or select from existing line-items Lin…" at bounding box center [406, 209] width 406 height 124
click at [389, 212] on div at bounding box center [400, 210] width 372 height 6
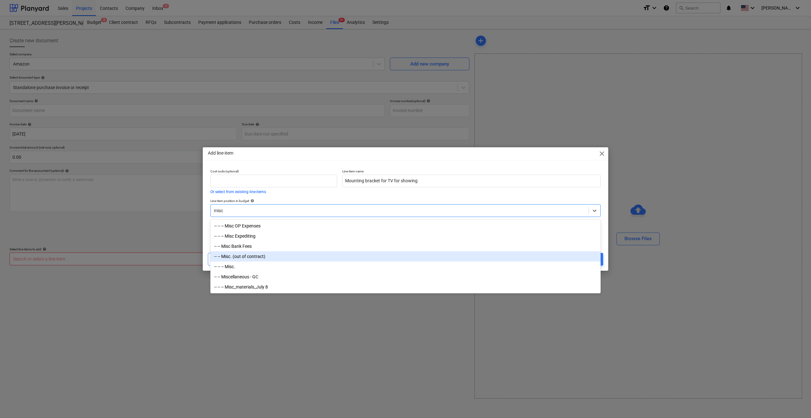
click at [262, 253] on div "-- -- Misc. (out of contract)" at bounding box center [405, 256] width 390 height 10
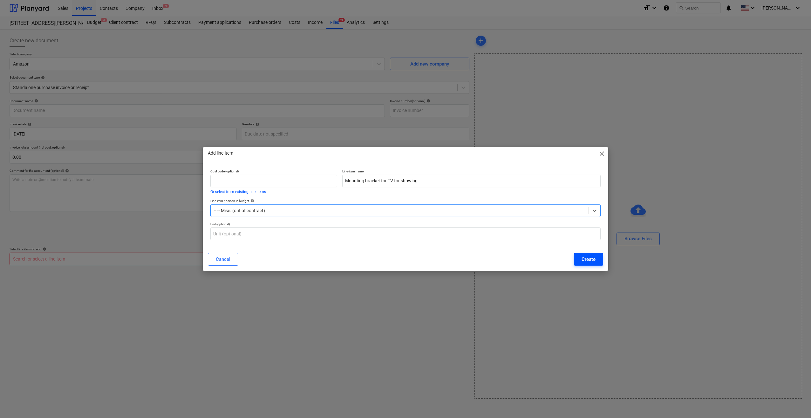
click at [585, 258] on div "Create" at bounding box center [589, 259] width 14 height 8
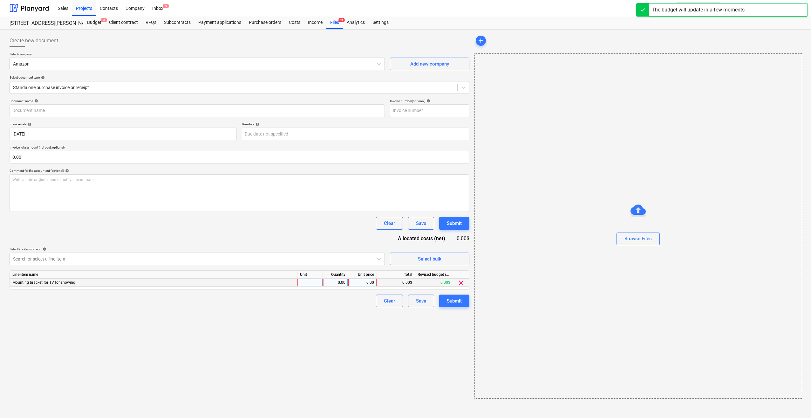
click at [315, 283] on div at bounding box center [310, 283] width 25 height 8
click at [334, 283] on div "0.00" at bounding box center [336, 283] width 20 height 8
click at [357, 282] on div "0.00" at bounding box center [362, 283] width 23 height 8
click at [365, 282] on input "$43.52" at bounding box center [362, 283] width 28 height 8
click at [405, 282] on div "0.00$" at bounding box center [396, 283] width 38 height 8
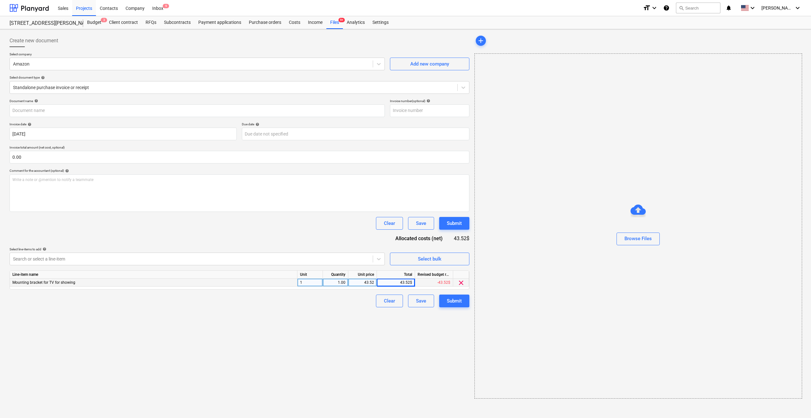
drag, startPoint x: 93, startPoint y: 280, endPoint x: 12, endPoint y: 282, distance: 81.1
click at [12, 282] on div "Mounting bracket for TV for showing" at bounding box center [154, 283] width 288 height 8
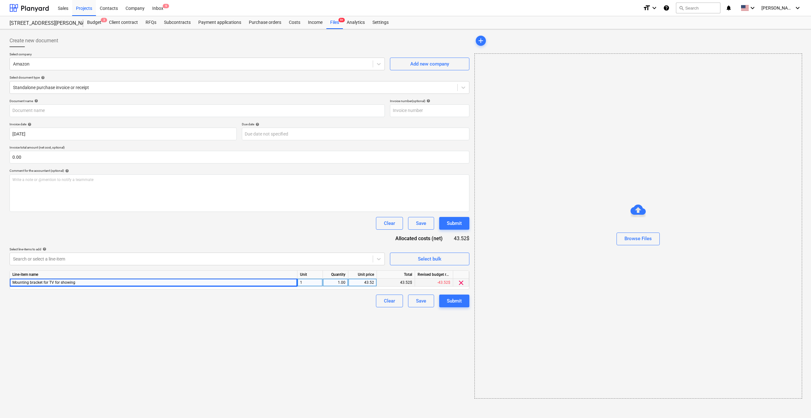
copy span "Mounting bracket for TV for showing"
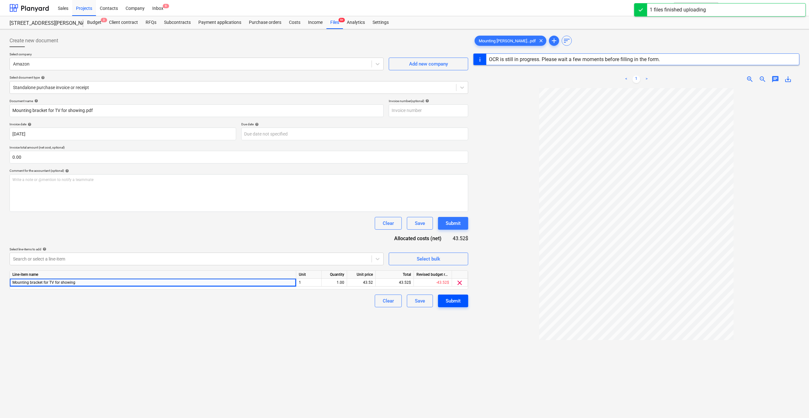
click at [458, 298] on div "Submit" at bounding box center [453, 301] width 15 height 8
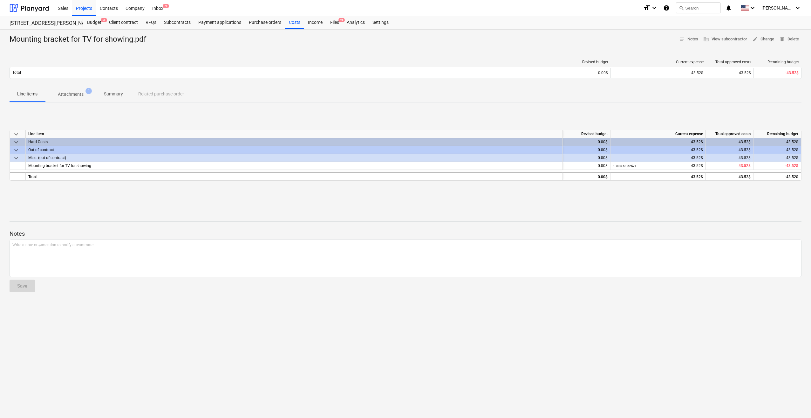
drag, startPoint x: 95, startPoint y: 21, endPoint x: 100, endPoint y: 29, distance: 8.8
click at [95, 21] on div "Budget 3" at bounding box center [94, 22] width 22 height 13
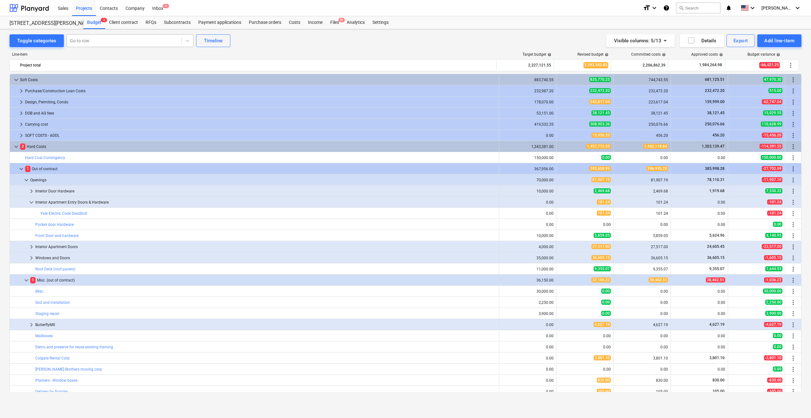
scroll to position [127, 0]
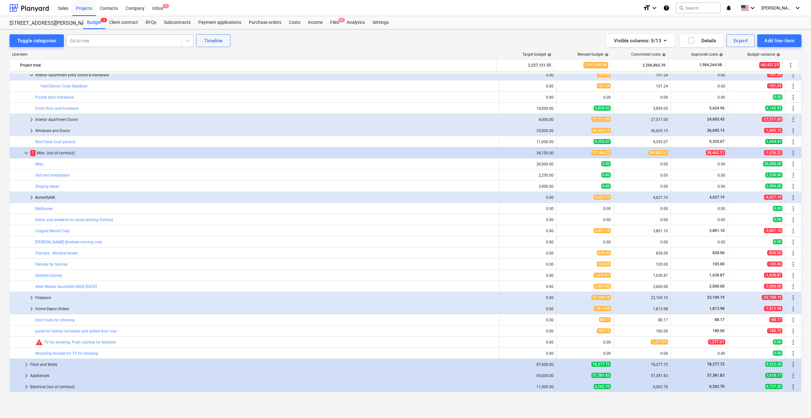
click at [92, 38] on div at bounding box center [124, 41] width 108 height 6
click at [93, 54] on div "-- -- -- Mailboxes" at bounding box center [128, 56] width 127 height 10
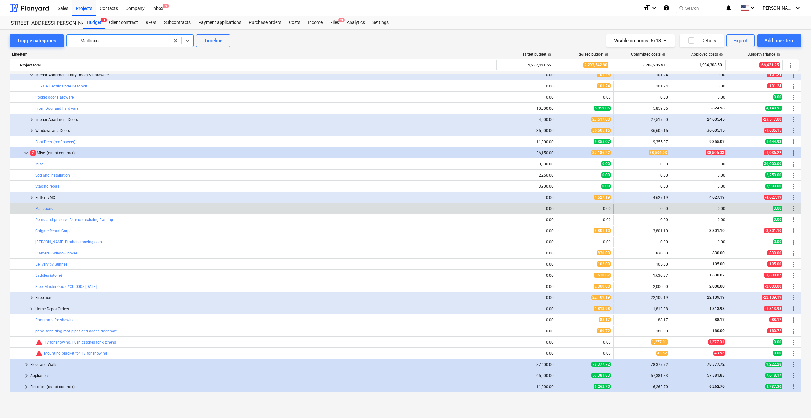
scroll to position [172, 0]
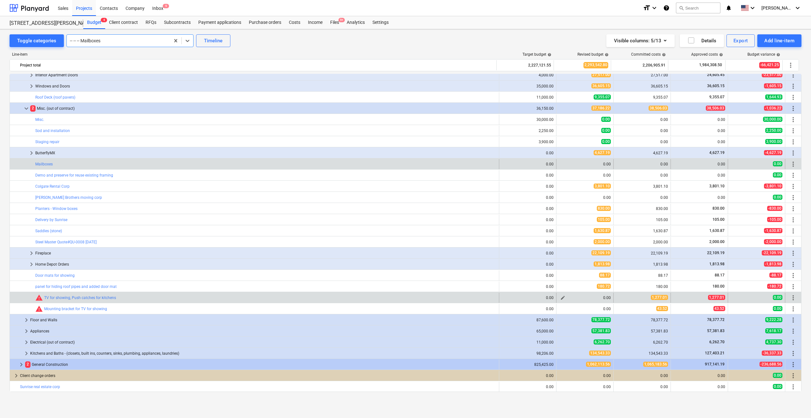
click at [561, 296] on span "edit" at bounding box center [563, 297] width 5 height 5
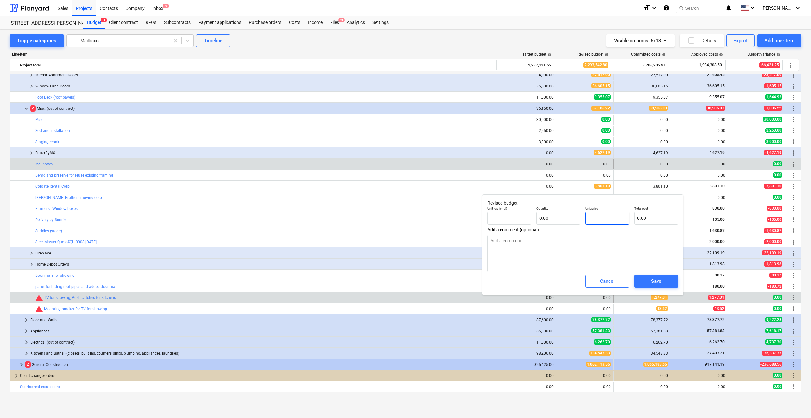
click at [603, 219] on input "text" at bounding box center [608, 218] width 44 height 13
click at [661, 279] on div "Save" at bounding box center [656, 281] width 10 height 8
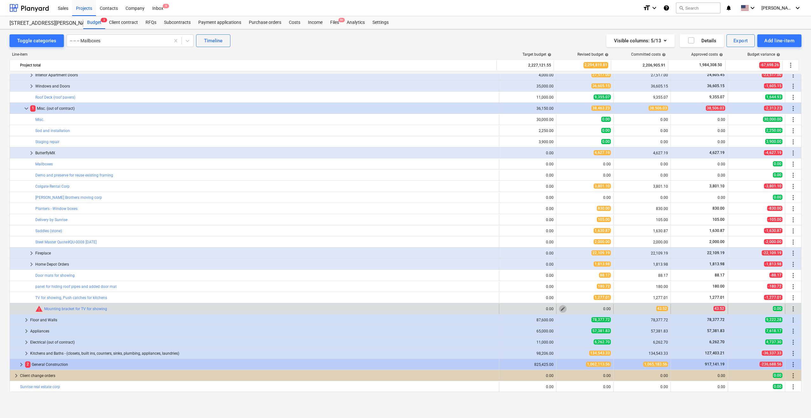
click at [561, 307] on span "edit" at bounding box center [563, 308] width 5 height 5
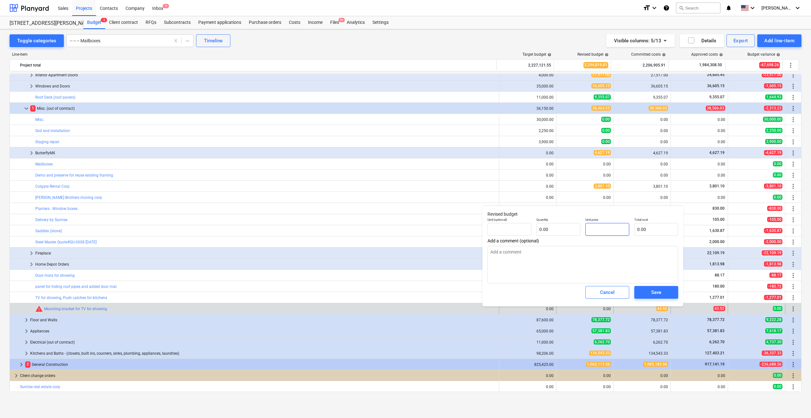
click at [597, 229] on input "text" at bounding box center [608, 229] width 44 height 13
click at [568, 258] on textarea at bounding box center [583, 265] width 191 height 38
click at [658, 290] on div "Save" at bounding box center [656, 292] width 10 height 8
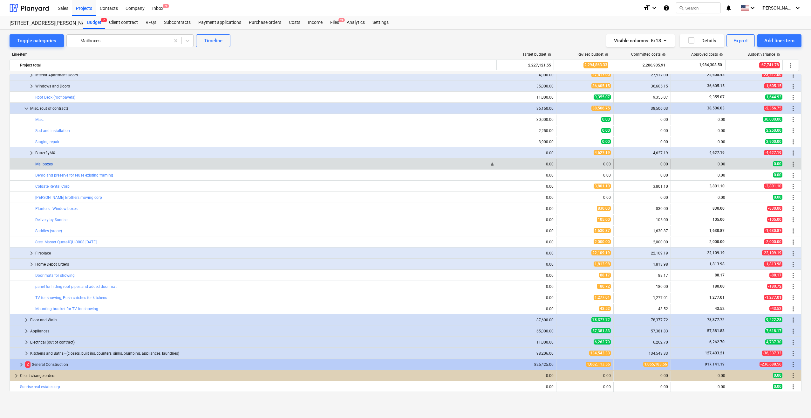
click at [43, 163] on link "Mailboxes" at bounding box center [43, 164] width 17 height 4
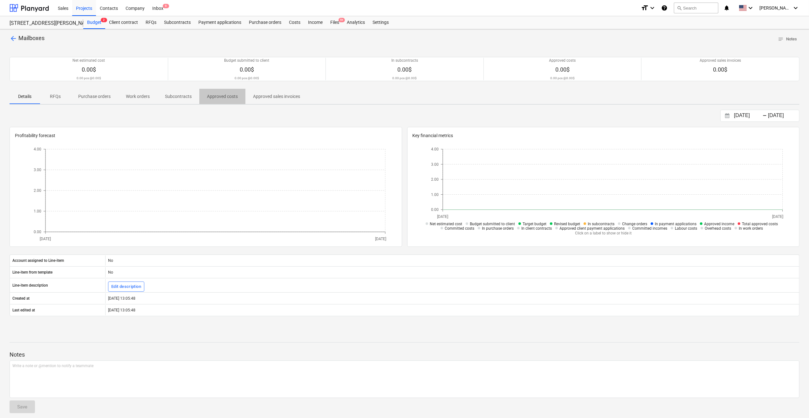
click at [224, 92] on span "Approved costs" at bounding box center [222, 96] width 46 height 10
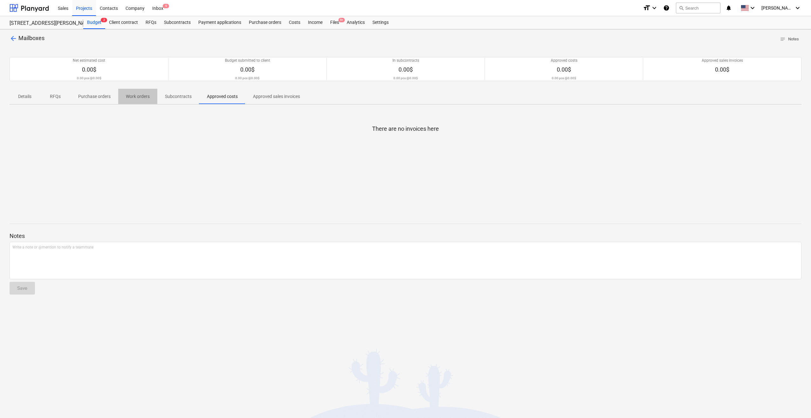
click at [125, 94] on span "Work orders" at bounding box center [137, 96] width 39 height 10
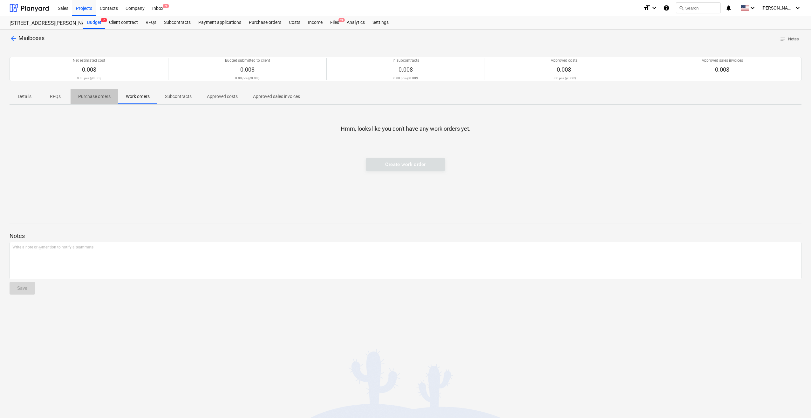
click at [96, 95] on p "Purchase orders" at bounding box center [94, 96] width 32 height 7
click at [17, 96] on span "Details" at bounding box center [25, 96] width 31 height 10
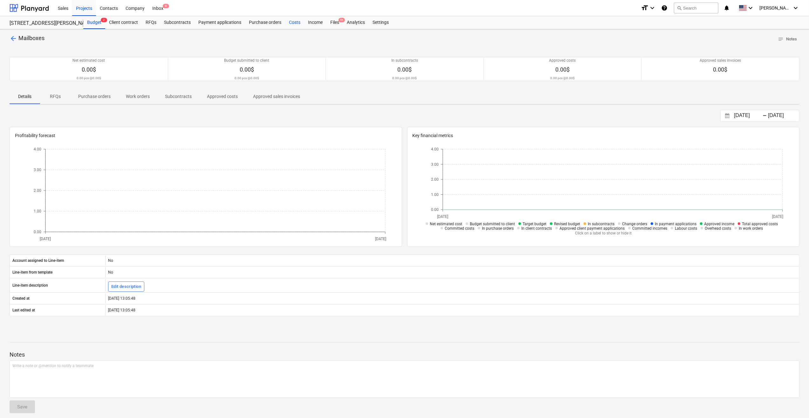
click at [293, 22] on div "Costs" at bounding box center [294, 22] width 19 height 13
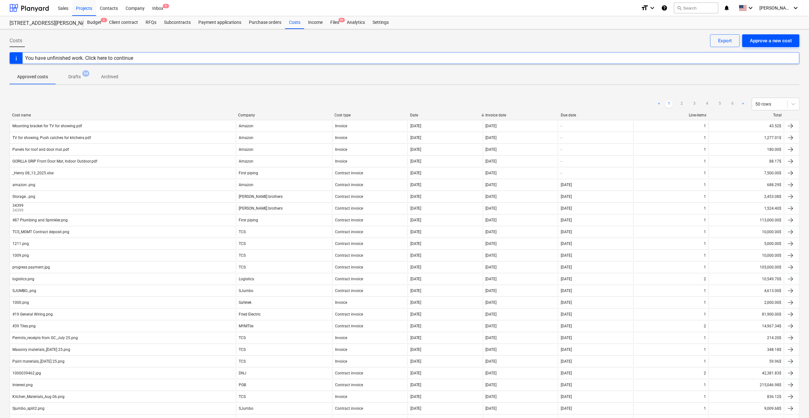
click at [777, 39] on div "Approve a new cost" at bounding box center [771, 41] width 42 height 8
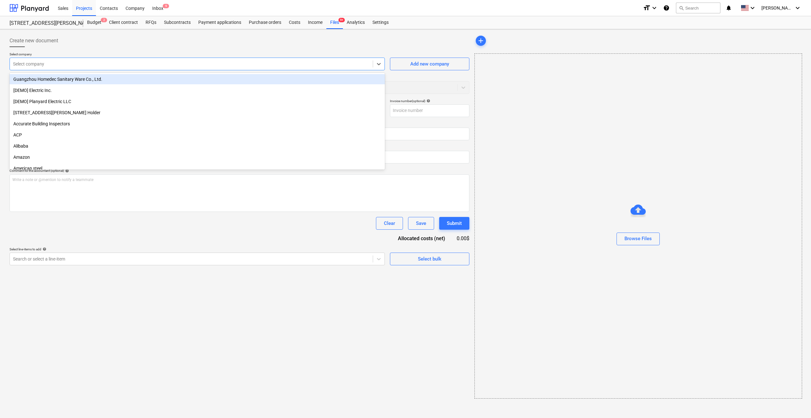
click at [71, 63] on div at bounding box center [191, 64] width 357 height 6
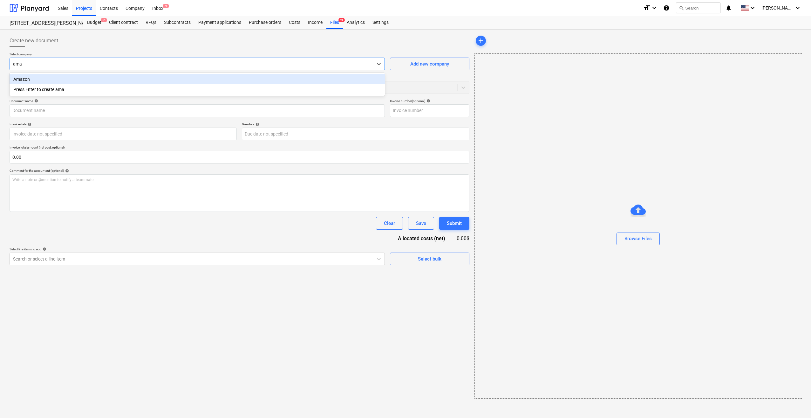
click at [56, 80] on div "Amazon" at bounding box center [197, 79] width 375 height 10
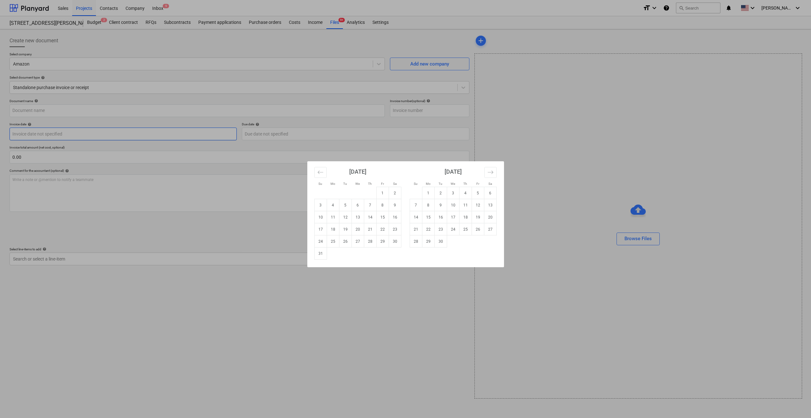
click at [57, 134] on body "Sales Projects Contacts Company Inbox 9 format_size keyboard_arrow_down help se…" at bounding box center [405, 209] width 811 height 418
click at [334, 242] on td "25" at bounding box center [333, 241] width 12 height 12
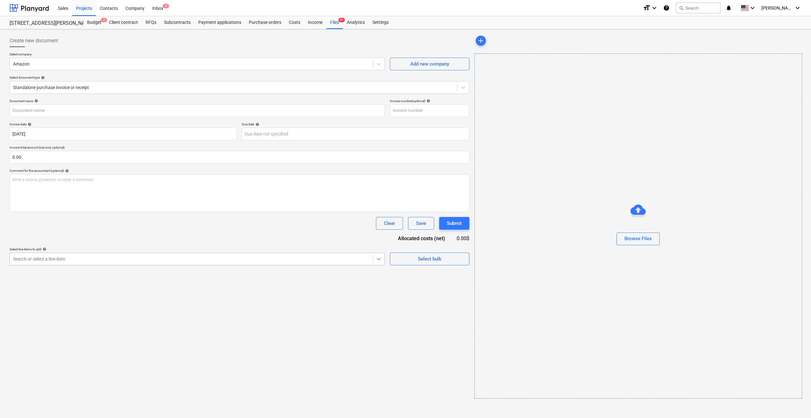
click at [376, 259] on icon at bounding box center [379, 259] width 6 height 6
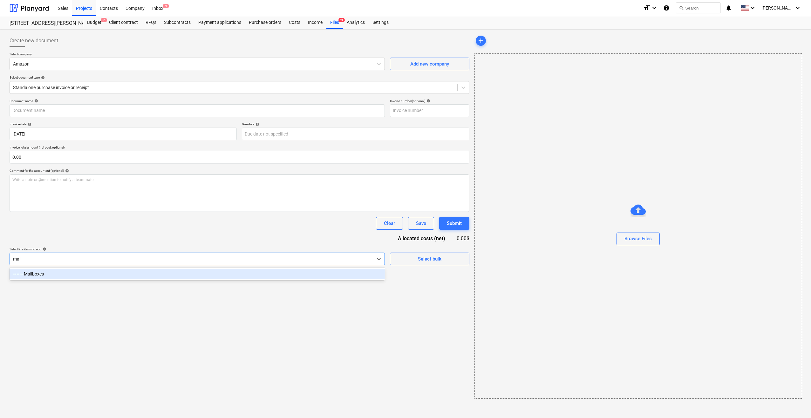
click at [349, 272] on div "-- -- -- Mailboxes" at bounding box center [197, 274] width 375 height 10
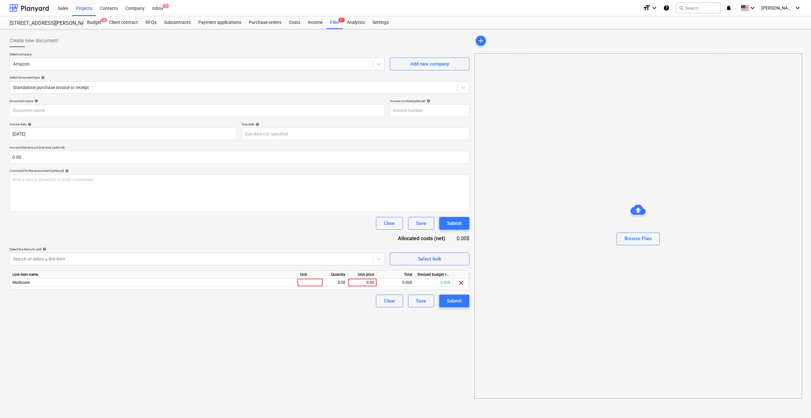
click at [365, 240] on div "Document name help Invoice number (optional) help Invoice date help 25 Aug 2025…" at bounding box center [240, 203] width 460 height 208
click at [313, 283] on div at bounding box center [310, 283] width 25 height 8
click at [333, 284] on div "0.00" at bounding box center [336, 283] width 20 height 8
click at [361, 284] on div "0.00" at bounding box center [362, 283] width 23 height 8
click at [373, 332] on div "Create new document Select company Amazon Add new company Select document type …" at bounding box center [239, 216] width 465 height 369
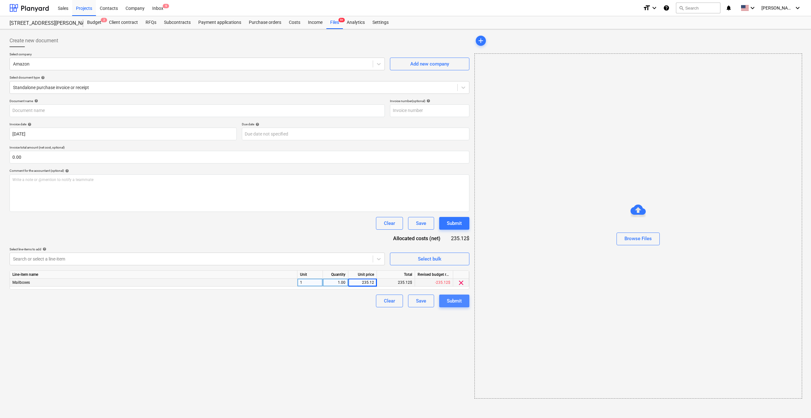
click at [456, 299] on div "Submit" at bounding box center [454, 301] width 15 height 8
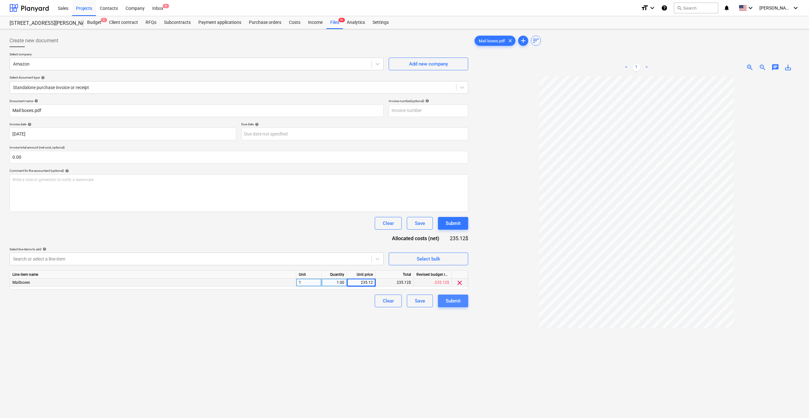
click at [453, 298] on div "Submit" at bounding box center [453, 301] width 15 height 8
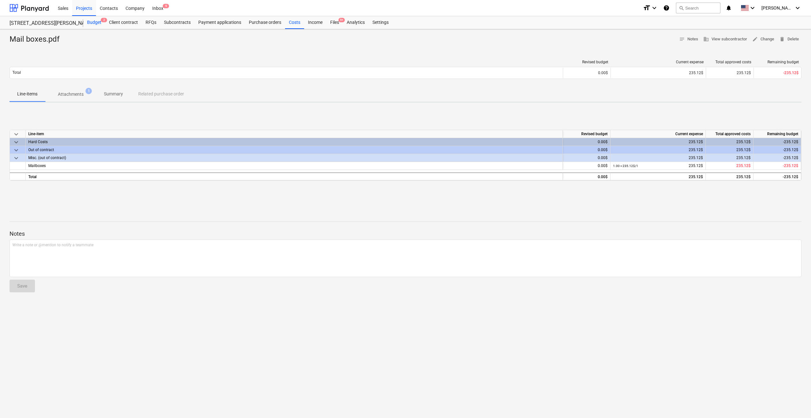
drag, startPoint x: 92, startPoint y: 20, endPoint x: 93, endPoint y: 25, distance: 4.8
click at [92, 20] on div "Budget 2" at bounding box center [94, 22] width 22 height 13
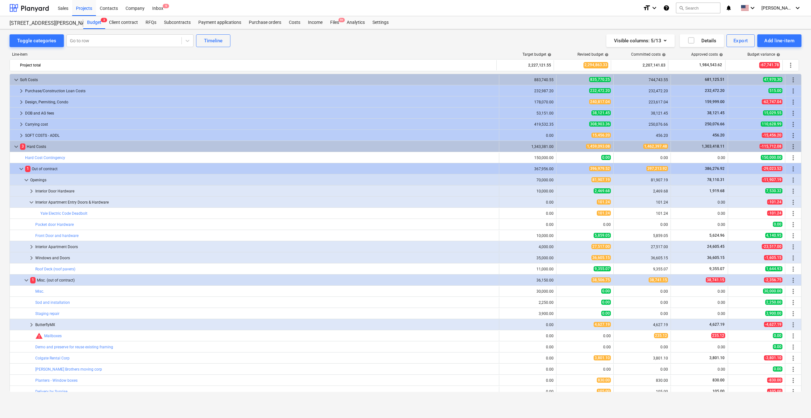
scroll to position [172, 0]
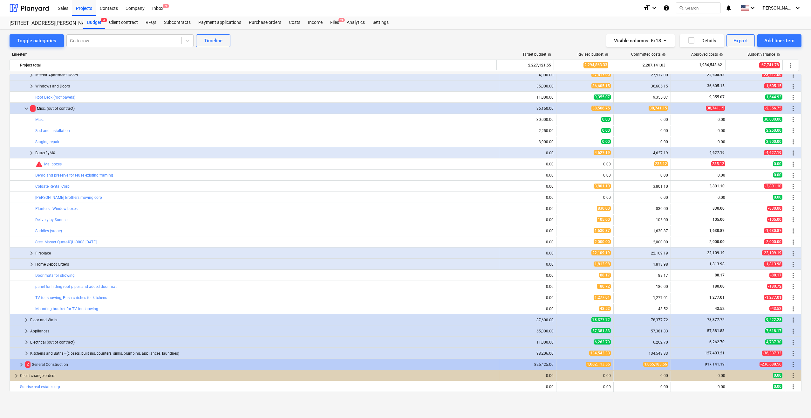
click at [559, 163] on button "edit" at bounding box center [563, 164] width 8 height 8
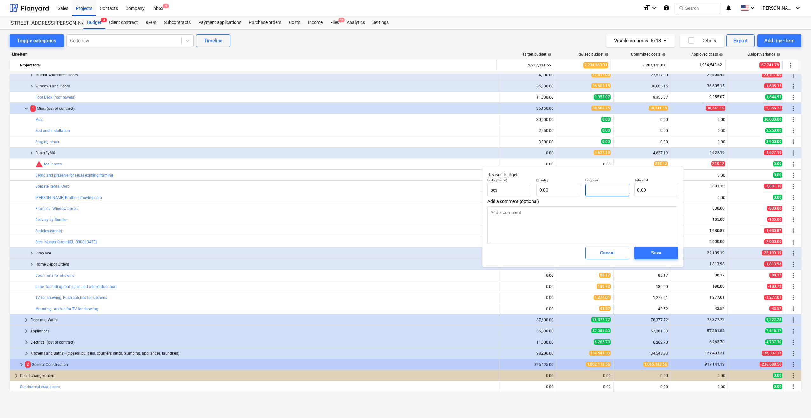
click at [606, 189] on input "text" at bounding box center [608, 189] width 44 height 13
click at [566, 190] on input "text" at bounding box center [559, 189] width 44 height 13
click at [561, 239] on textarea at bounding box center [583, 225] width 191 height 38
click at [663, 253] on span "Save" at bounding box center [656, 253] width 29 height 8
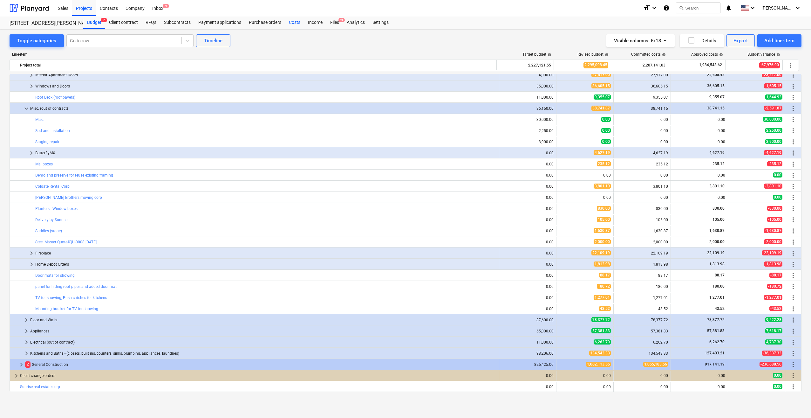
click at [291, 21] on div "Costs" at bounding box center [294, 22] width 19 height 13
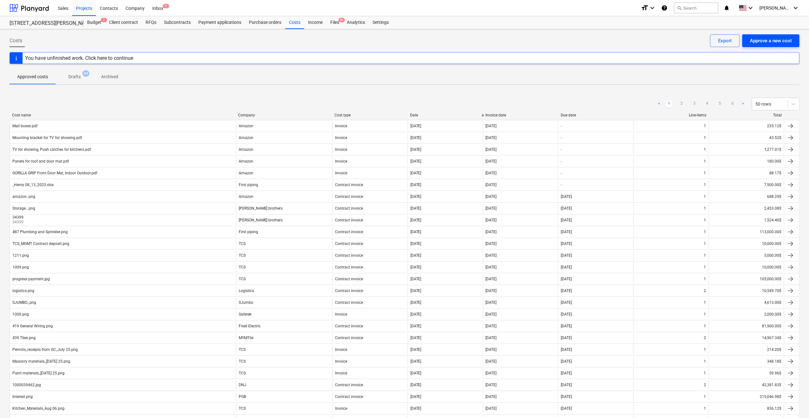
click at [766, 39] on div "Approve a new cost" at bounding box center [771, 41] width 42 height 8
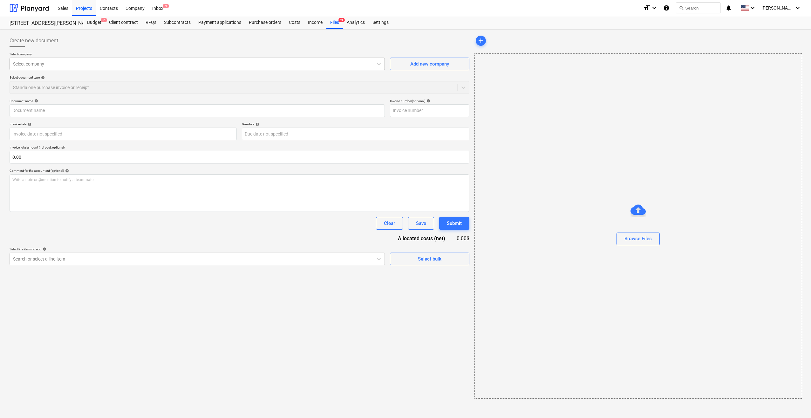
click at [55, 65] on div at bounding box center [191, 64] width 357 height 6
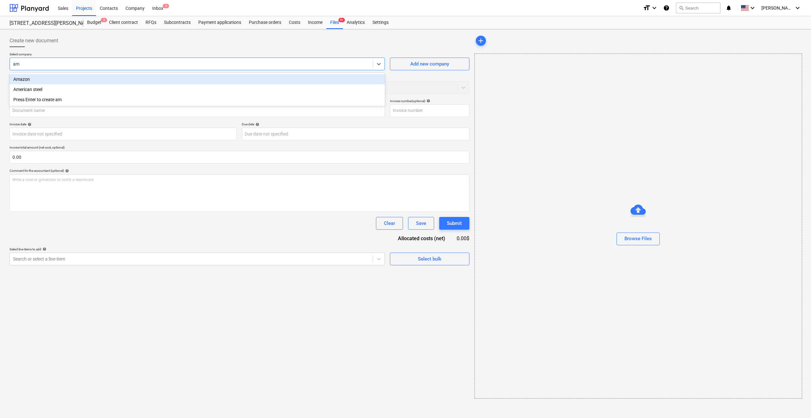
click at [51, 79] on div "Amazon" at bounding box center [197, 79] width 375 height 10
click at [46, 135] on body "Sales Projects Contacts Company Inbox 9 format_size keyboard_arrow_down help se…" at bounding box center [405, 209] width 811 height 418
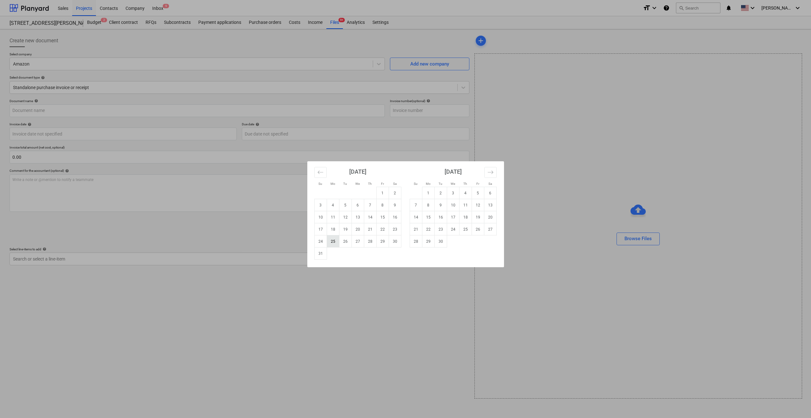
click at [334, 240] on td "25" at bounding box center [333, 241] width 12 height 12
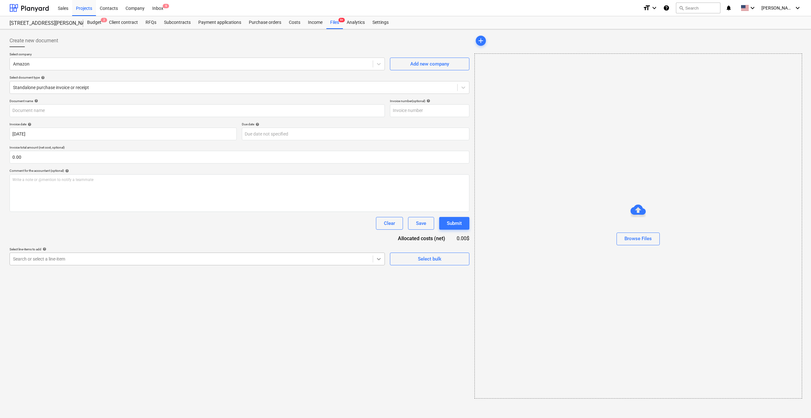
click at [377, 258] on icon at bounding box center [379, 259] width 6 height 6
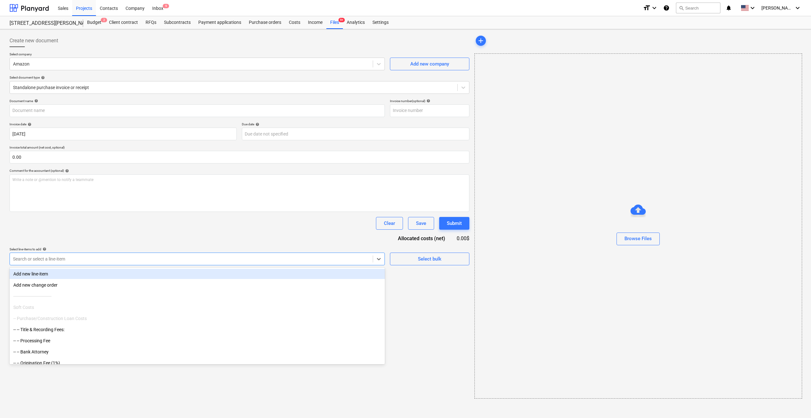
click at [171, 274] on div "Add new line-item" at bounding box center [197, 274] width 375 height 10
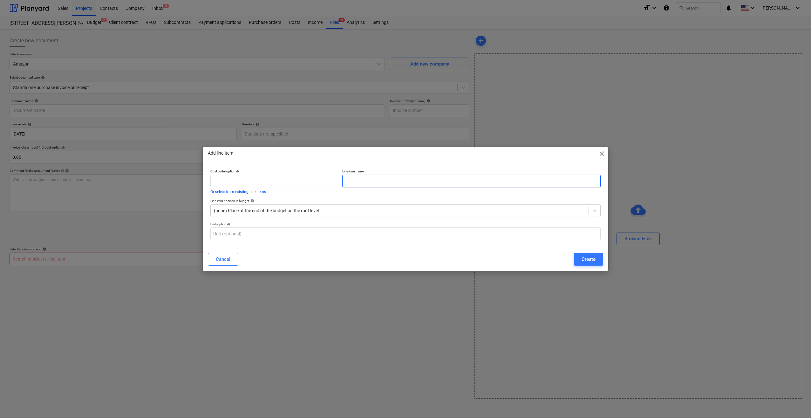
click at [379, 182] on input "text" at bounding box center [471, 181] width 258 height 13
paste input "Added door handles for Mech Doors and bifold closets"
click at [336, 212] on div at bounding box center [400, 210] width 372 height 6
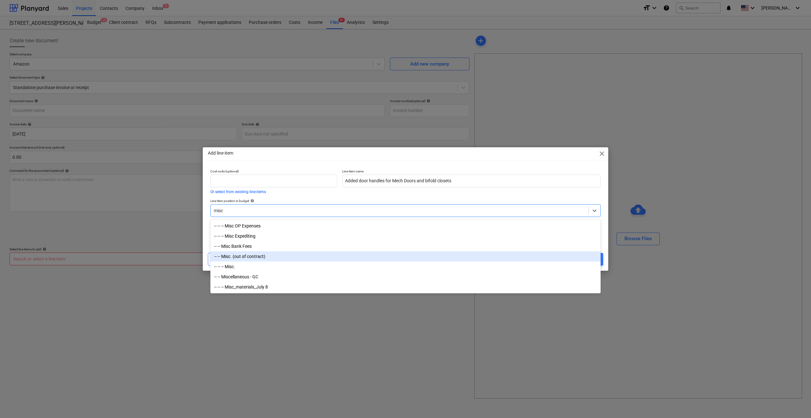
click at [247, 257] on div "-- -- Misc. (out of contract)" at bounding box center [405, 256] width 390 height 10
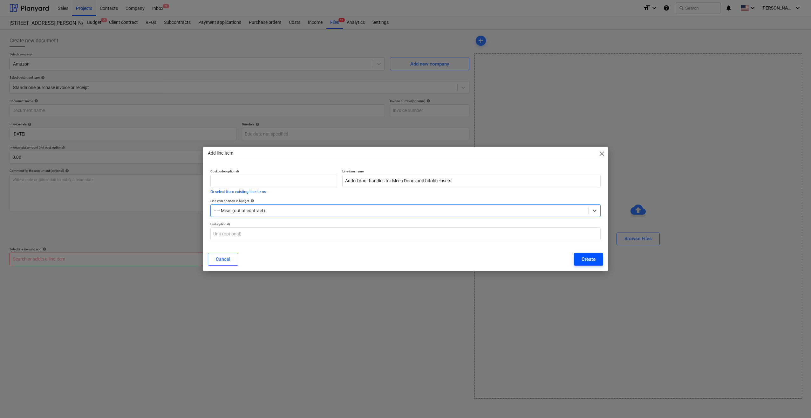
click at [592, 260] on div "Create" at bounding box center [589, 259] width 14 height 8
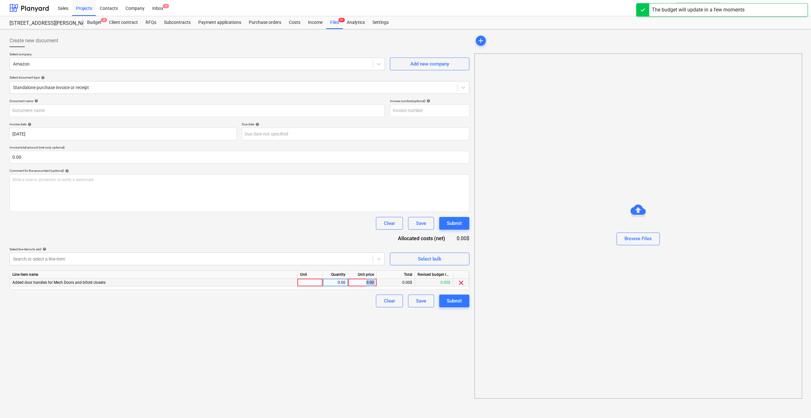
drag, startPoint x: 362, startPoint y: 283, endPoint x: 389, endPoint y: 285, distance: 26.8
click at [0, 0] on div "Added door handles for Mech Doors and bifold closets 0.00 0.00 0.00$ 0.00$ clear" at bounding box center [0, 0] width 0 height 0
drag, startPoint x: 389, startPoint y: 285, endPoint x: 333, endPoint y: 281, distance: 56.7
click at [333, 281] on div "0.00" at bounding box center [336, 283] width 20 height 8
click at [317, 282] on div at bounding box center [310, 283] width 25 height 8
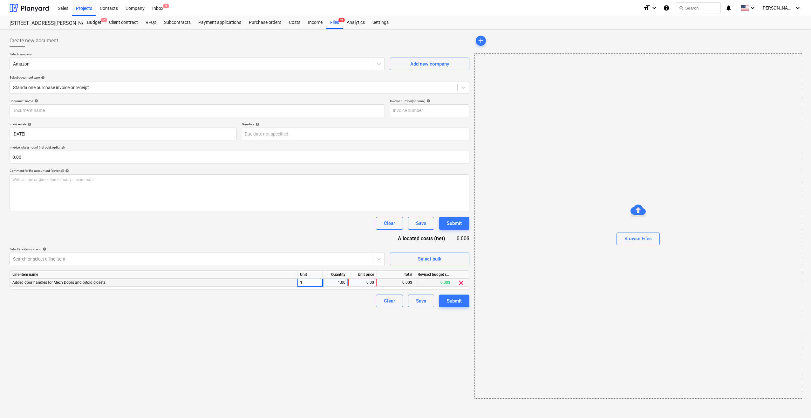
click at [419, 326] on div "Create new document Select company Amazon Add new company Select document type …" at bounding box center [239, 216] width 465 height 369
click at [368, 279] on div "0.00" at bounding box center [362, 283] width 23 height 8
click at [367, 336] on div "Create new document Select company Amazon Add new company Select document type …" at bounding box center [239, 216] width 465 height 369
click at [455, 301] on div "Submit" at bounding box center [454, 301] width 15 height 8
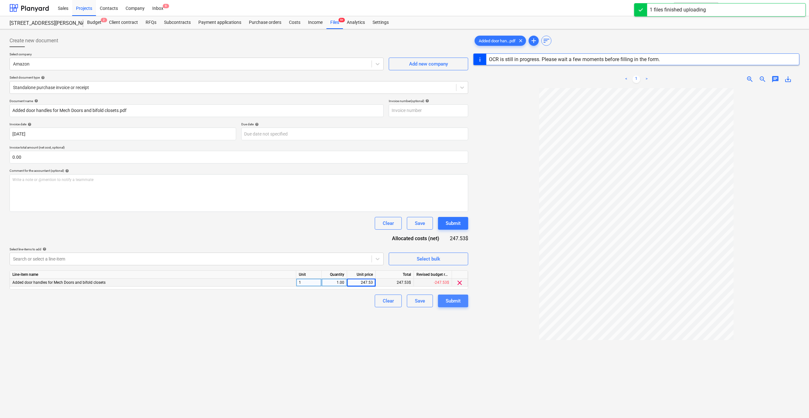
click at [454, 297] on div "Submit" at bounding box center [453, 301] width 15 height 8
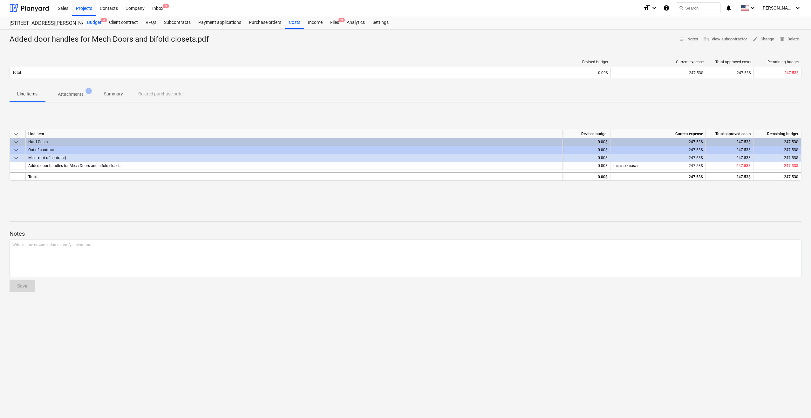
click at [97, 21] on div "Budget 3" at bounding box center [94, 22] width 22 height 13
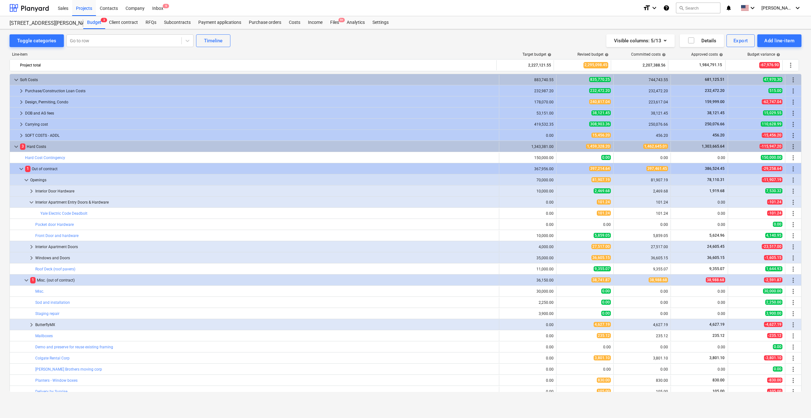
scroll to position [172, 0]
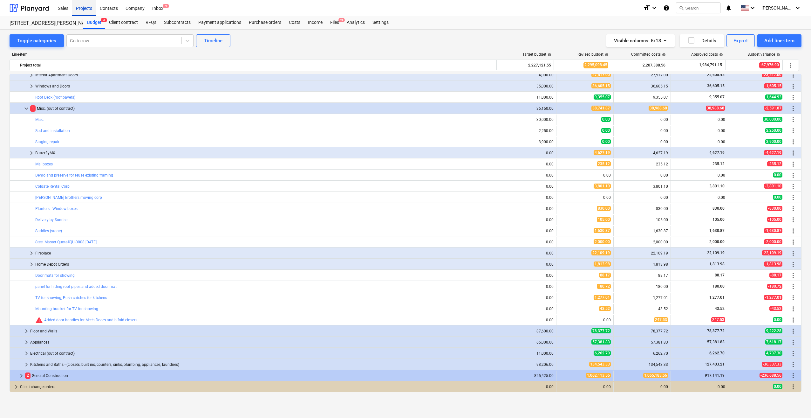
click at [83, 8] on div "Projects" at bounding box center [84, 8] width 24 height 16
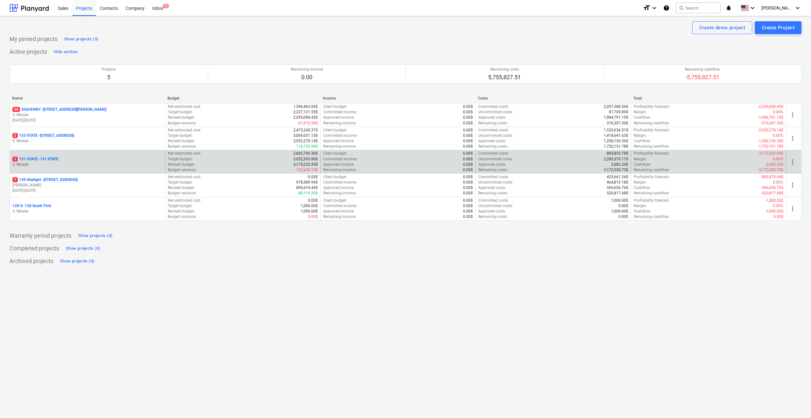
click at [51, 160] on p "1 151-STATE - 151 STATE" at bounding box center [35, 158] width 46 height 5
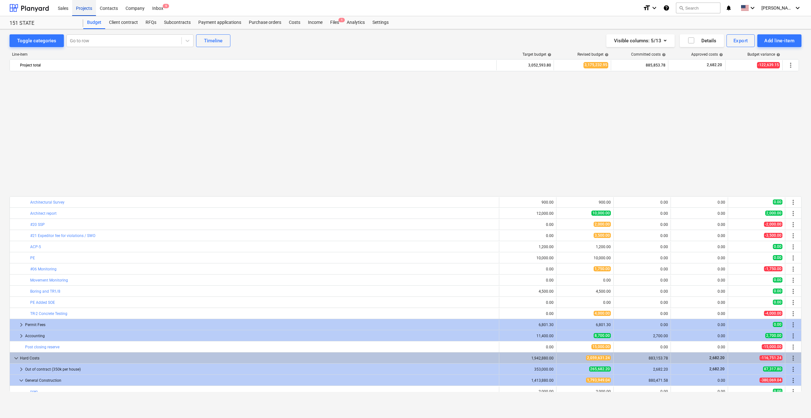
click at [81, 10] on div "Projects" at bounding box center [84, 8] width 24 height 16
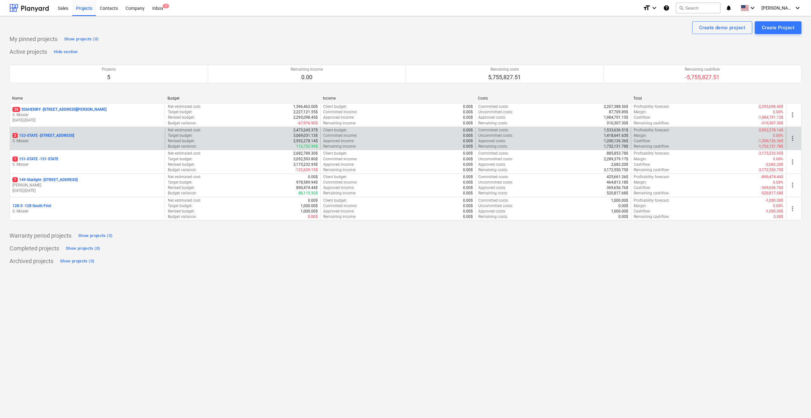
click at [41, 132] on div "2 153-STATE - 153 STATE ST S. Missier" at bounding box center [87, 138] width 155 height 22
click at [42, 136] on p "2 153-STATE - 153 STATE ST" at bounding box center [43, 135] width 62 height 5
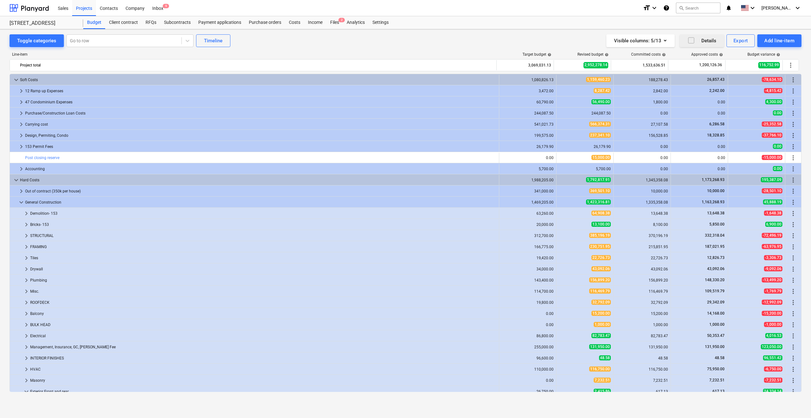
scroll to position [116, 0]
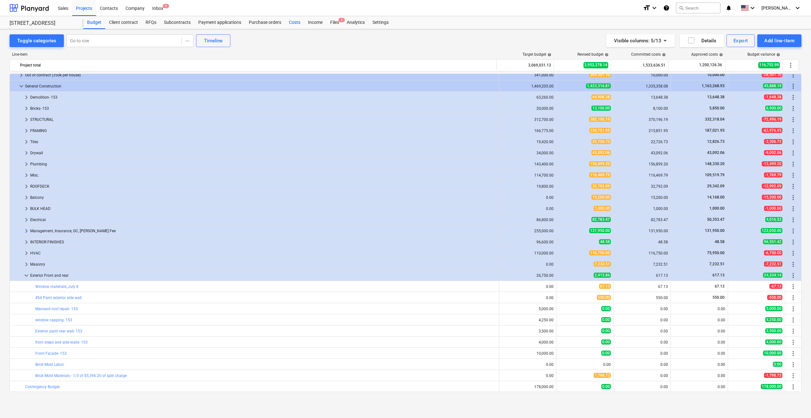
click at [291, 22] on div "Costs" at bounding box center [294, 22] width 19 height 13
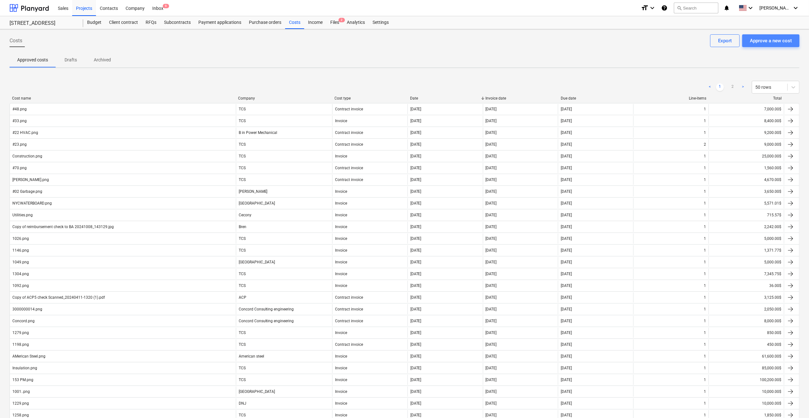
click at [775, 38] on div "Approve a new cost" at bounding box center [771, 41] width 42 height 8
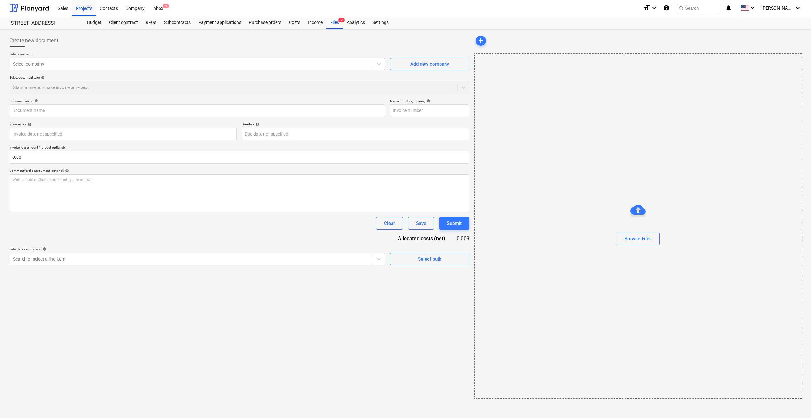
click at [46, 68] on div "Select company" at bounding box center [191, 63] width 363 height 9
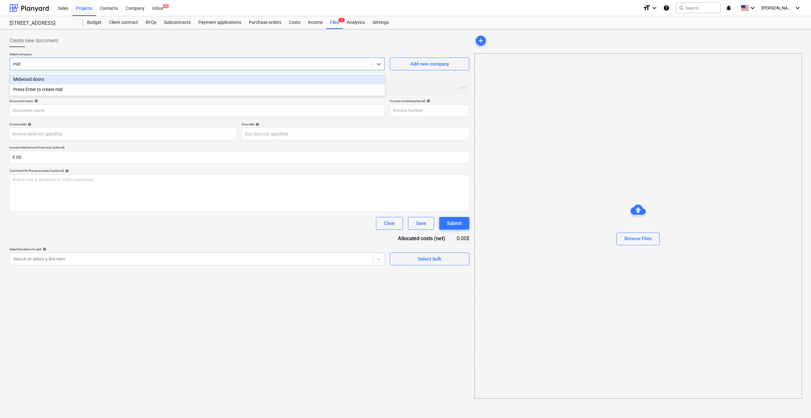
click at [42, 78] on div "Midwood doors" at bounding box center [197, 79] width 375 height 10
click at [556, 88] on div "Browse Files" at bounding box center [639, 225] width 328 height 345
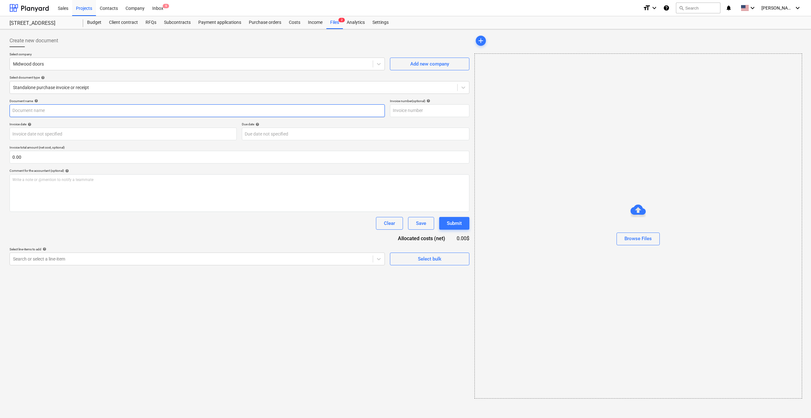
click at [48, 111] on input "text" at bounding box center [197, 110] width 375 height 13
click at [590, 84] on div "Browse Files" at bounding box center [639, 225] width 328 height 345
click at [74, 109] on input "text" at bounding box center [197, 110] width 375 height 13
click at [233, 169] on div "Comment for the accountant (optional) help" at bounding box center [240, 171] width 460 height 4
click at [55, 136] on body "Sales Projects Contacts Company Inbox 9 format_size keyboard_arrow_down help se…" at bounding box center [405, 209] width 811 height 418
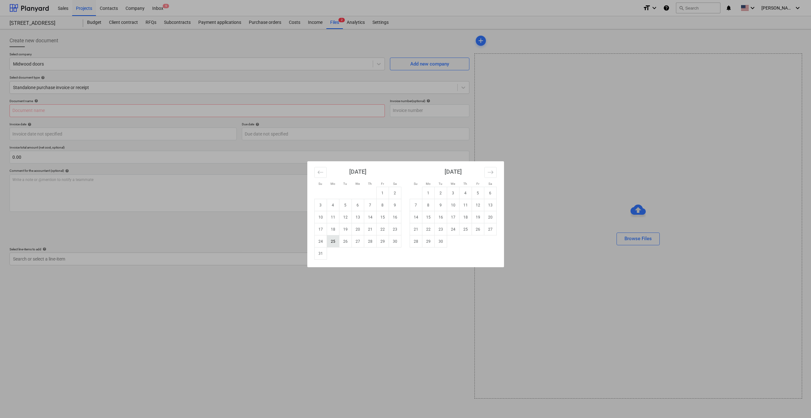
click at [332, 240] on td "25" at bounding box center [333, 241] width 12 height 12
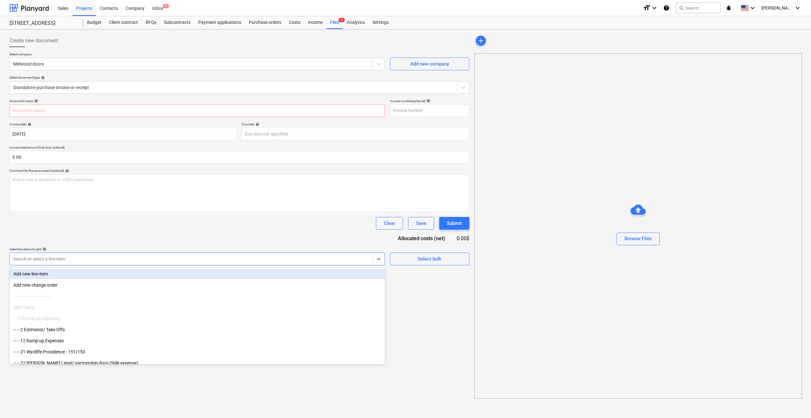
click at [52, 256] on div at bounding box center [191, 259] width 357 height 6
click at [47, 273] on div "Add new line-item" at bounding box center [197, 274] width 375 height 10
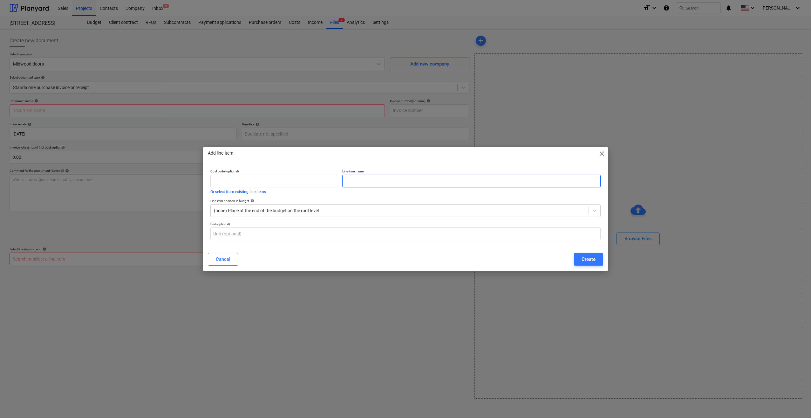
click at [374, 179] on input "text" at bounding box center [471, 181] width 258 height 13
click at [310, 212] on div at bounding box center [400, 210] width 372 height 6
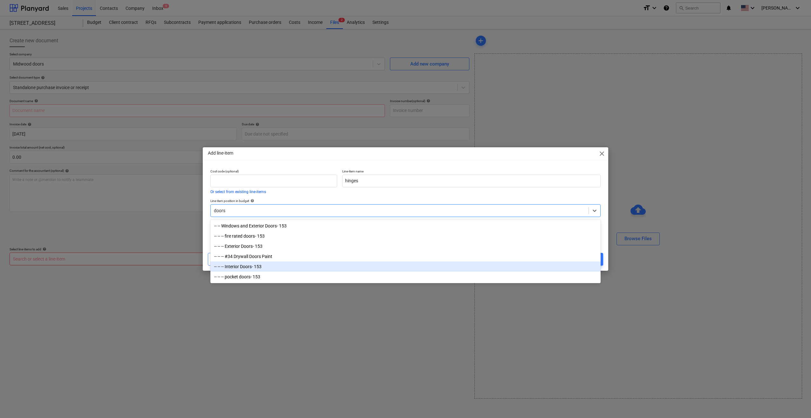
click at [228, 266] on div "-- -- -- Interior Doors- 153" at bounding box center [405, 266] width 390 height 10
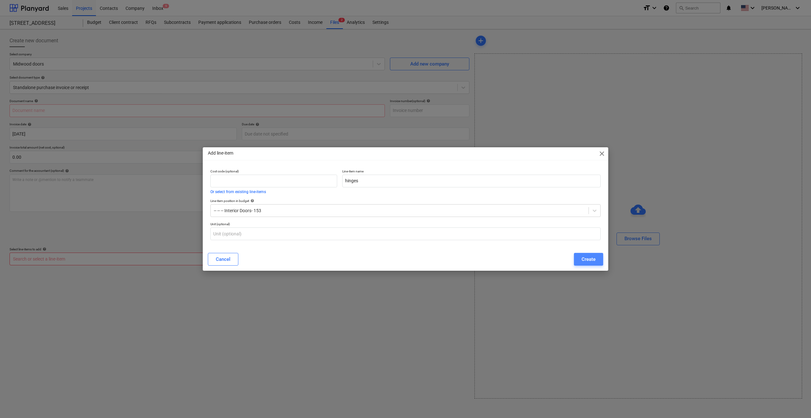
click at [587, 256] on div "Create" at bounding box center [589, 259] width 14 height 8
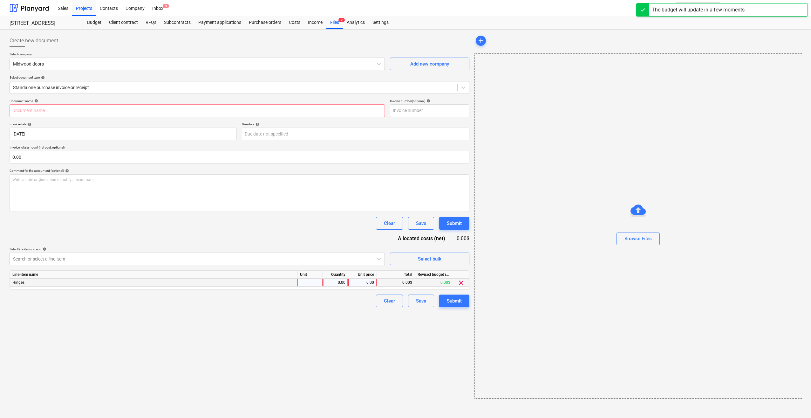
click at [338, 282] on div "0.00" at bounding box center [336, 283] width 20 height 8
click at [310, 285] on div at bounding box center [310, 283] width 25 height 8
click at [345, 282] on div "0.00" at bounding box center [336, 283] width 20 height 8
drag, startPoint x: 312, startPoint y: 284, endPoint x: 259, endPoint y: 286, distance: 52.5
click at [259, 286] on div "Line-item name Unit Quantity Unit price Total Revised budget remaining Hinges a…" at bounding box center [240, 279] width 460 height 19
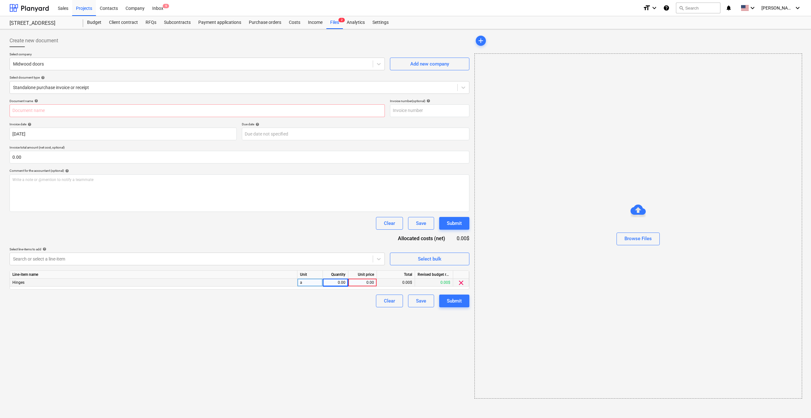
drag, startPoint x: 303, startPoint y: 282, endPoint x: 287, endPoint y: 280, distance: 16.6
click at [0, 0] on div "Hinges a 0.00 0.00 0.00$ 0.00$ clear" at bounding box center [0, 0] width 0 height 0
drag, startPoint x: 287, startPoint y: 280, endPoint x: 334, endPoint y: 282, distance: 47.4
click at [334, 282] on div "0.00" at bounding box center [336, 283] width 20 height 8
drag, startPoint x: 308, startPoint y: 279, endPoint x: 294, endPoint y: 281, distance: 13.9
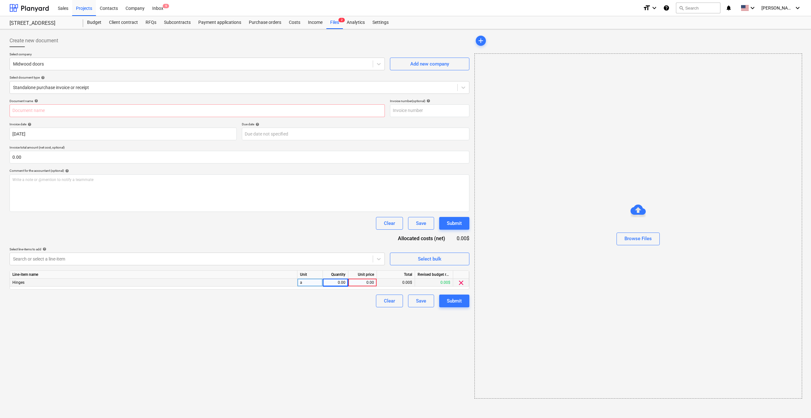
click at [0, 0] on div "Hinges a 0.00 0.00 0.00$ 0.00$ clear" at bounding box center [0, 0] width 0 height 0
click at [306, 284] on div "a" at bounding box center [310, 283] width 25 height 8
click at [304, 283] on input "a" at bounding box center [310, 283] width 25 height 8
click at [337, 281] on div "0.00" at bounding box center [336, 283] width 20 height 8
click at [364, 283] on div "0.00" at bounding box center [362, 283] width 23 height 8
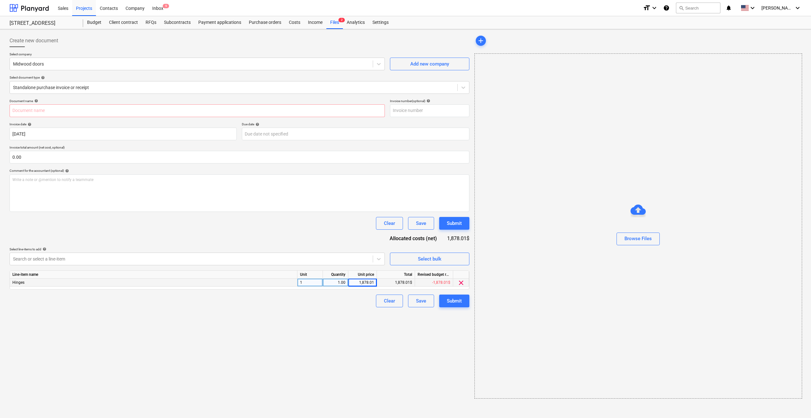
click at [405, 282] on div "1,878.01$" at bounding box center [396, 283] width 38 height 8
click at [453, 303] on div "Submit" at bounding box center [454, 301] width 15 height 8
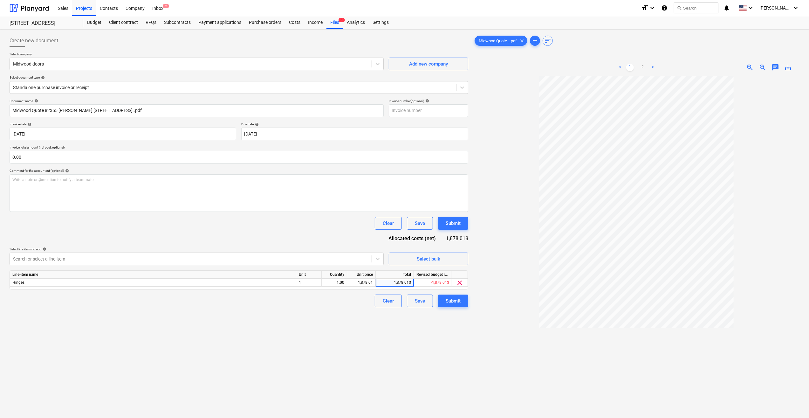
drag, startPoint x: 452, startPoint y: 296, endPoint x: 441, endPoint y: 321, distance: 28.2
click at [441, 321] on div "Create new document Select company Midwood doors Add new company Select documen…" at bounding box center [239, 255] width 464 height 447
click at [437, 279] on div "-1,878.01$" at bounding box center [433, 283] width 38 height 8
click at [441, 283] on div "-1,878.01$" at bounding box center [433, 283] width 38 height 8
drag, startPoint x: 433, startPoint y: 282, endPoint x: 428, endPoint y: 282, distance: 5.4
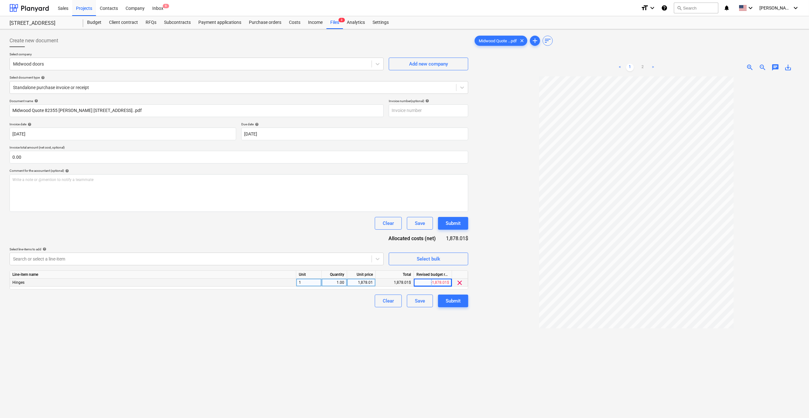
click at [428, 282] on div "-1,878.01$" at bounding box center [433, 283] width 38 height 8
click at [393, 336] on div "Create new document Select company Midwood doors Add new company Select documen…" at bounding box center [239, 255] width 464 height 447
click at [423, 284] on div "-1,878.01$" at bounding box center [433, 283] width 38 height 8
click at [378, 340] on div "Create new document Select company Midwood doors Add new company Select documen…" at bounding box center [239, 255] width 464 height 447
click at [452, 303] on div "Submit" at bounding box center [453, 301] width 15 height 8
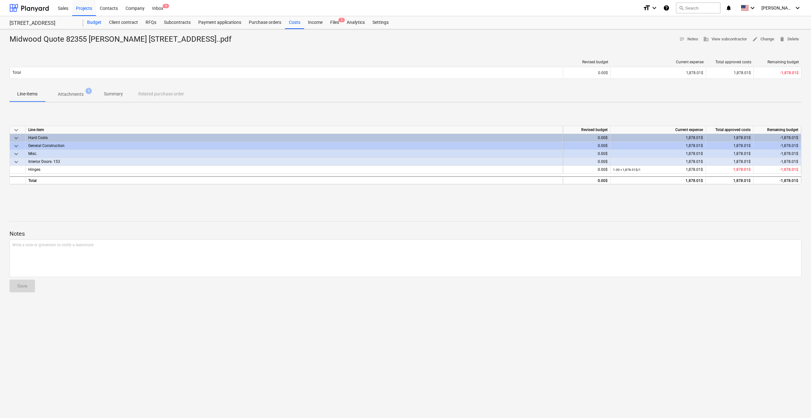
click at [94, 21] on div "Budget" at bounding box center [94, 22] width 22 height 13
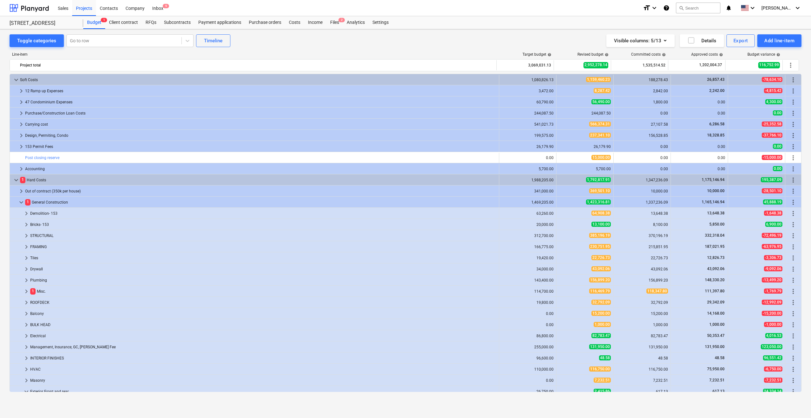
scroll to position [116, 0]
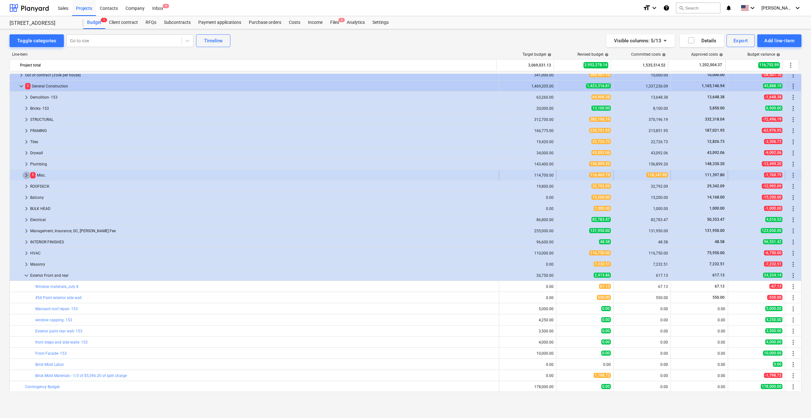
click at [25, 173] on span "keyboard_arrow_right" at bounding box center [27, 175] width 8 height 8
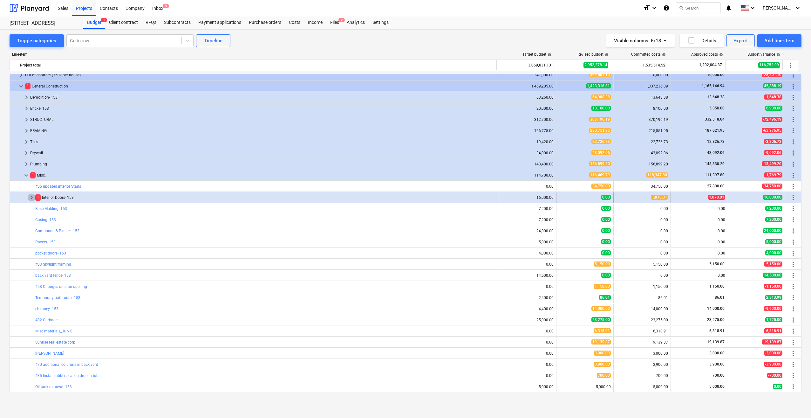
click at [32, 196] on span "keyboard_arrow_right" at bounding box center [32, 198] width 8 height 8
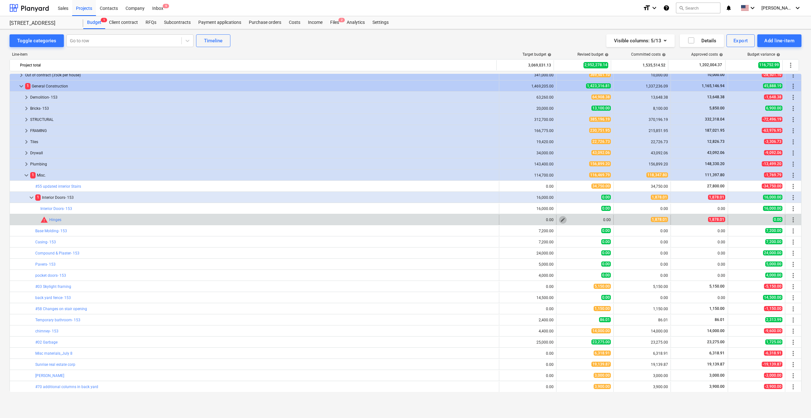
click at [562, 217] on span "edit" at bounding box center [563, 219] width 5 height 5
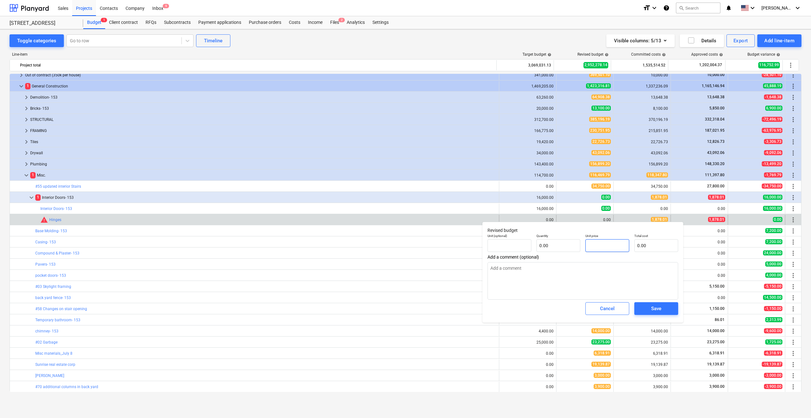
click at [601, 247] on input "text" at bounding box center [608, 245] width 44 height 13
click at [662, 309] on span "Save" at bounding box center [656, 308] width 29 height 8
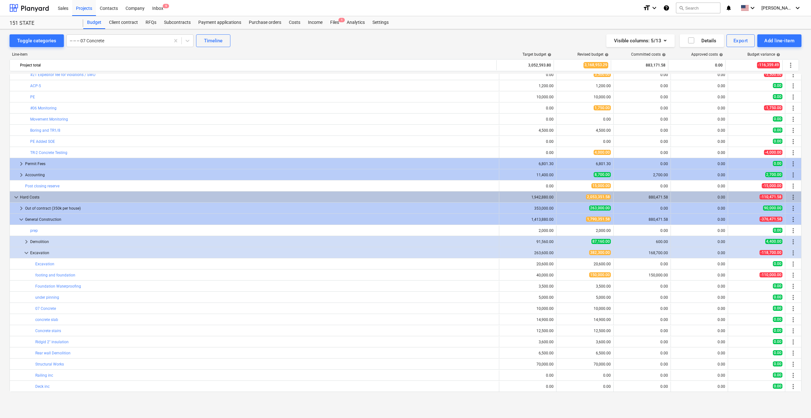
scroll to position [159, 0]
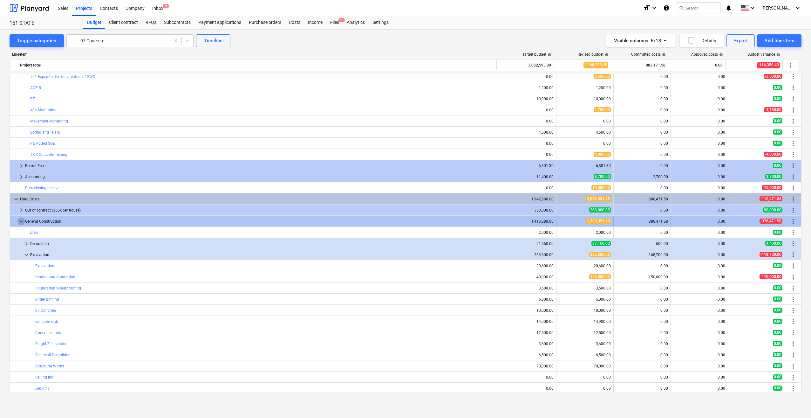
click at [22, 221] on span "keyboard_arrow_down" at bounding box center [21, 221] width 8 height 8
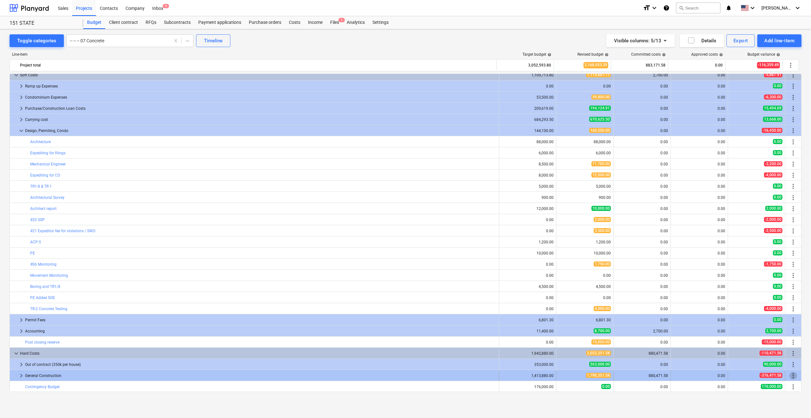
click at [156, 375] on span "more_vert" at bounding box center [794, 376] width 8 height 8
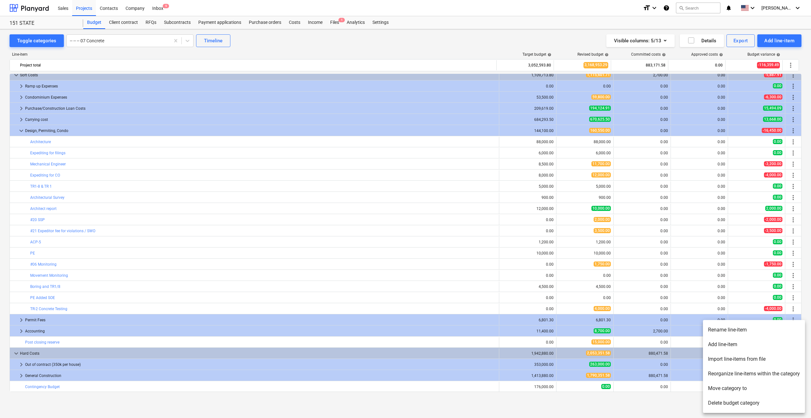
click at [156, 342] on li "Add line-item" at bounding box center [754, 344] width 102 height 15
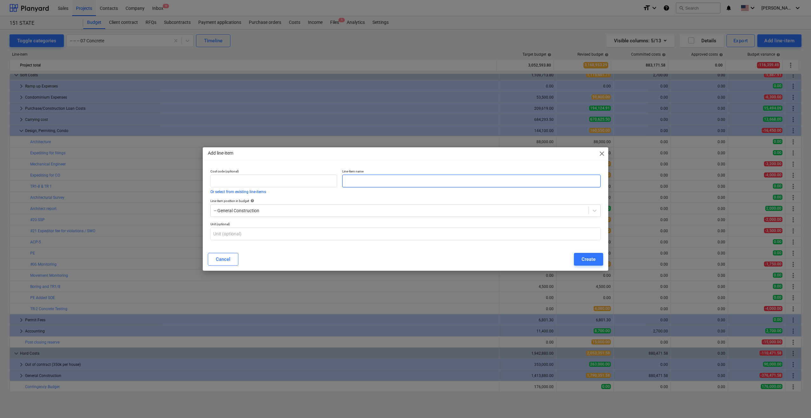
click at [156, 182] on input "text" at bounding box center [471, 181] width 258 height 13
type input "Brick Mold Labor"
click at [156, 258] on div "Create" at bounding box center [589, 259] width 14 height 8
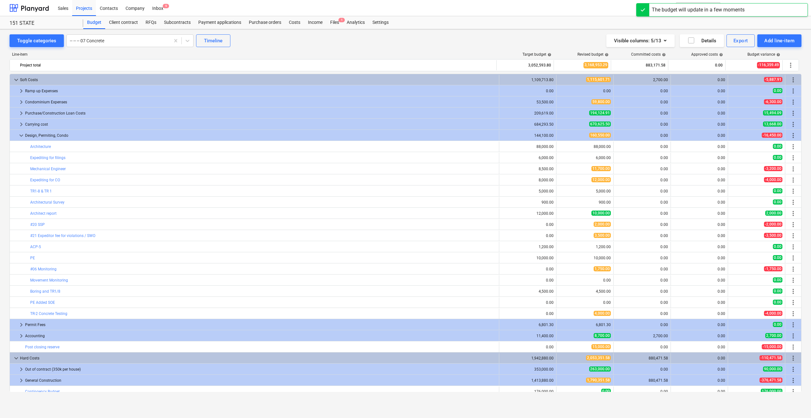
scroll to position [5, 0]
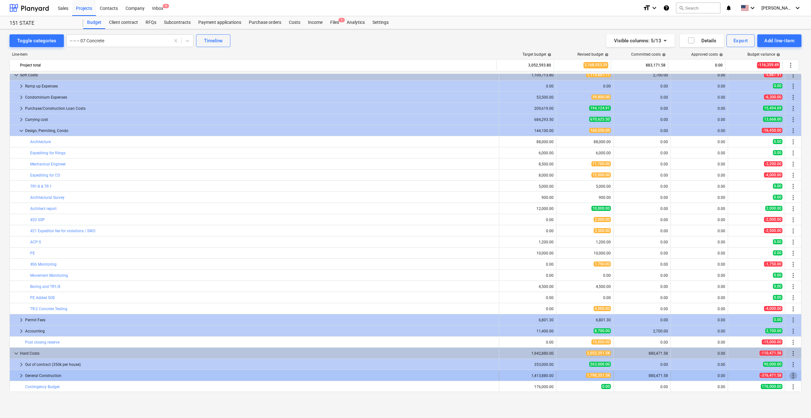
click at [156, 373] on span "more_vert" at bounding box center [794, 376] width 8 height 8
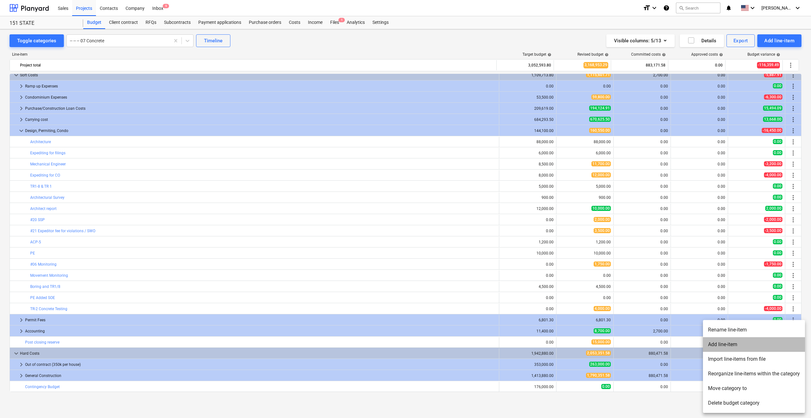
click at [156, 342] on li "Add line-item" at bounding box center [754, 344] width 102 height 15
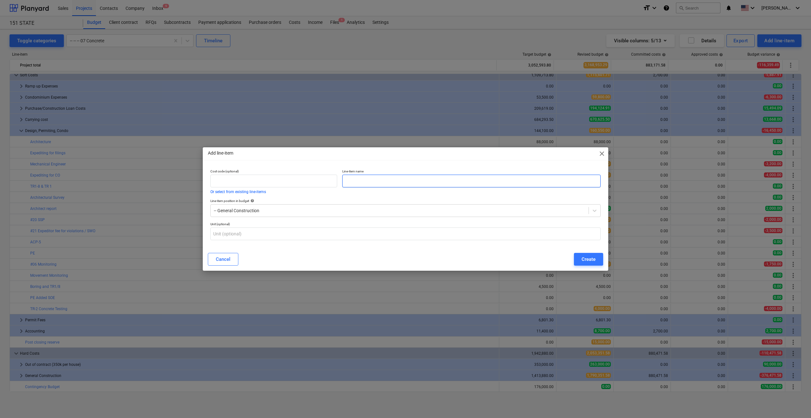
click at [156, 182] on input "text" at bounding box center [471, 181] width 258 height 13
type input "Brick Mold Material - 2/3 of 5396.20 split charge"
click at [156, 258] on div "Create" at bounding box center [589, 259] width 14 height 8
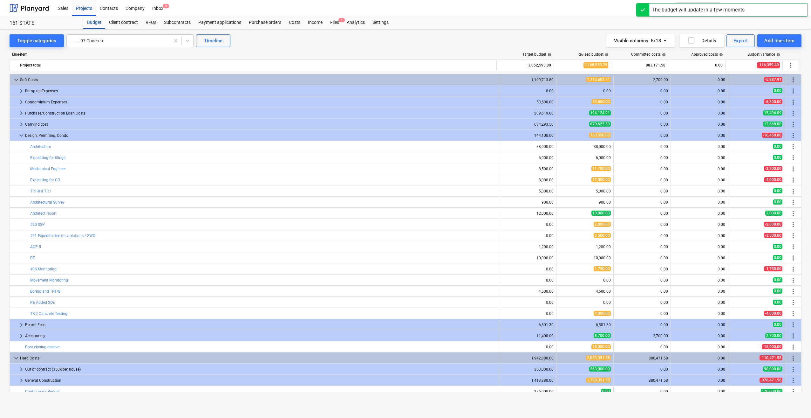
scroll to position [5, 0]
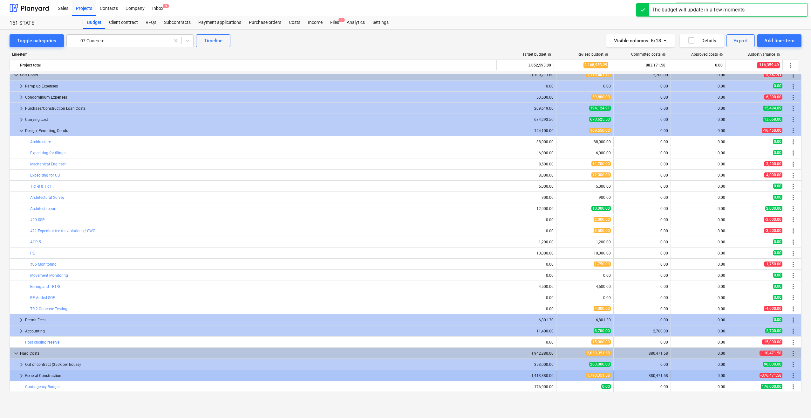
click at [22, 374] on span "keyboard_arrow_right" at bounding box center [21, 376] width 8 height 8
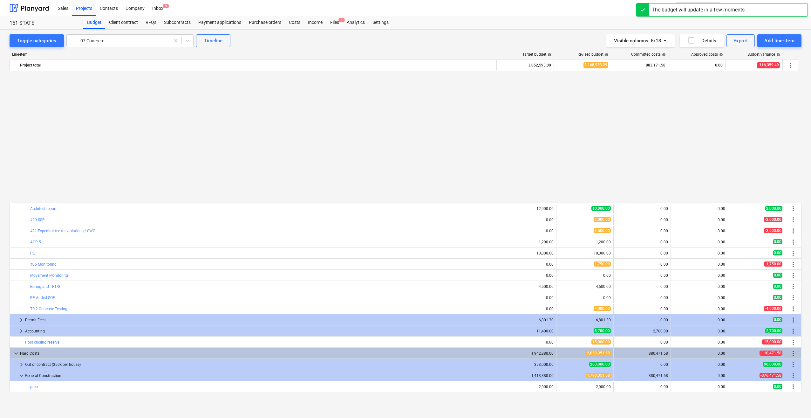
scroll to position [149, 0]
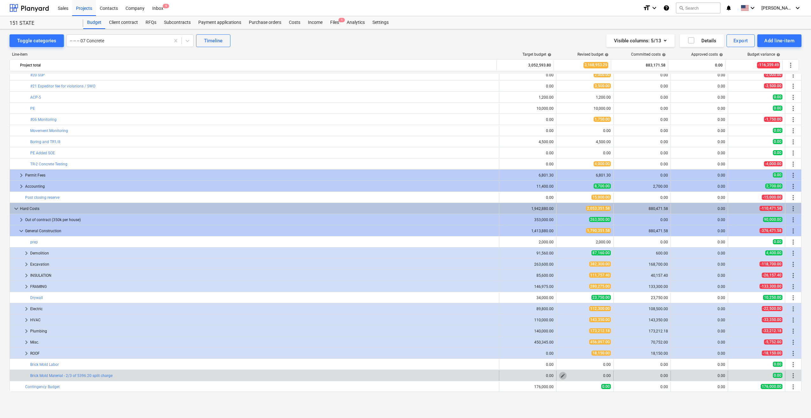
click at [156, 373] on span "edit" at bounding box center [563, 375] width 5 height 5
type textarea "x"
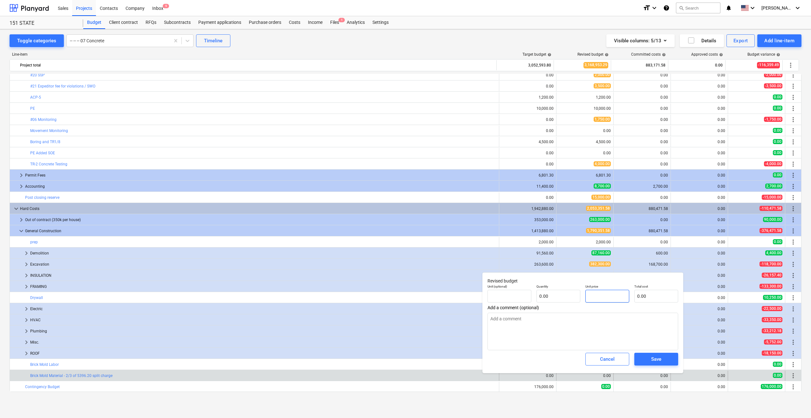
click at [156, 296] on input "text" at bounding box center [608, 296] width 44 height 13
type textarea "x"
type input "pcs"
type input "3"
type input "1.00"
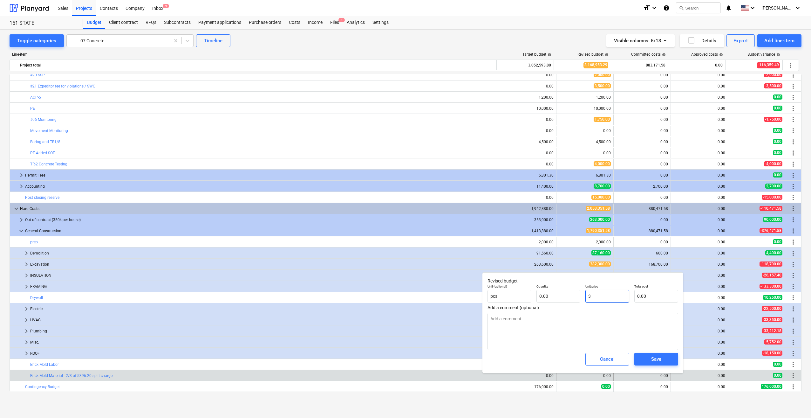
type input "3.00"
type textarea "x"
type input "35"
type input "35.00"
type textarea "x"
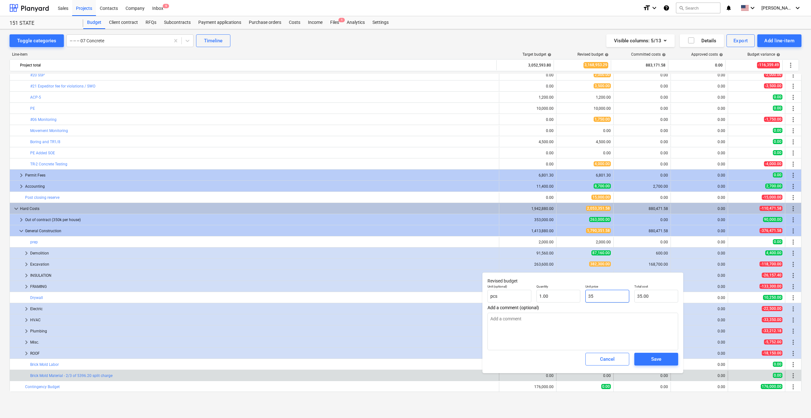
type input "359"
type input "359.00"
type textarea "x"
type input "3597"
type input "3,597.00"
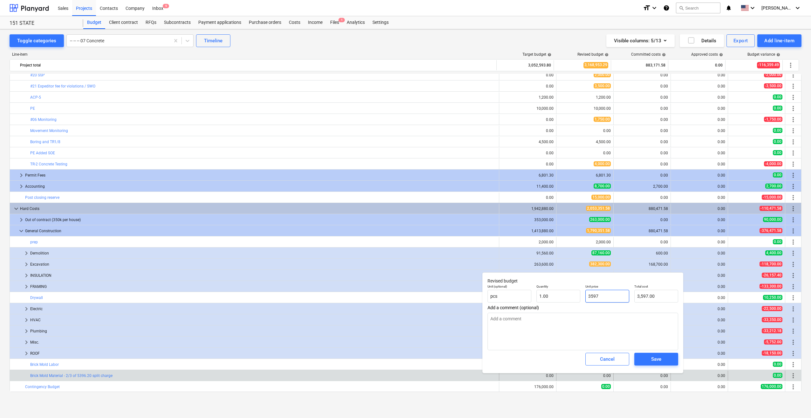
type textarea "x"
type input "3597."
type textarea "x"
type input "3597.4"
type input "3,597.40"
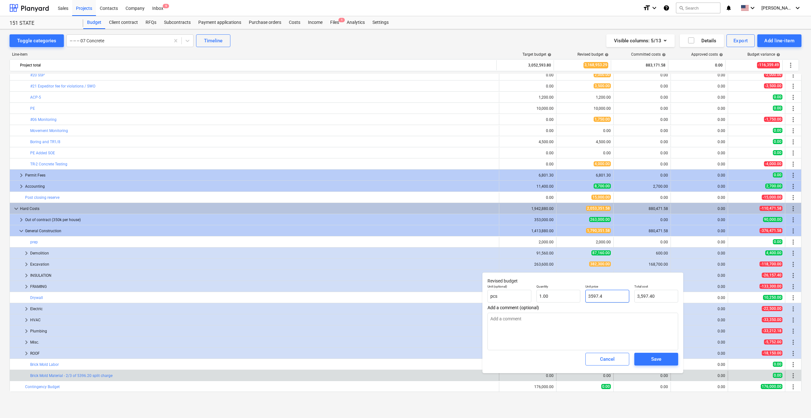
type textarea "x"
type input "3597.46"
type input "3,597.46"
type input "3597.46"
type textarea "x"
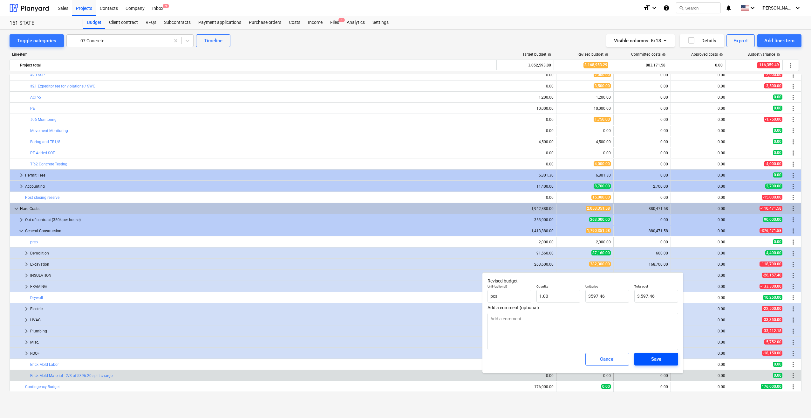
type input "3,597.46"
click at [156, 360] on span "Save" at bounding box center [656, 359] width 29 height 8
type textarea "x"
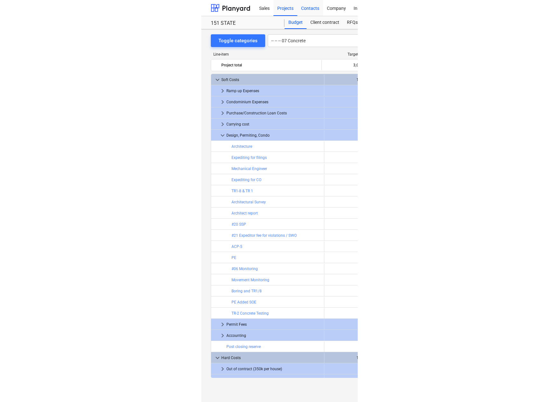
scroll to position [149, 0]
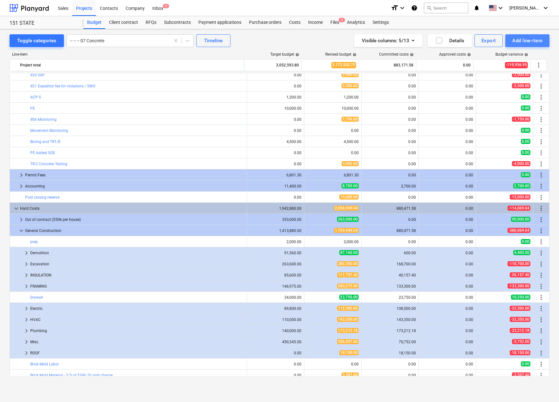
click at [156, 40] on div "Add line-item" at bounding box center [527, 41] width 30 height 8
click at [156, 22] on div at bounding box center [279, 201] width 559 height 402
click at [156, 23] on div "Costs" at bounding box center [294, 22] width 19 height 13
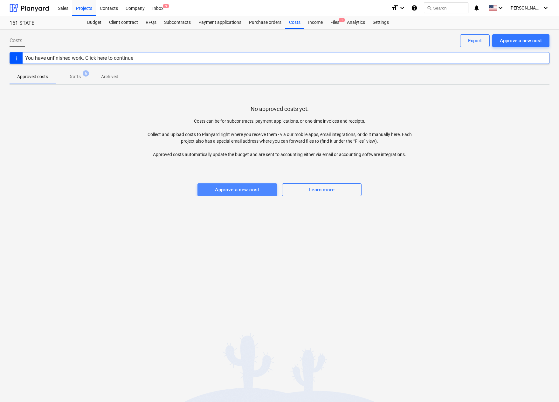
click at [156, 191] on div "Approve a new cost" at bounding box center [237, 190] width 45 height 8
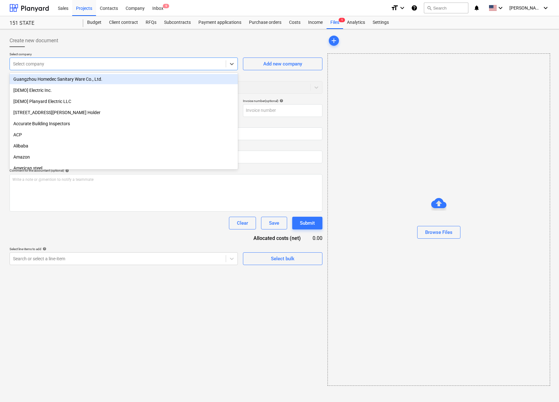
click at [43, 63] on div at bounding box center [118, 64] width 210 height 6
type input "a"
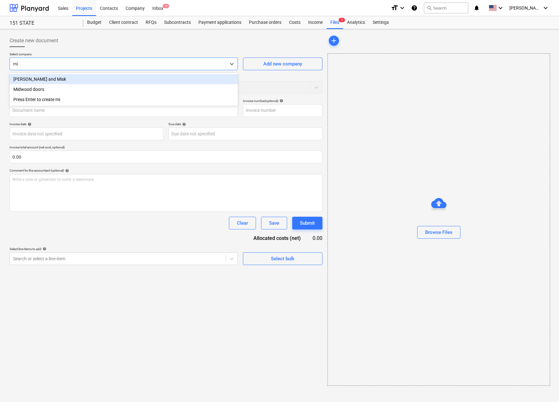
type input "mid"
click at [51, 80] on div "Midwood doors" at bounding box center [124, 79] width 228 height 10
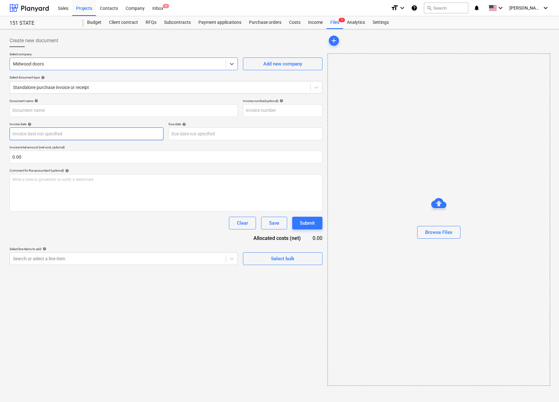
click at [40, 132] on body "Sales Projects Contacts Company Inbox 9 format_size keyboard_arrow_down help se…" at bounding box center [279, 201] width 559 height 402
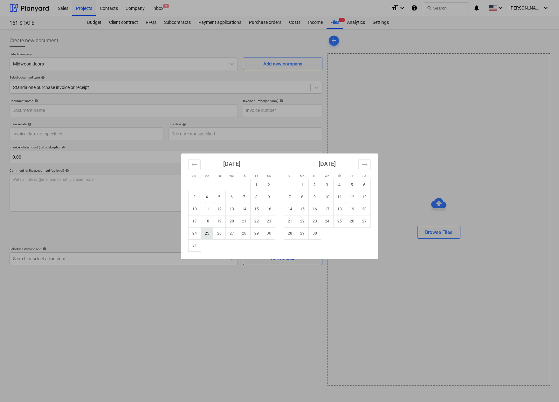
click at [156, 232] on td "25" at bounding box center [207, 233] width 12 height 12
type input "[DATE]"
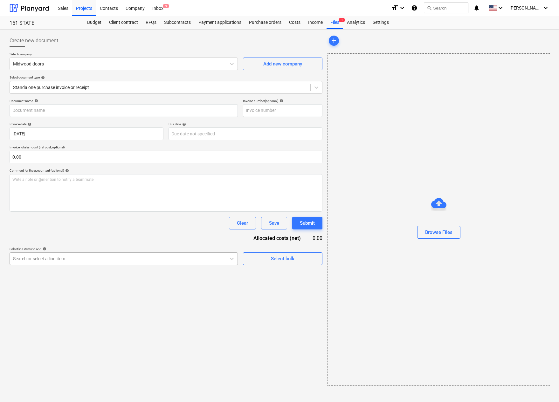
click at [97, 261] on div at bounding box center [118, 259] width 210 height 6
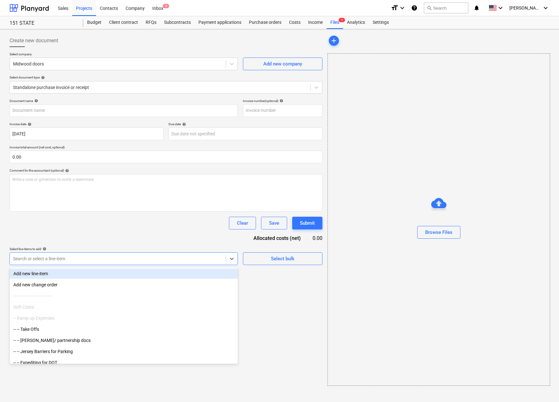
click at [54, 273] on div "Add new line-item" at bounding box center [124, 274] width 228 height 10
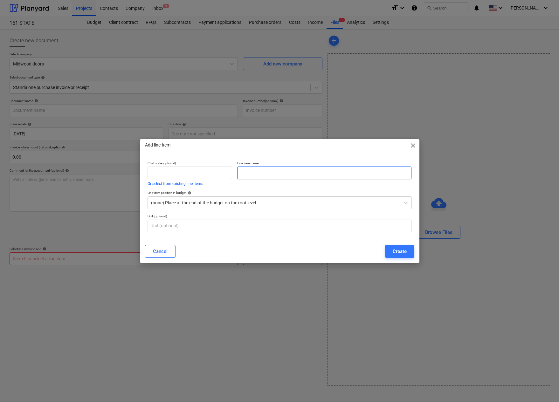
click at [156, 172] on input "text" at bounding box center [324, 173] width 175 height 13
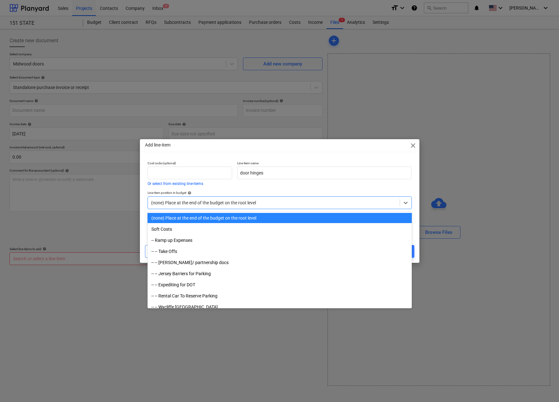
click at [156, 203] on div at bounding box center [273, 203] width 245 height 6
click at [156, 176] on input "door hinges" at bounding box center [324, 173] width 175 height 13
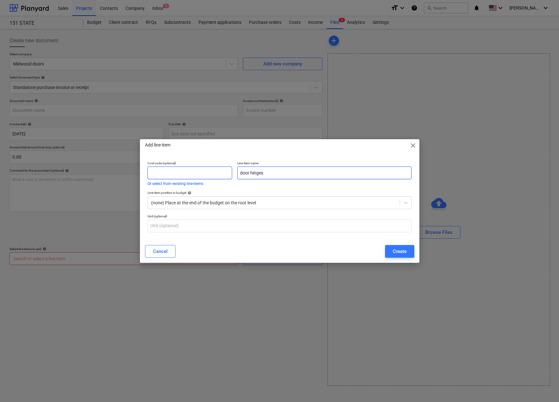
drag, startPoint x: 270, startPoint y: 172, endPoint x: 211, endPoint y: 176, distance: 58.6
click at [156, 176] on div "Cost code (optional) Or select from existing line-items Line-item name door hin…" at bounding box center [279, 174] width 269 height 30
type input "Hinges"
click at [156, 203] on div at bounding box center [273, 203] width 245 height 6
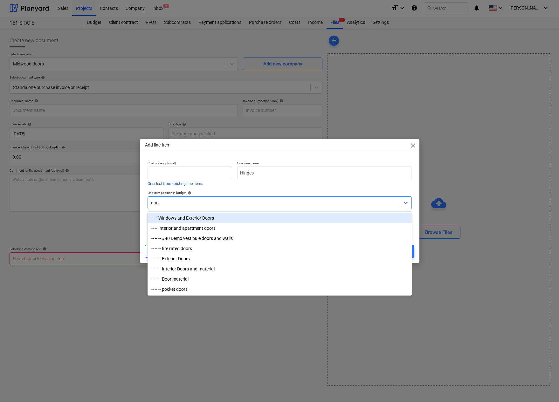
type input "door"
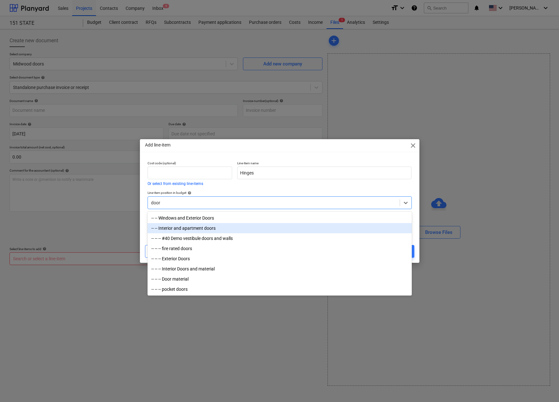
click at [156, 228] on div "-- -- Interior and apartment doors" at bounding box center [280, 228] width 264 height 10
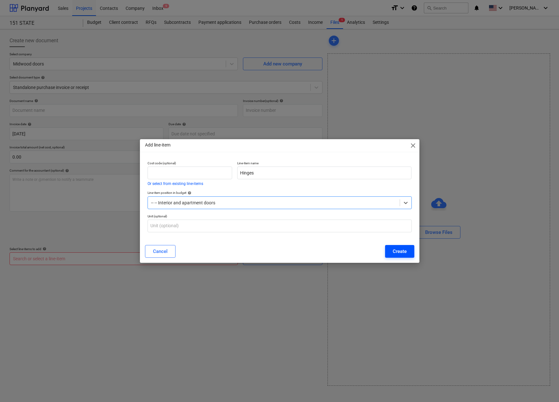
click at [156, 251] on div "Create" at bounding box center [400, 251] width 14 height 8
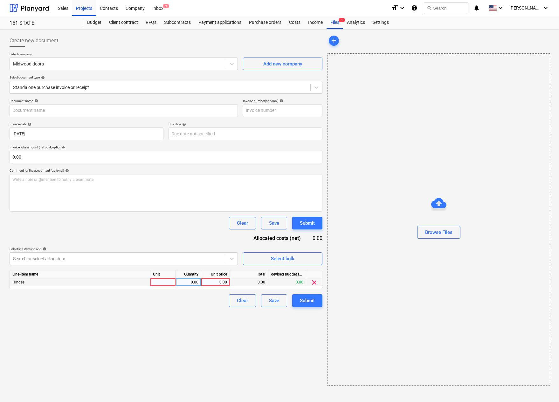
click at [156, 283] on div at bounding box center [162, 283] width 25 height 8
type input "1"
click at [156, 283] on div "0.00" at bounding box center [188, 283] width 20 height 8
type input "1"
click at [156, 281] on div "0.00" at bounding box center [215, 283] width 23 height 8
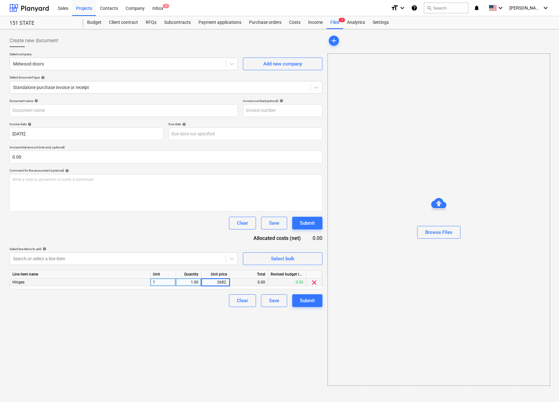
type input "2682.2"
click at [156, 281] on div "0.00" at bounding box center [249, 283] width 38 height 8
type input "Midwood Quote 82356 [PERSON_NAME][GEOGRAPHIC_DATA][STREET_ADDRESS]..pdf"
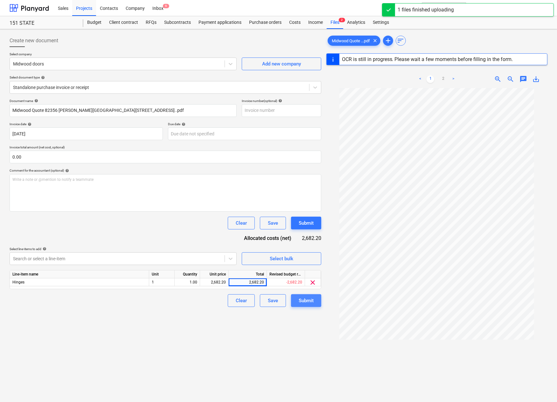
click at [156, 303] on div "Submit" at bounding box center [306, 301] width 15 height 8
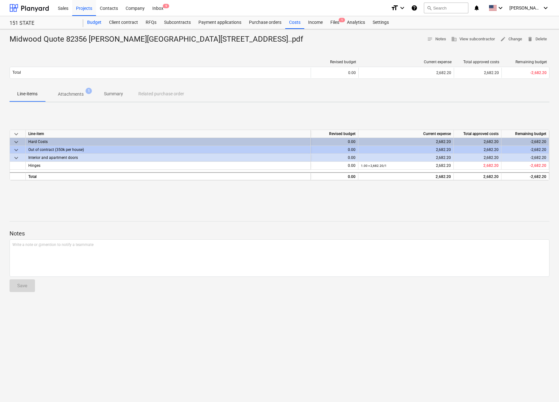
click at [93, 20] on div "Budget" at bounding box center [94, 22] width 22 height 13
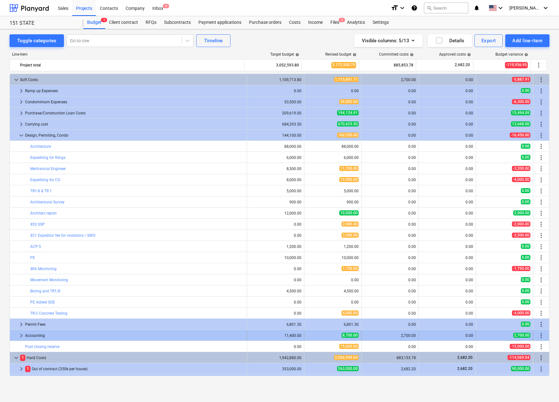
scroll to position [149, 0]
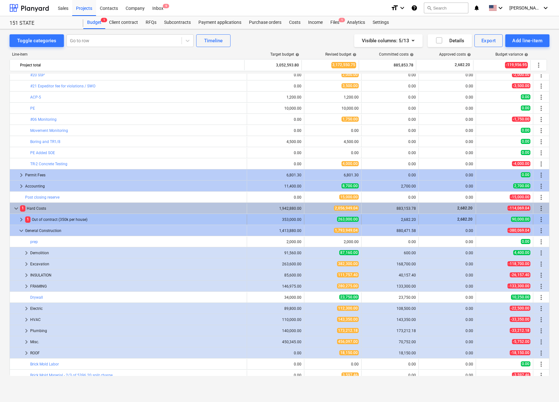
click at [18, 220] on span "keyboard_arrow_right" at bounding box center [21, 220] width 8 height 8
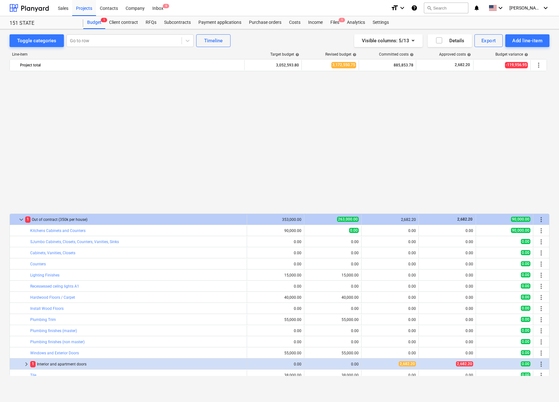
scroll to position [308, 0]
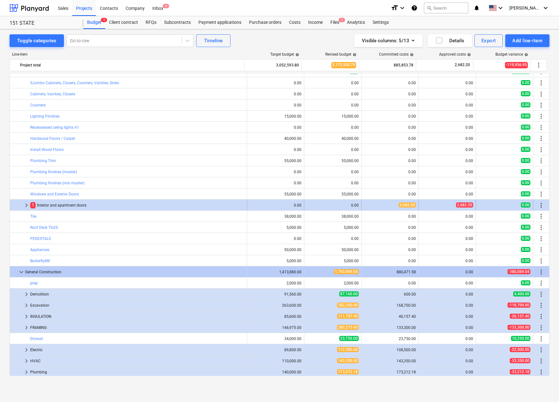
click at [156, 203] on div "0.00" at bounding box center [333, 205] width 52 height 4
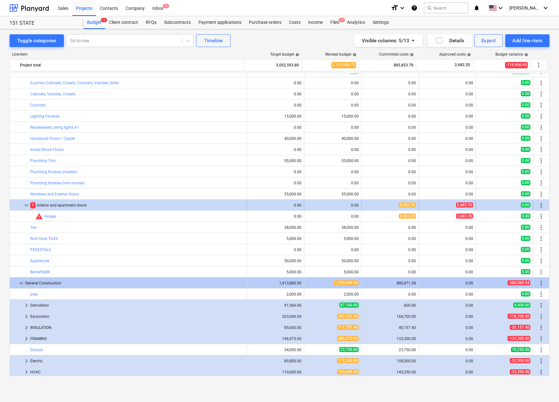
click at [156, 203] on div "0.00" at bounding box center [333, 205] width 52 height 4
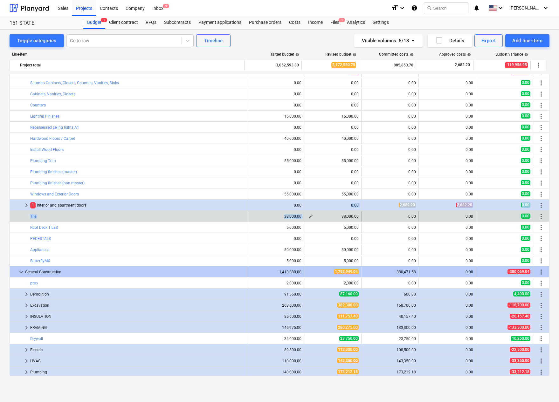
click at [156, 212] on div "bar_chart Expediting for filings edit 6,000.00 edit 6,000.00 0.00 0.00 0.00 mor…" at bounding box center [280, 99] width 540 height 668
drag, startPoint x: 310, startPoint y: 212, endPoint x: 306, endPoint y: 218, distance: 7.4
click at [156, 218] on button "edit" at bounding box center [311, 217] width 8 height 8
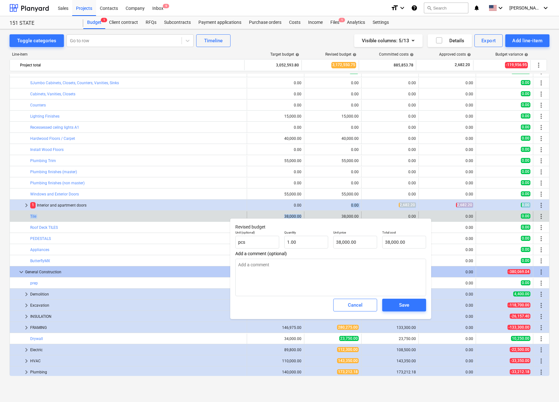
click at [156, 218] on div "38,000.00" at bounding box center [333, 216] width 52 height 4
click at [156, 204] on div "0.00" at bounding box center [333, 205] width 52 height 4
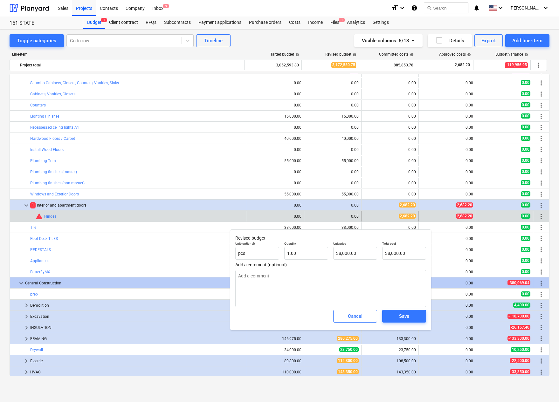
click at [156, 215] on div "edit 0.00" at bounding box center [333, 216] width 52 height 10
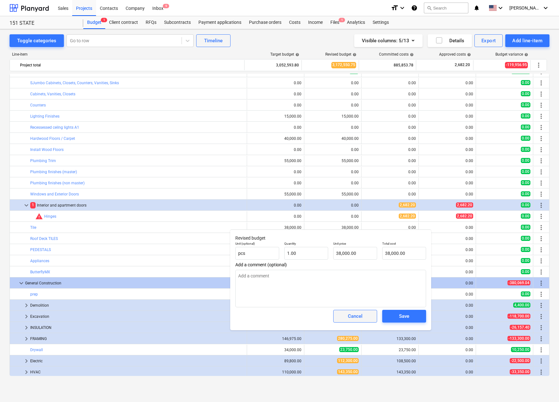
click at [156, 313] on div "Cancel" at bounding box center [355, 316] width 15 height 8
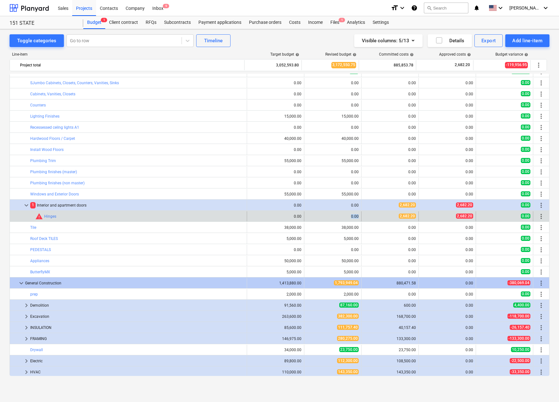
drag, startPoint x: 348, startPoint y: 214, endPoint x: 359, endPoint y: 218, distance: 11.3
click at [156, 218] on div "edit 0.00" at bounding box center [332, 216] width 57 height 10
drag, startPoint x: 359, startPoint y: 218, endPoint x: 310, endPoint y: 215, distance: 49.4
click at [156, 215] on span "edit" at bounding box center [310, 216] width 5 height 5
type textarea "x"
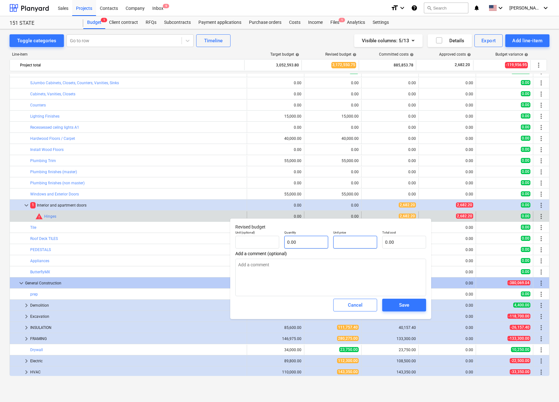
drag, startPoint x: 354, startPoint y: 243, endPoint x: 318, endPoint y: 244, distance: 36.6
click at [156, 244] on div "Unit (optional) Quantity 0.00 Unit price Total cost 0.00" at bounding box center [331, 239] width 196 height 23
type textarea "x"
type input "pcs"
type input "2"
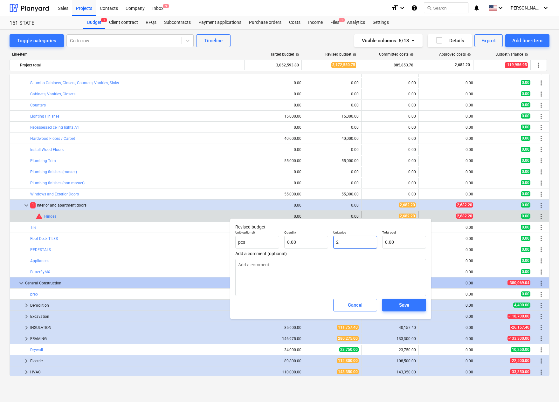
type input "1.00"
type input "2.00"
type textarea "x"
type input "26"
type input "26.00"
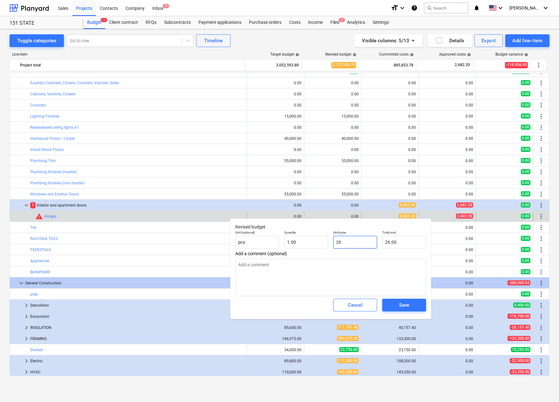
type textarea "x"
type input "268"
type input "268.00"
type textarea "x"
type input "2682"
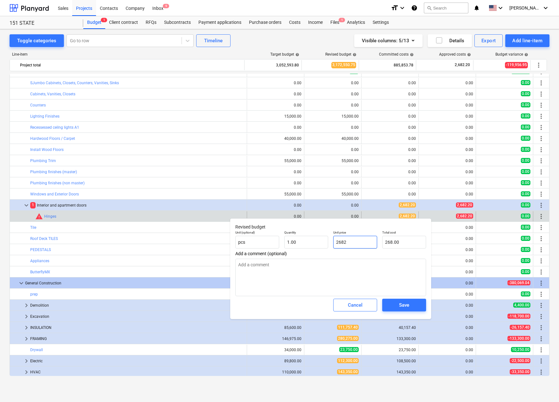
type input "2,682.00"
type textarea "x"
type input "2682."
type textarea "x"
type input "2682.2"
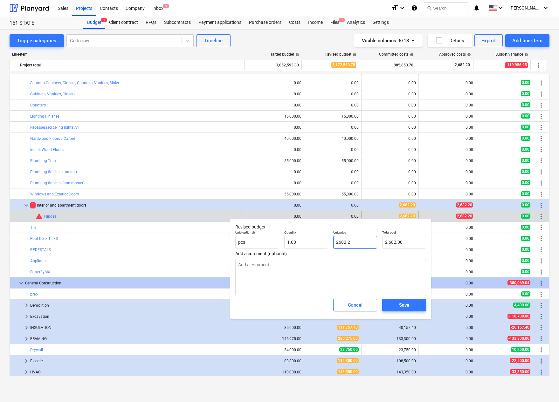
type input "2,682.20"
type textarea "x"
type input "2682.20"
type textarea "x"
type input "2,682.20"
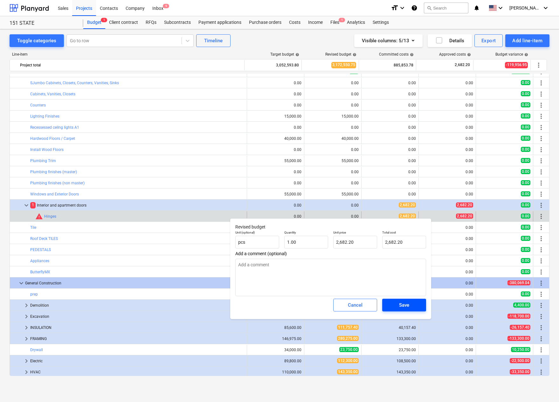
click at [156, 302] on div "Save" at bounding box center [404, 305] width 10 height 8
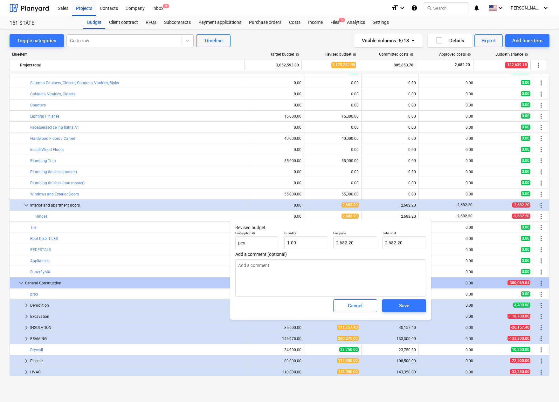
type textarea "x"
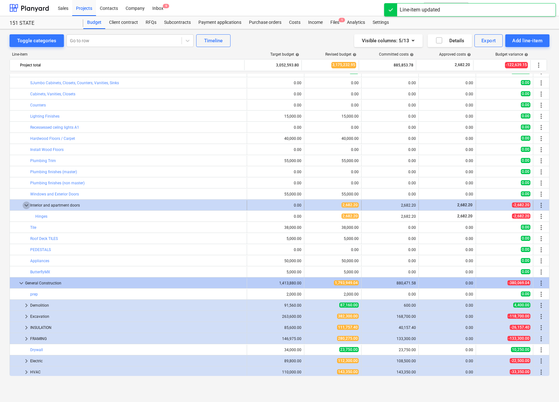
click at [23, 203] on span "keyboard_arrow_down" at bounding box center [27, 206] width 8 height 8
